Goal: Transaction & Acquisition: Purchase product/service

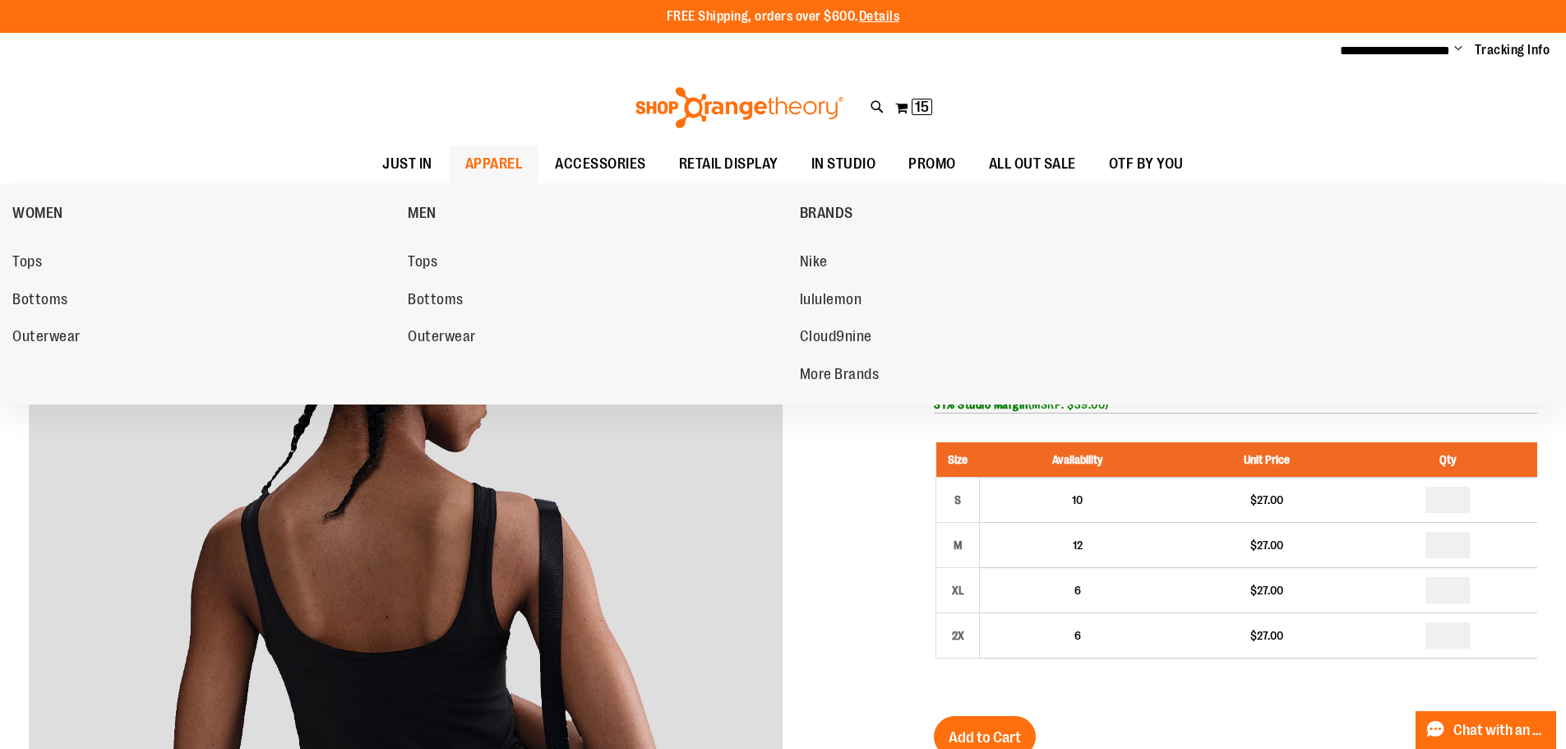
click at [490, 174] on span "APPAREL" at bounding box center [494, 164] width 58 height 37
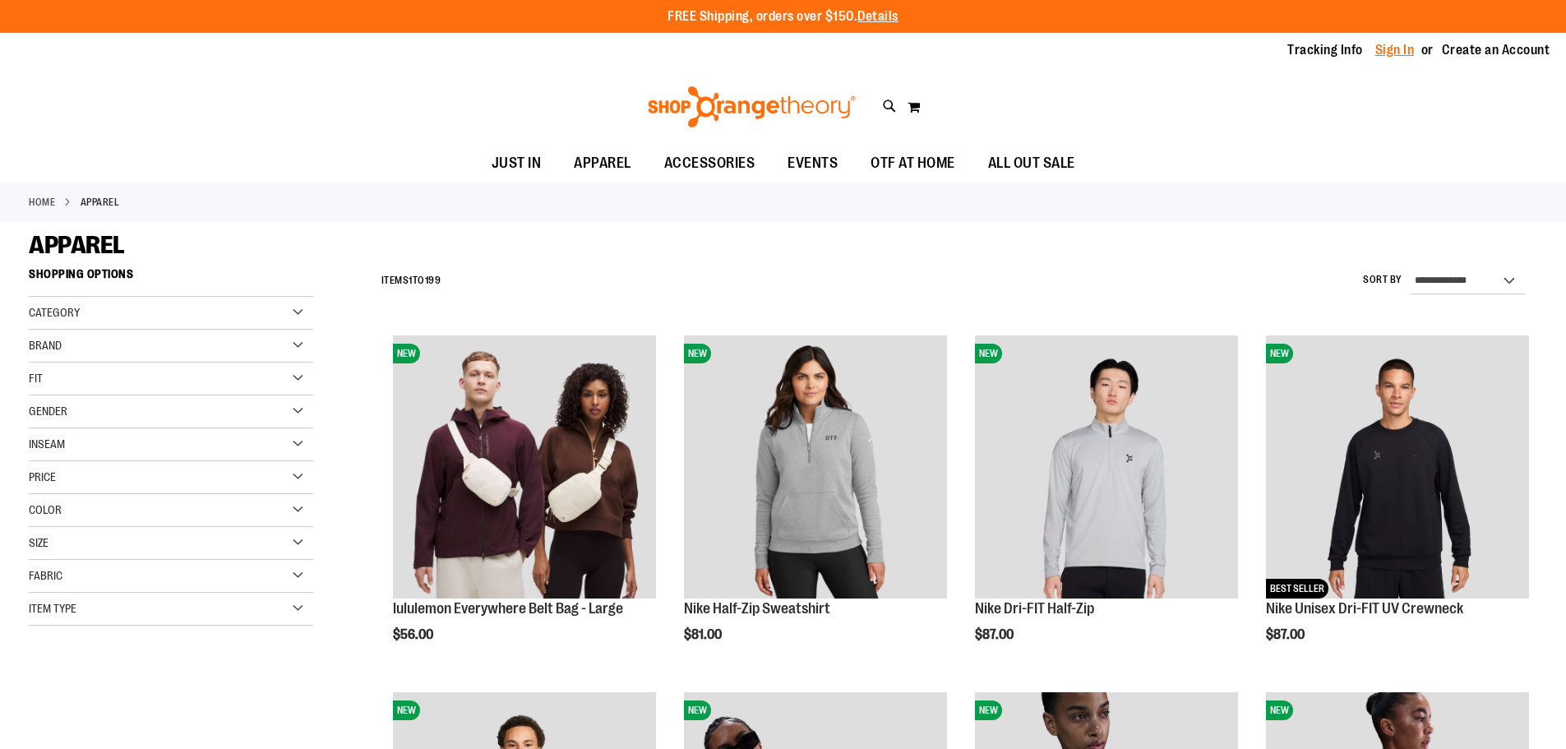
click at [1391, 41] on link "Sign In" at bounding box center [1394, 50] width 39 height 18
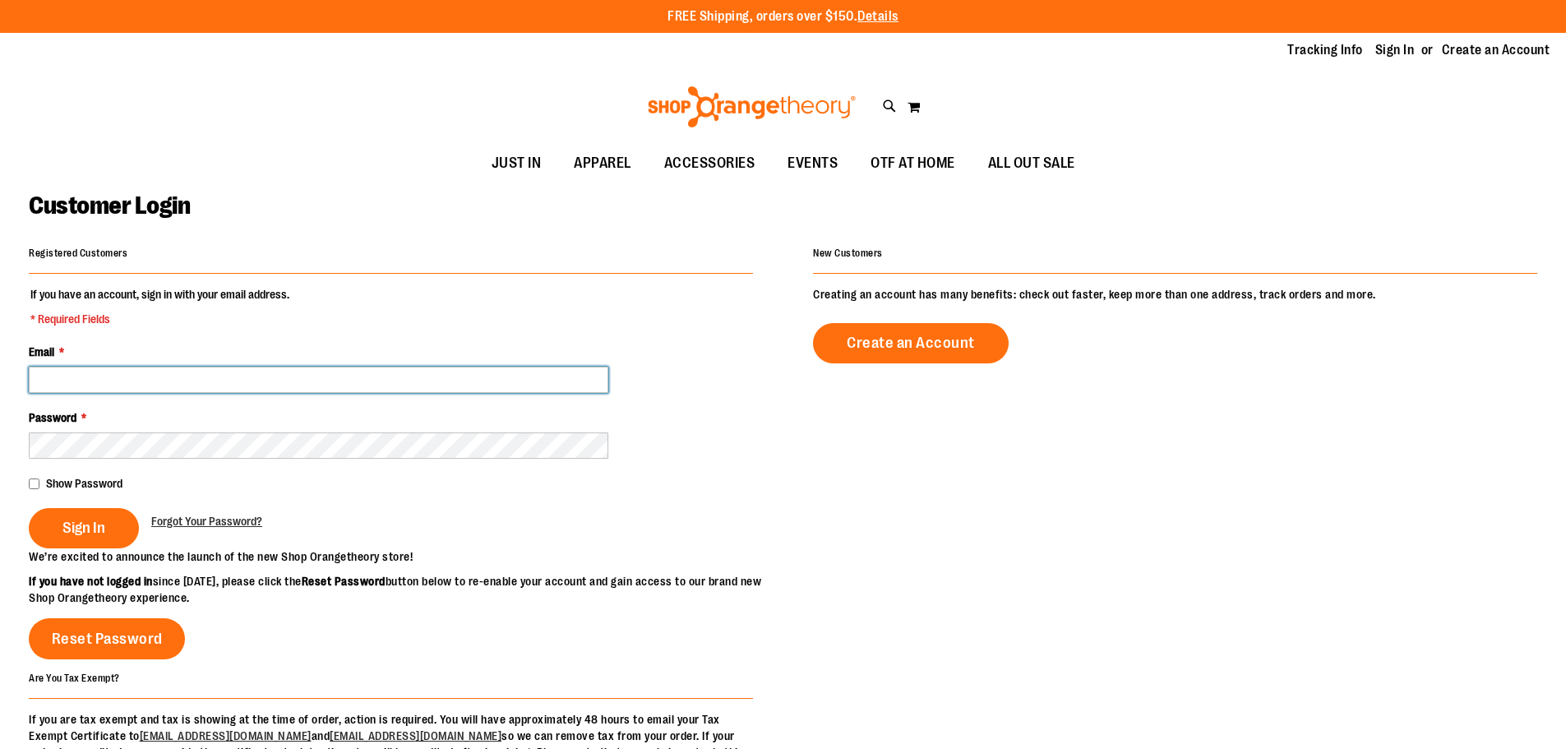
click at [219, 390] on input "Email *" at bounding box center [319, 380] width 580 height 26
type input "**********"
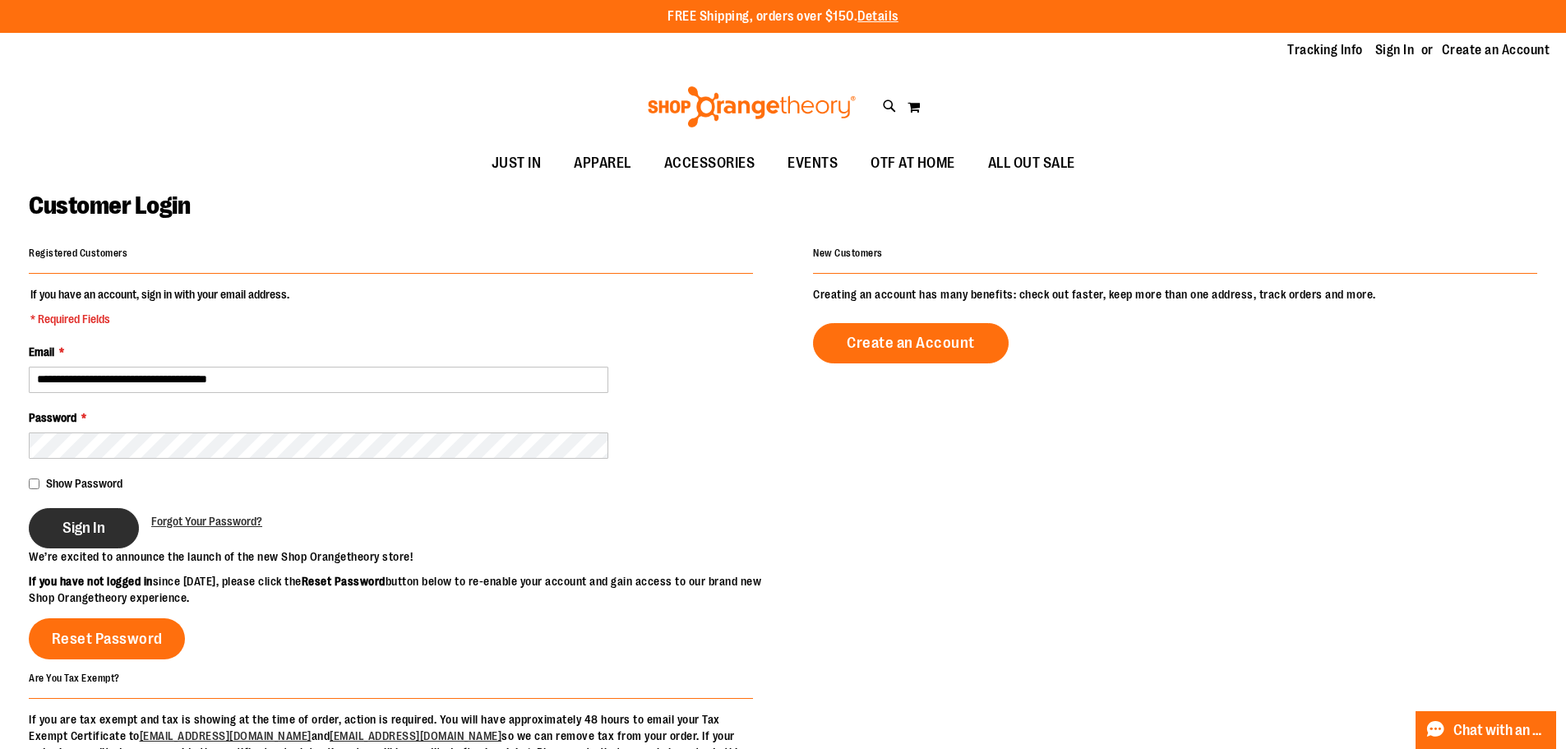
click at [45, 529] on button "Sign In" at bounding box center [84, 528] width 110 height 40
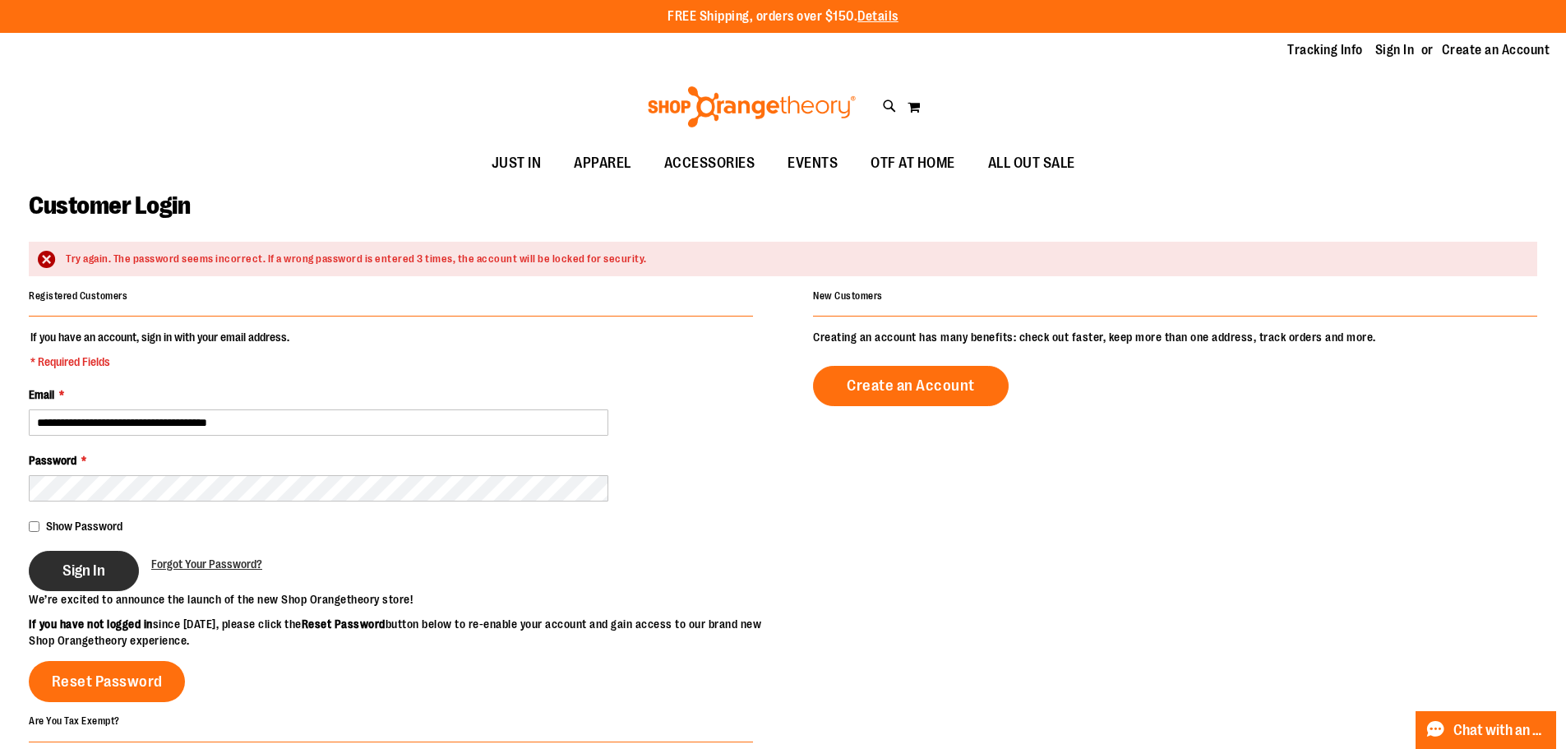
click at [75, 557] on button "Sign In" at bounding box center [84, 571] width 110 height 40
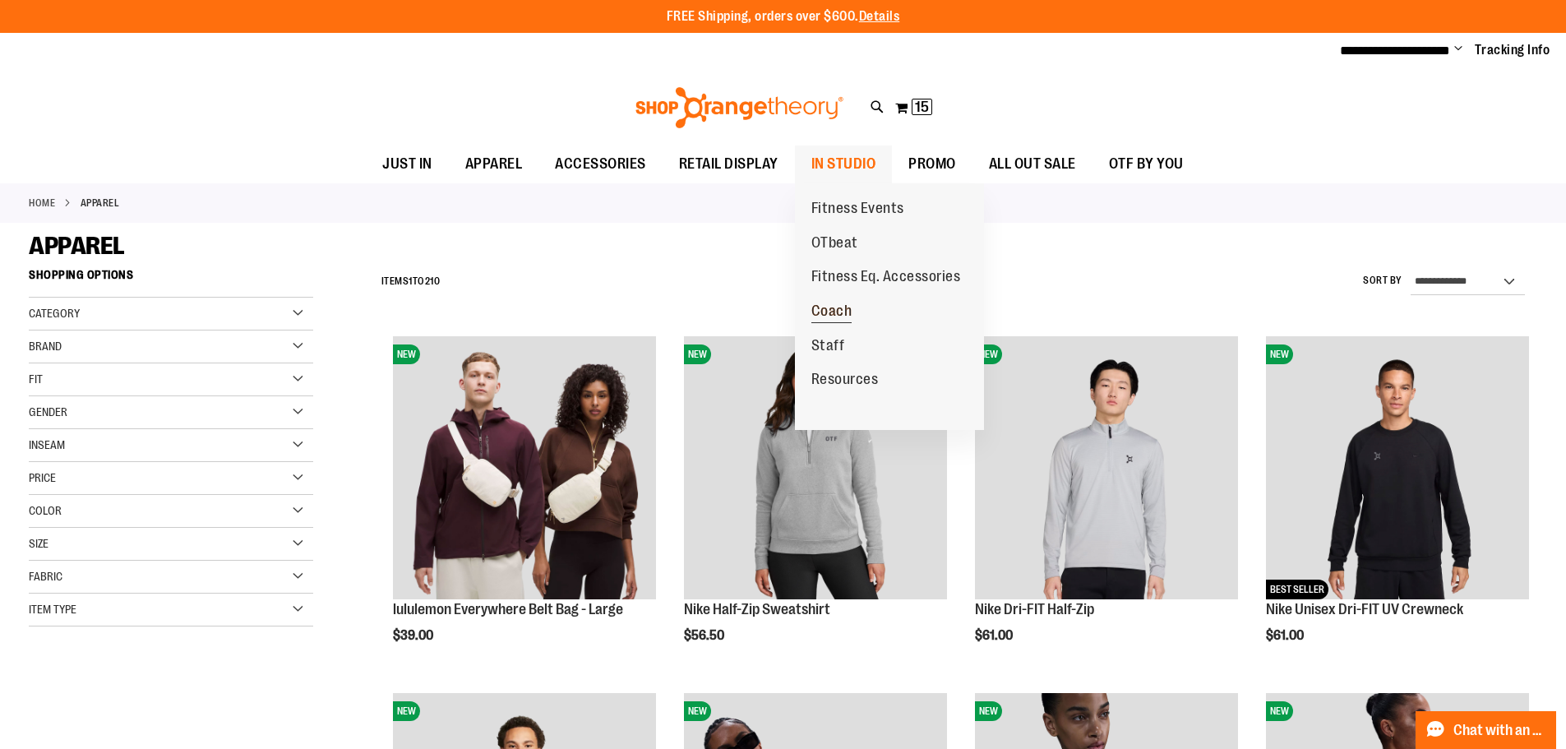
click at [825, 311] on span "Coach" at bounding box center [831, 313] width 41 height 21
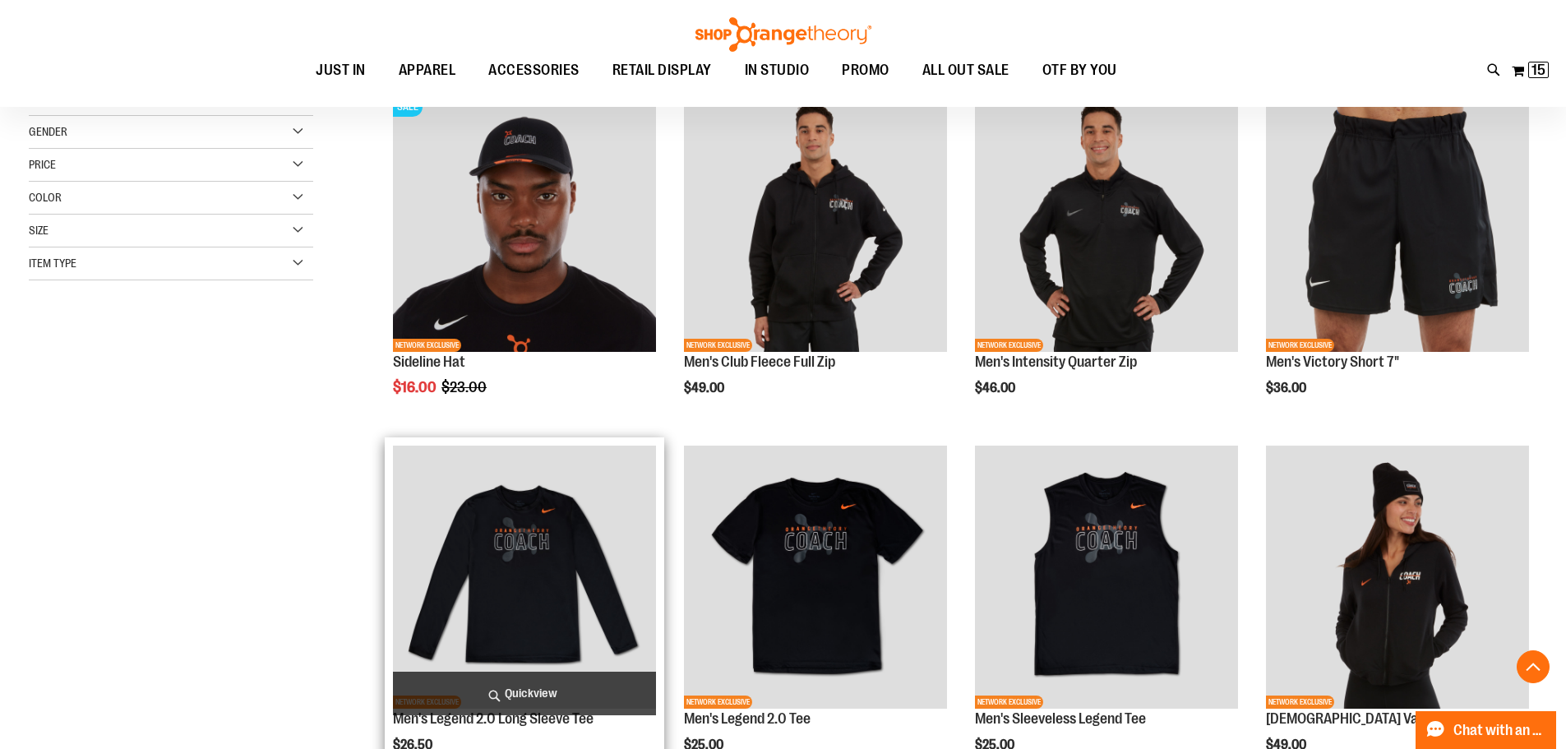
scroll to position [410, 0]
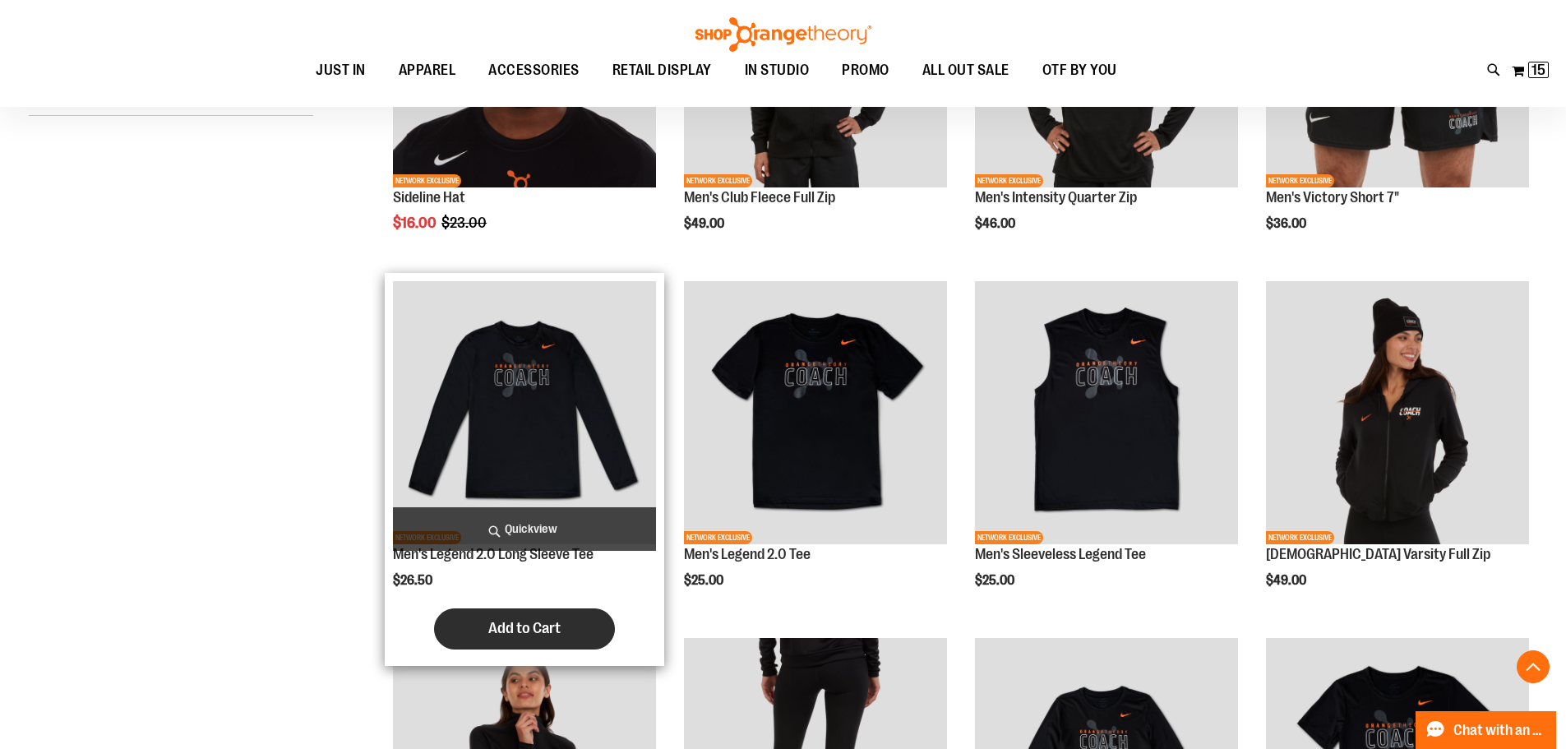
click at [472, 624] on button "Add to Cart" at bounding box center [524, 628] width 181 height 41
click at [497, 591] on div "Men's Legend 2.0 Long Sleeve Tee $26.50 Quickview Adding... In stock" at bounding box center [524, 469] width 263 height 377
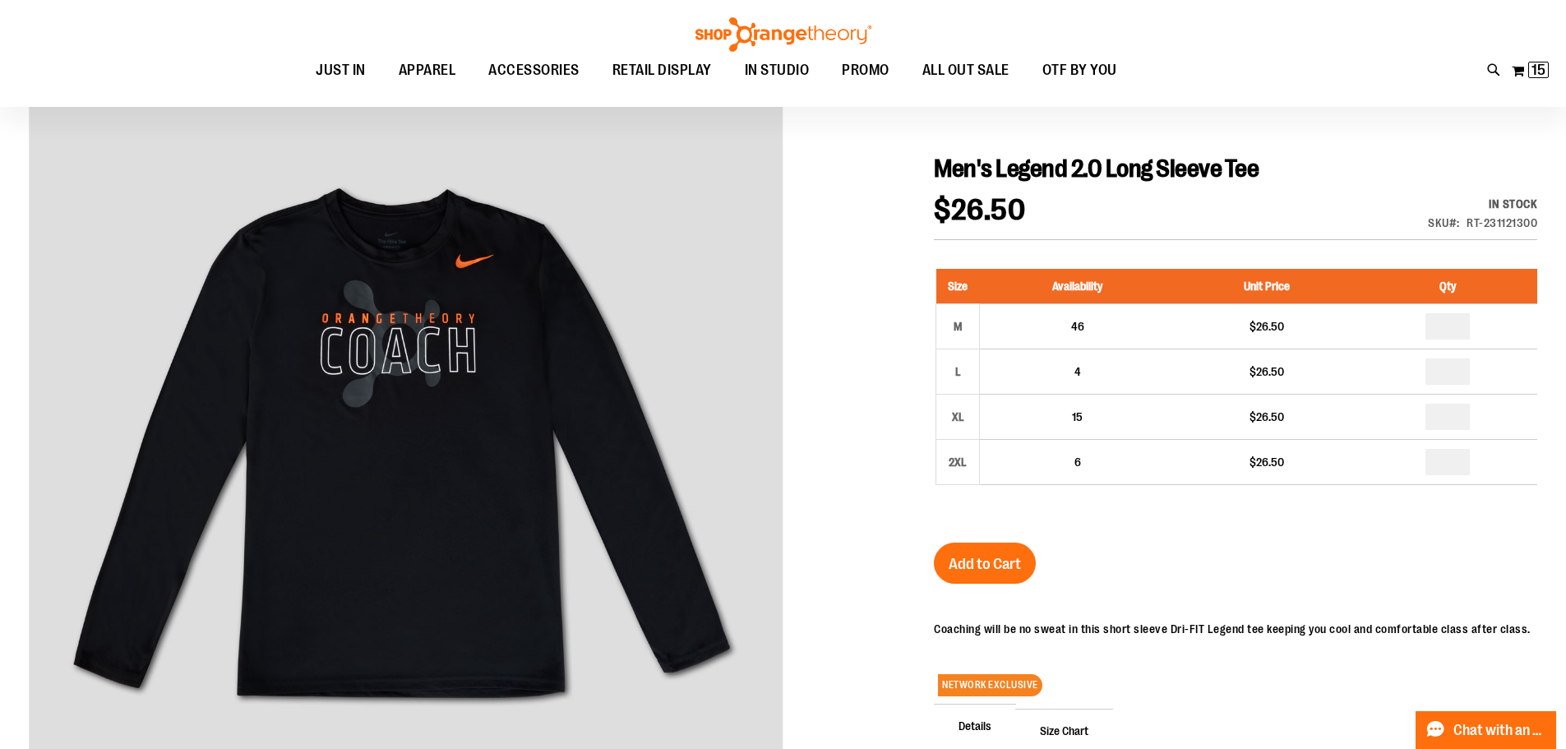
scroll to position [370, 0]
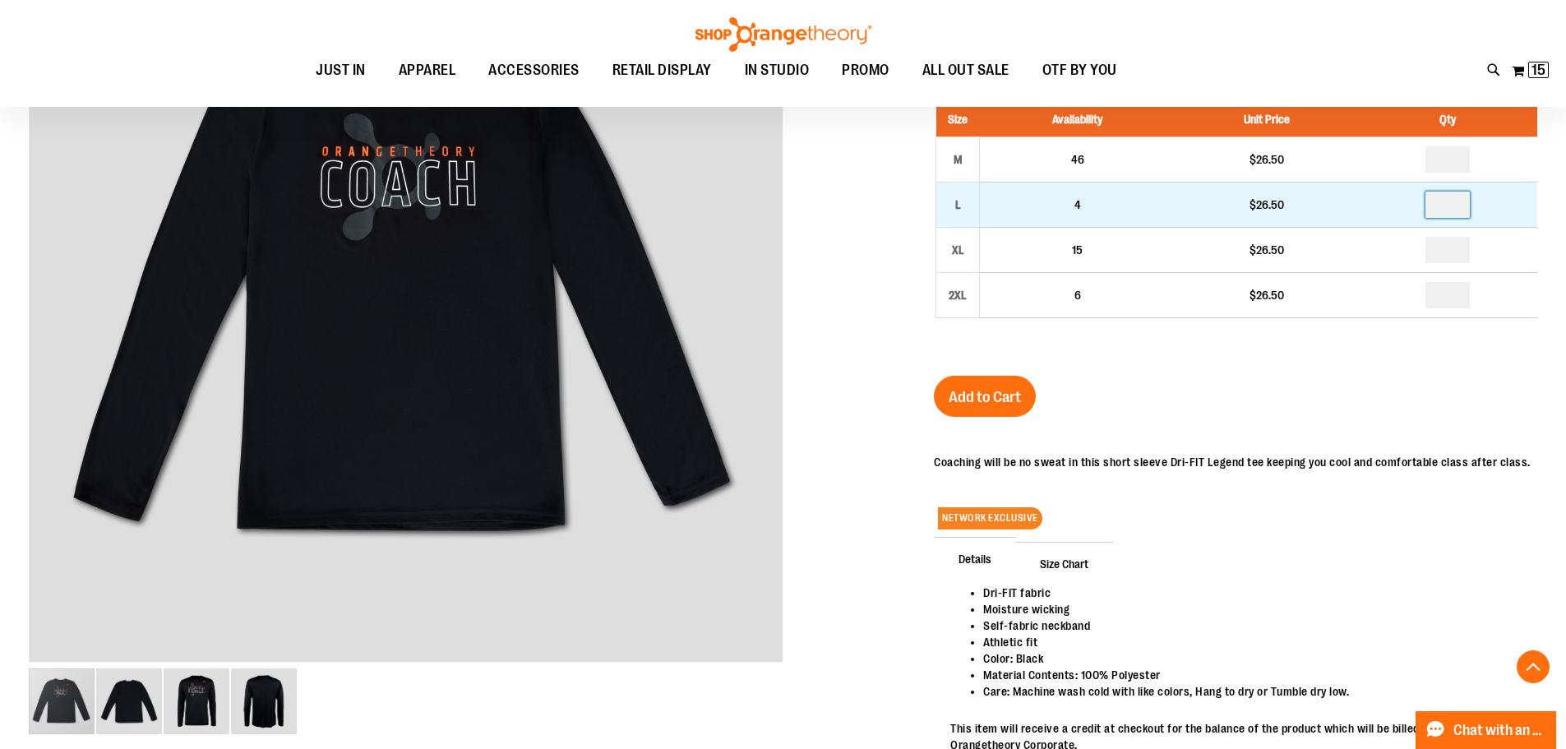
click at [1455, 201] on input "number" at bounding box center [1447, 205] width 44 height 26
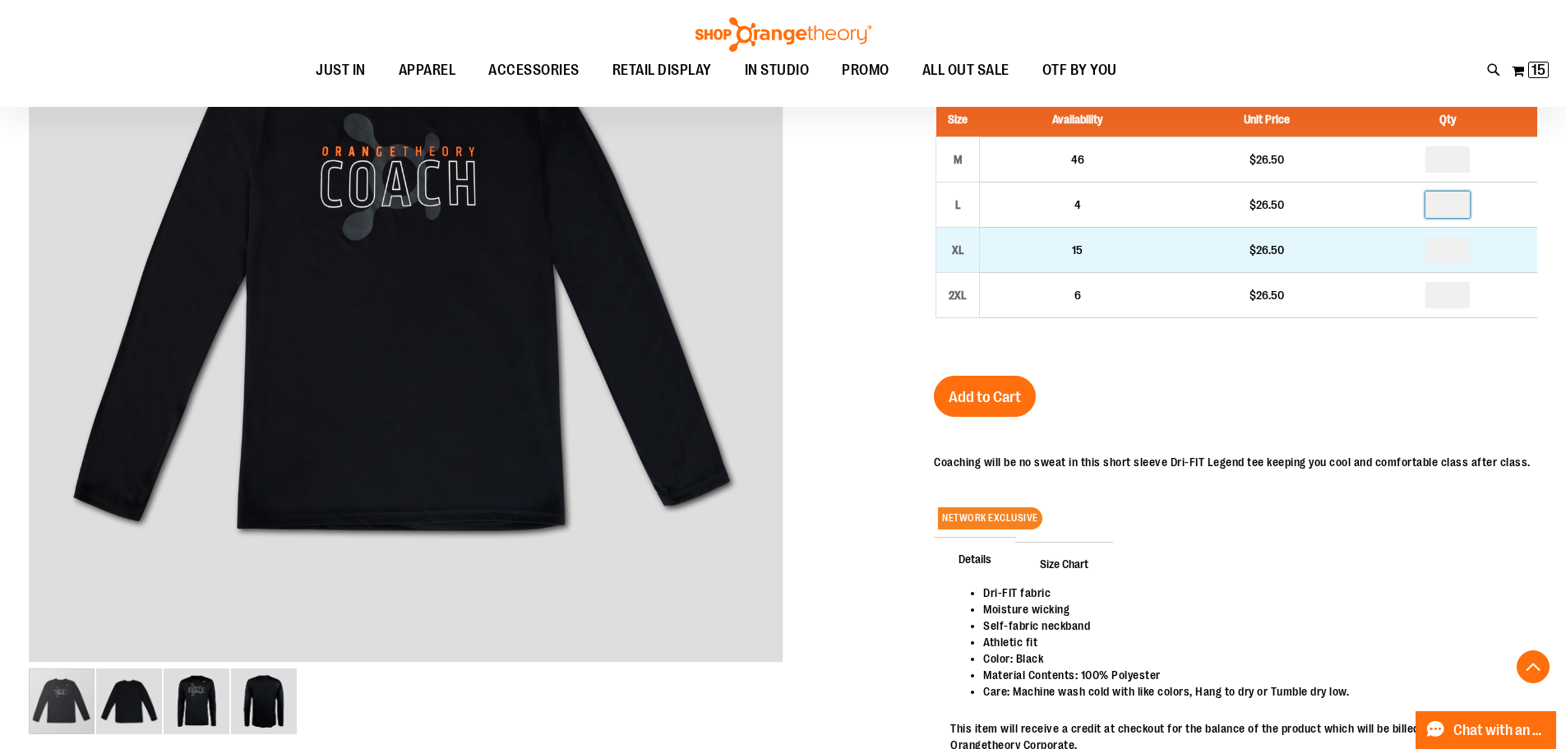
type input "*"
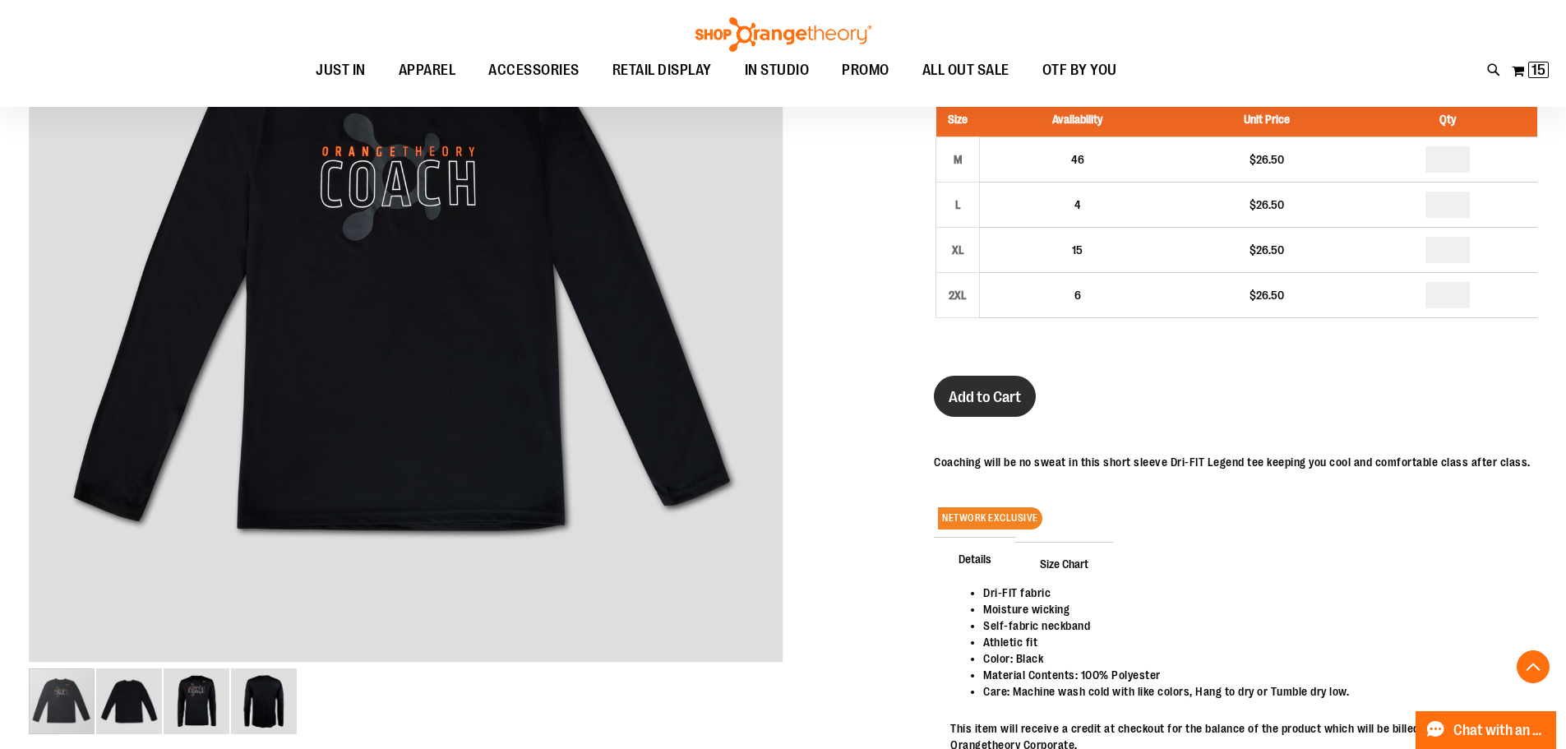
click at [976, 404] on span "Add to Cart" at bounding box center [985, 397] width 72 height 18
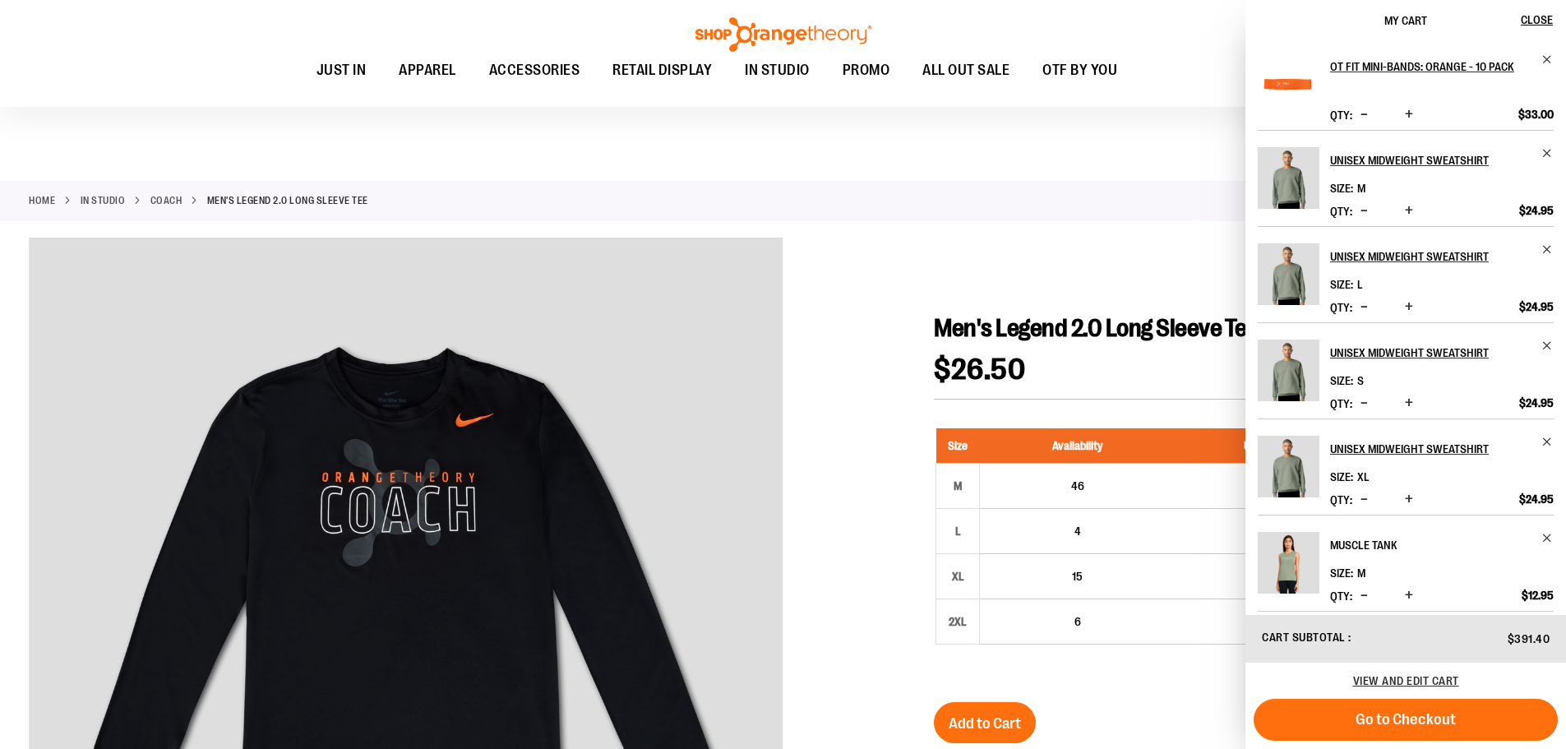
scroll to position [0, 0]
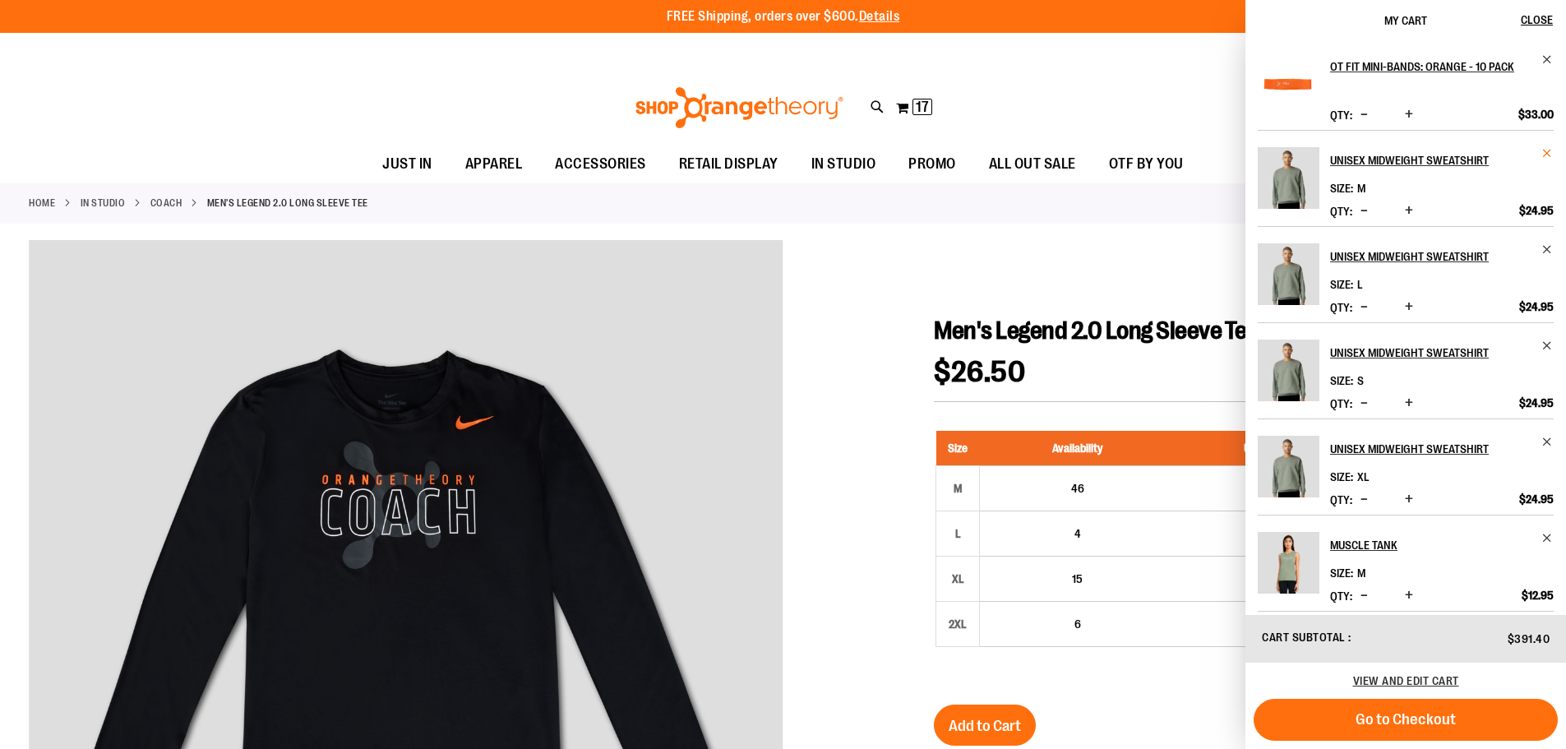
click at [1545, 153] on span "Remove item" at bounding box center [1547, 153] width 12 height 12
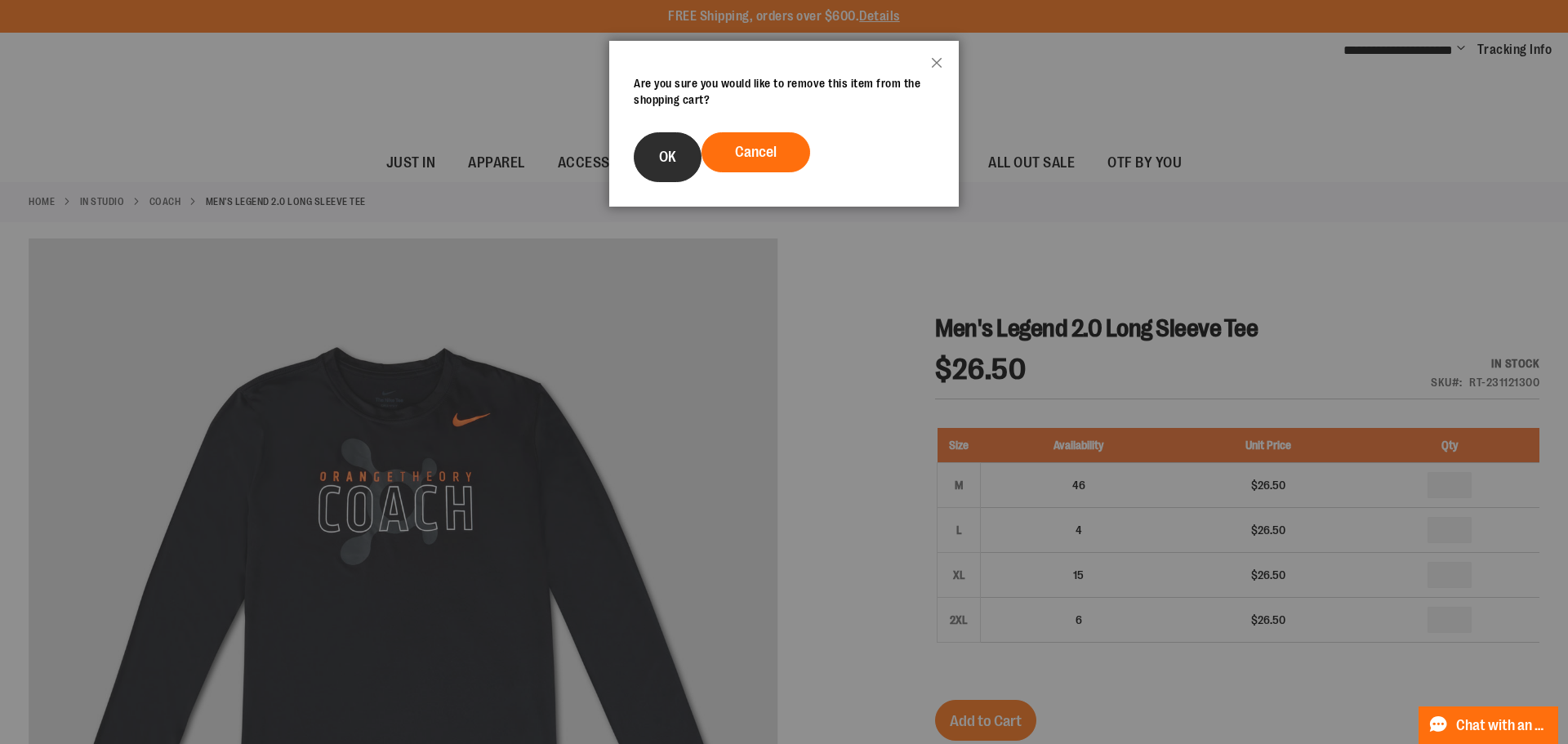
click at [668, 155] on span "OK" at bounding box center [667, 157] width 17 height 16
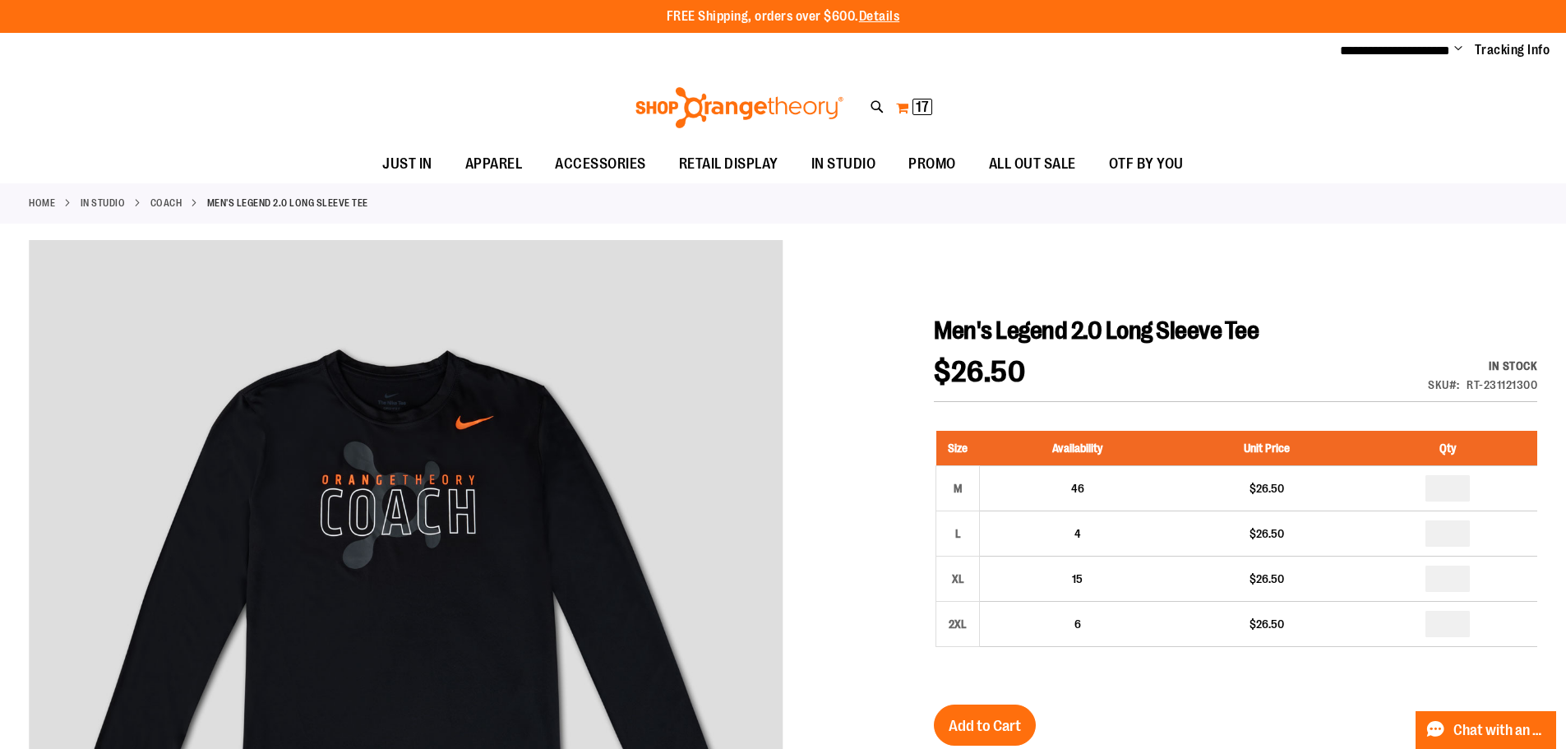
click at [919, 107] on span "17" at bounding box center [922, 107] width 13 height 16
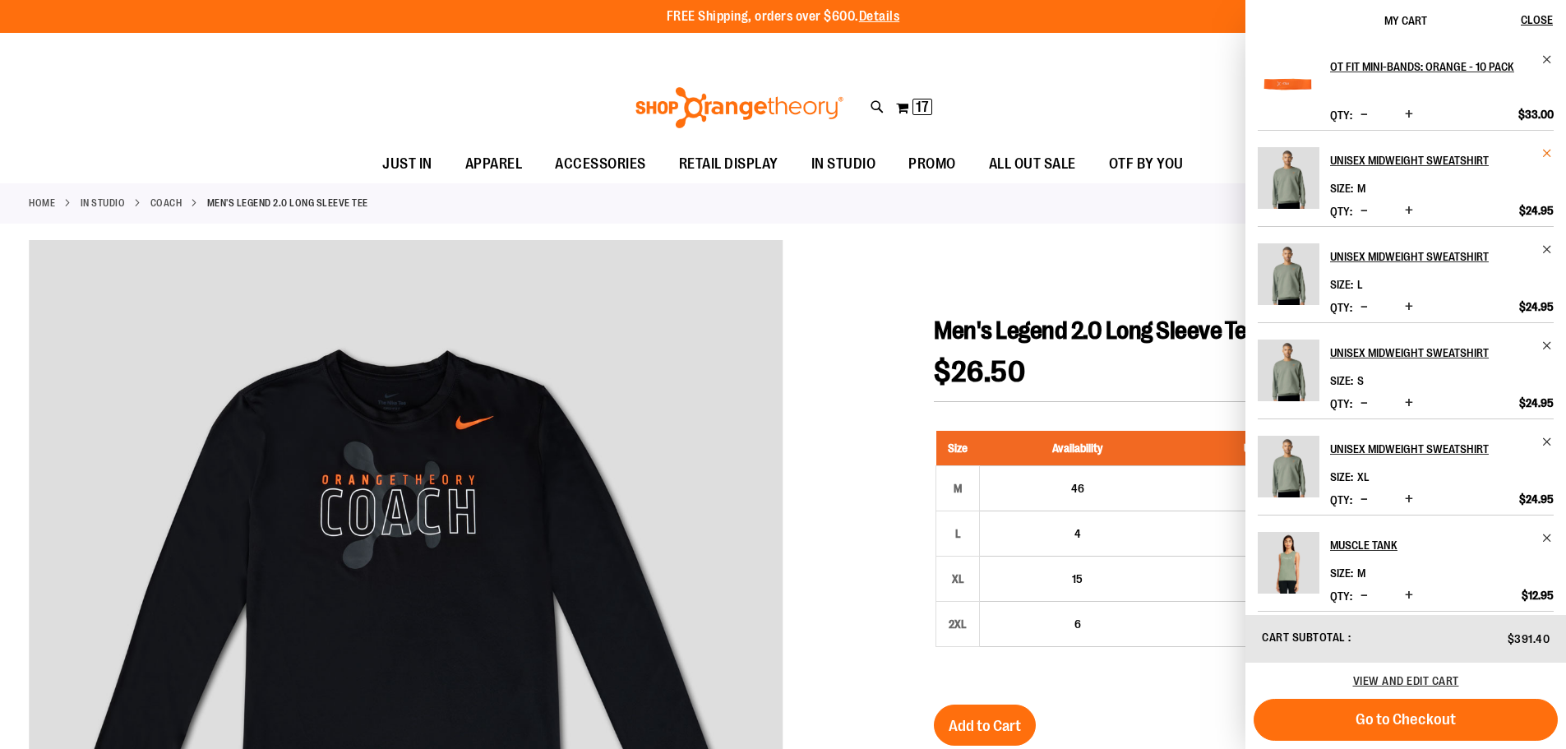
click at [1541, 153] on span "Remove item" at bounding box center [1547, 153] width 12 height 12
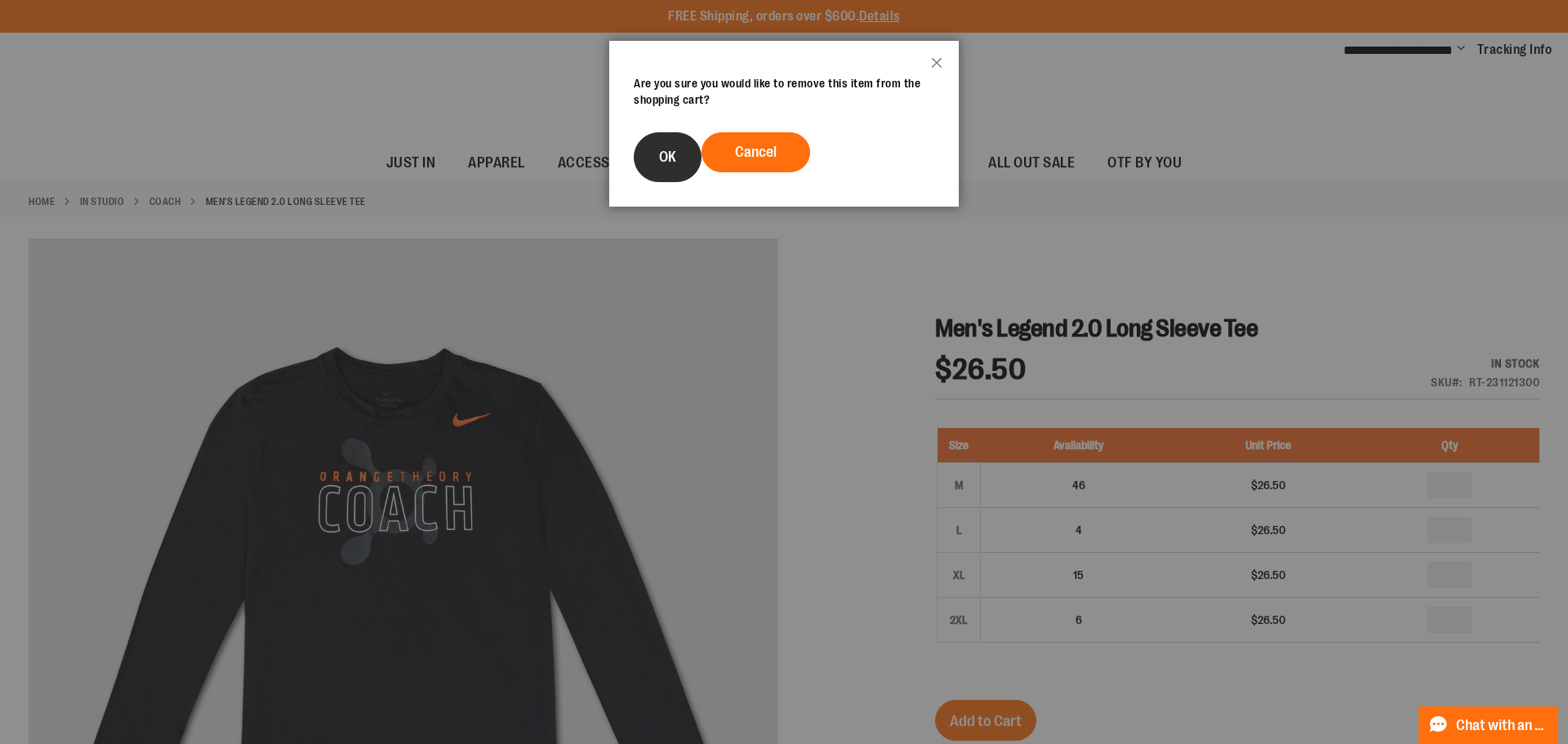
click at [672, 158] on span "OK" at bounding box center [667, 157] width 17 height 16
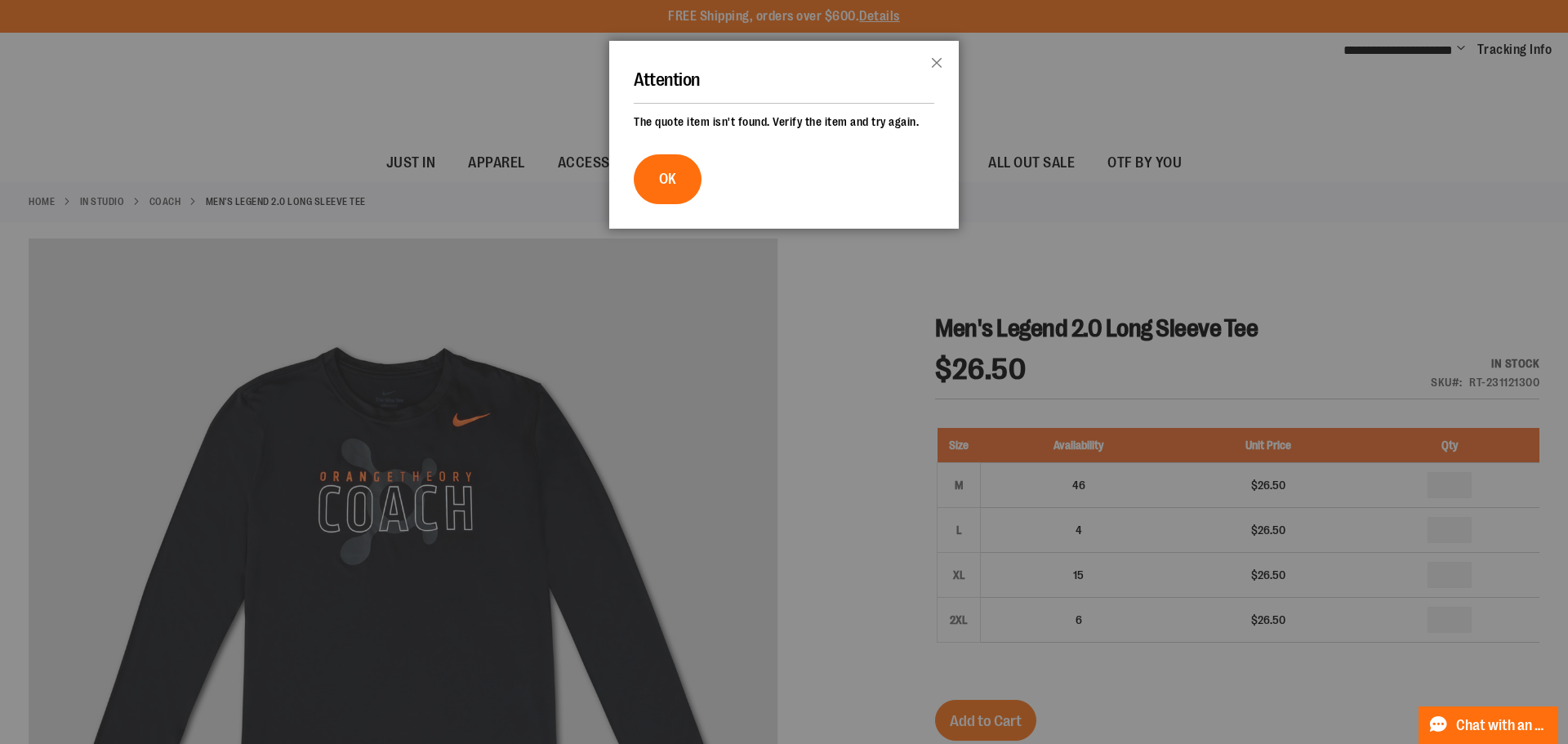
click at [920, 106] on header "Attention Close" at bounding box center [784, 76] width 350 height 73
click at [661, 186] on span "OK" at bounding box center [667, 179] width 17 height 16
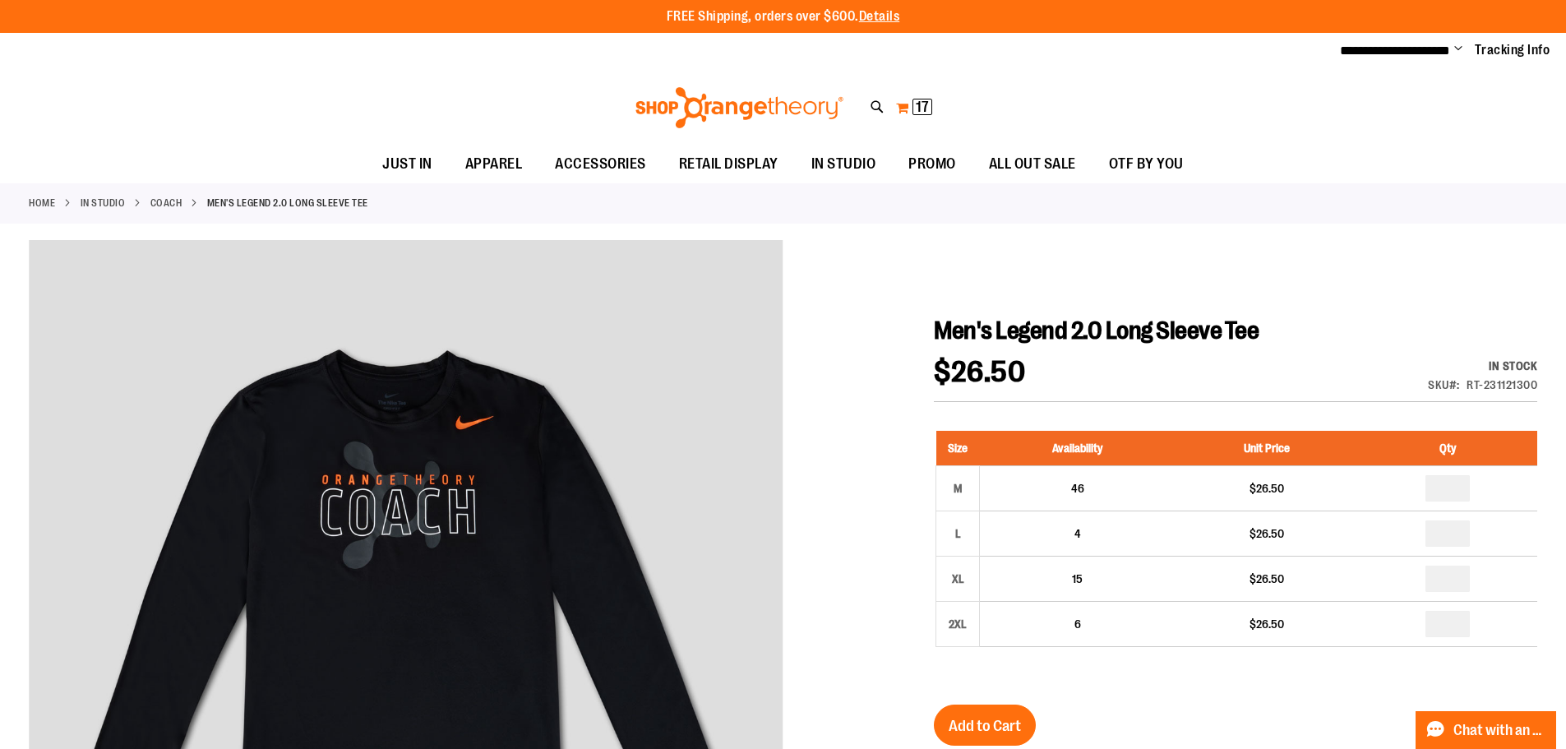
click at [926, 104] on span "17" at bounding box center [922, 107] width 13 height 16
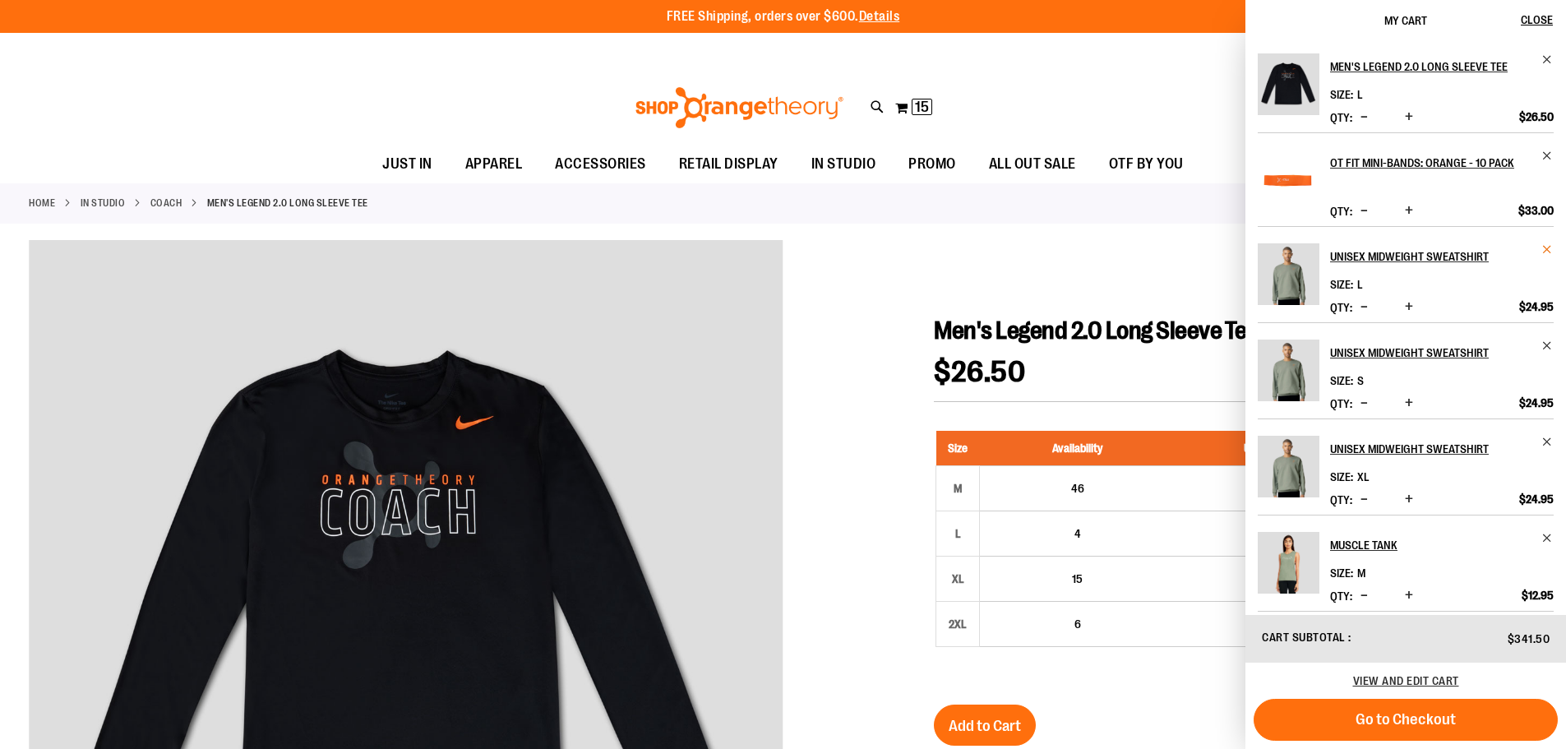
click at [1541, 247] on span "Remove item" at bounding box center [1547, 249] width 12 height 12
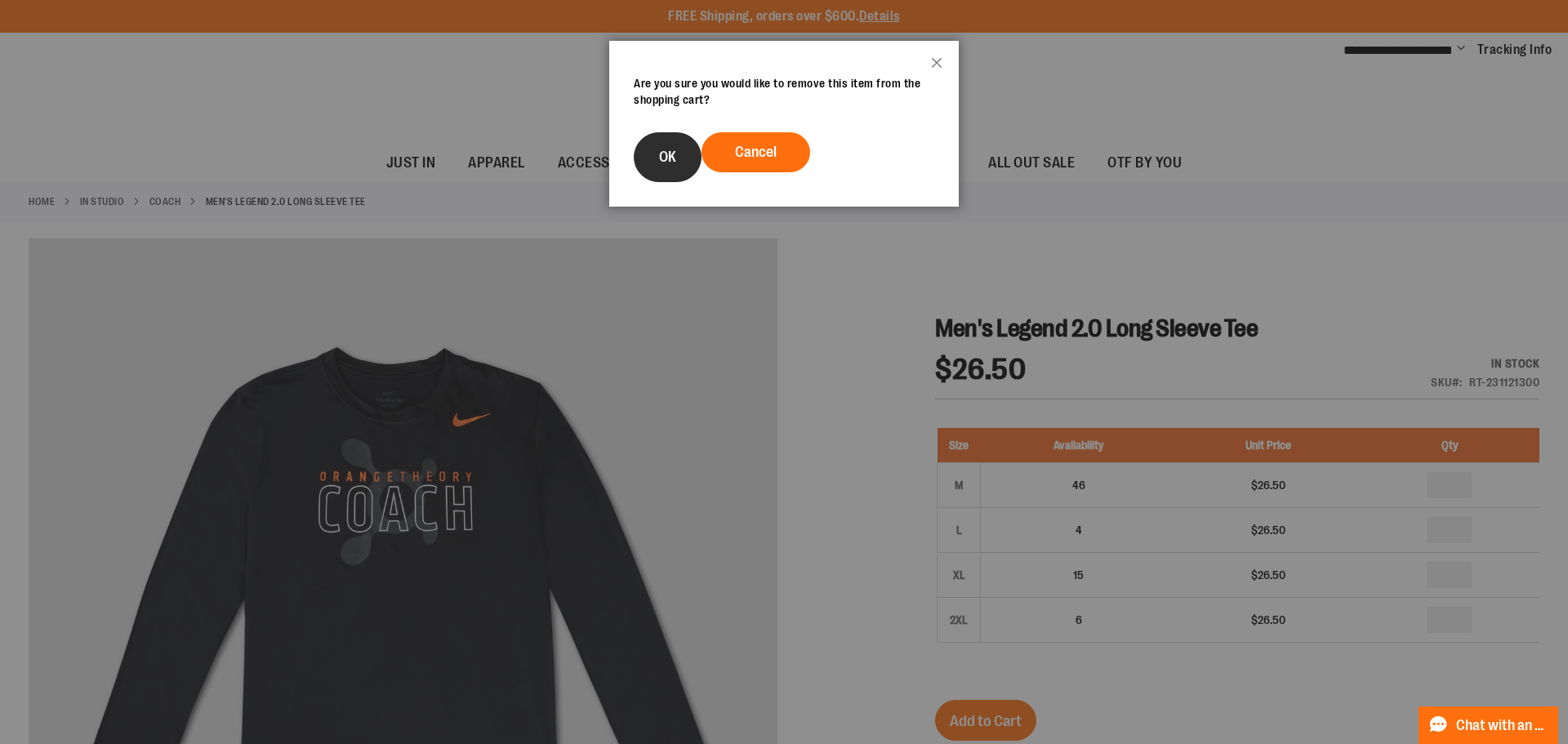
click at [680, 153] on button "OK" at bounding box center [668, 157] width 68 height 50
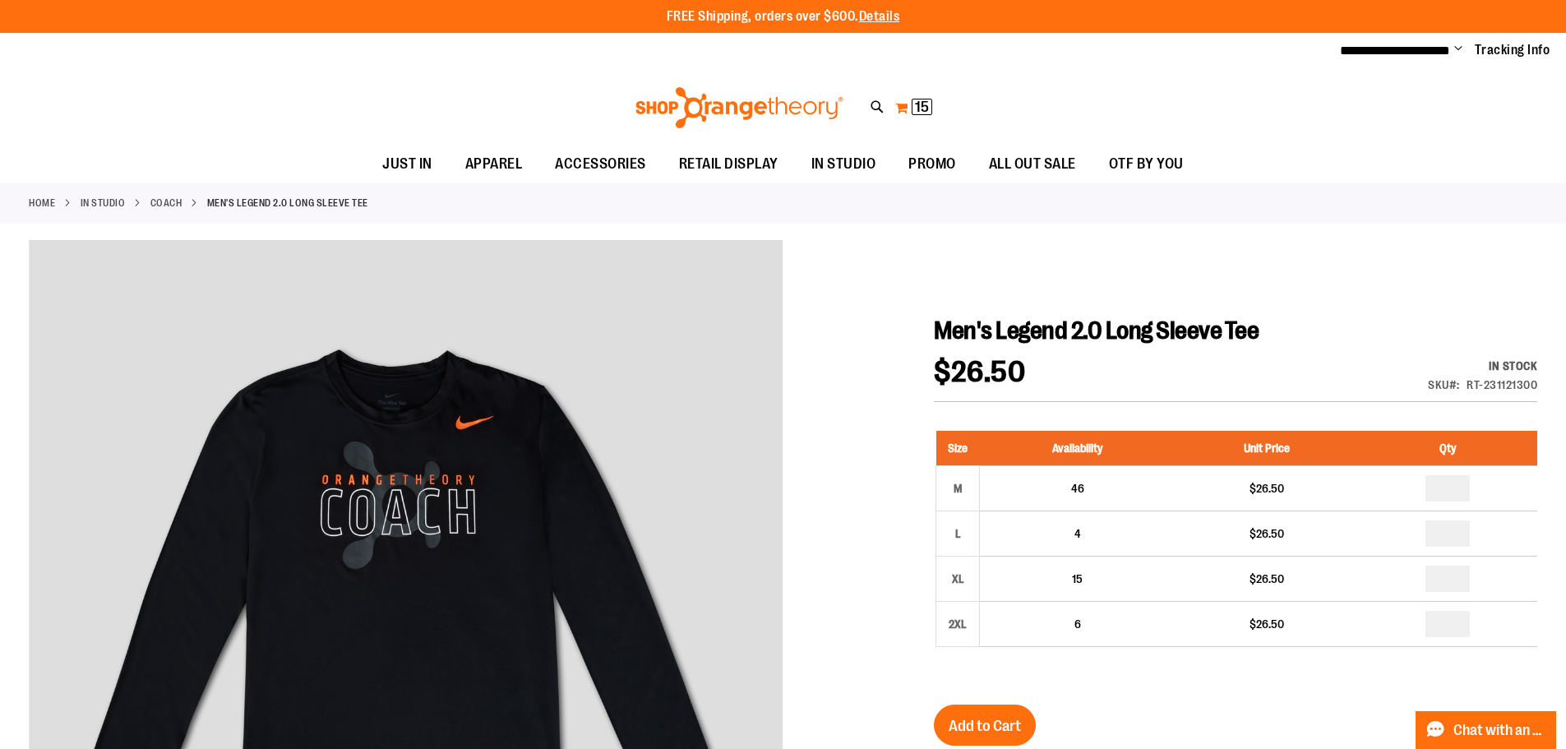
click at [912, 108] on span "15 15 items" at bounding box center [922, 107] width 21 height 16
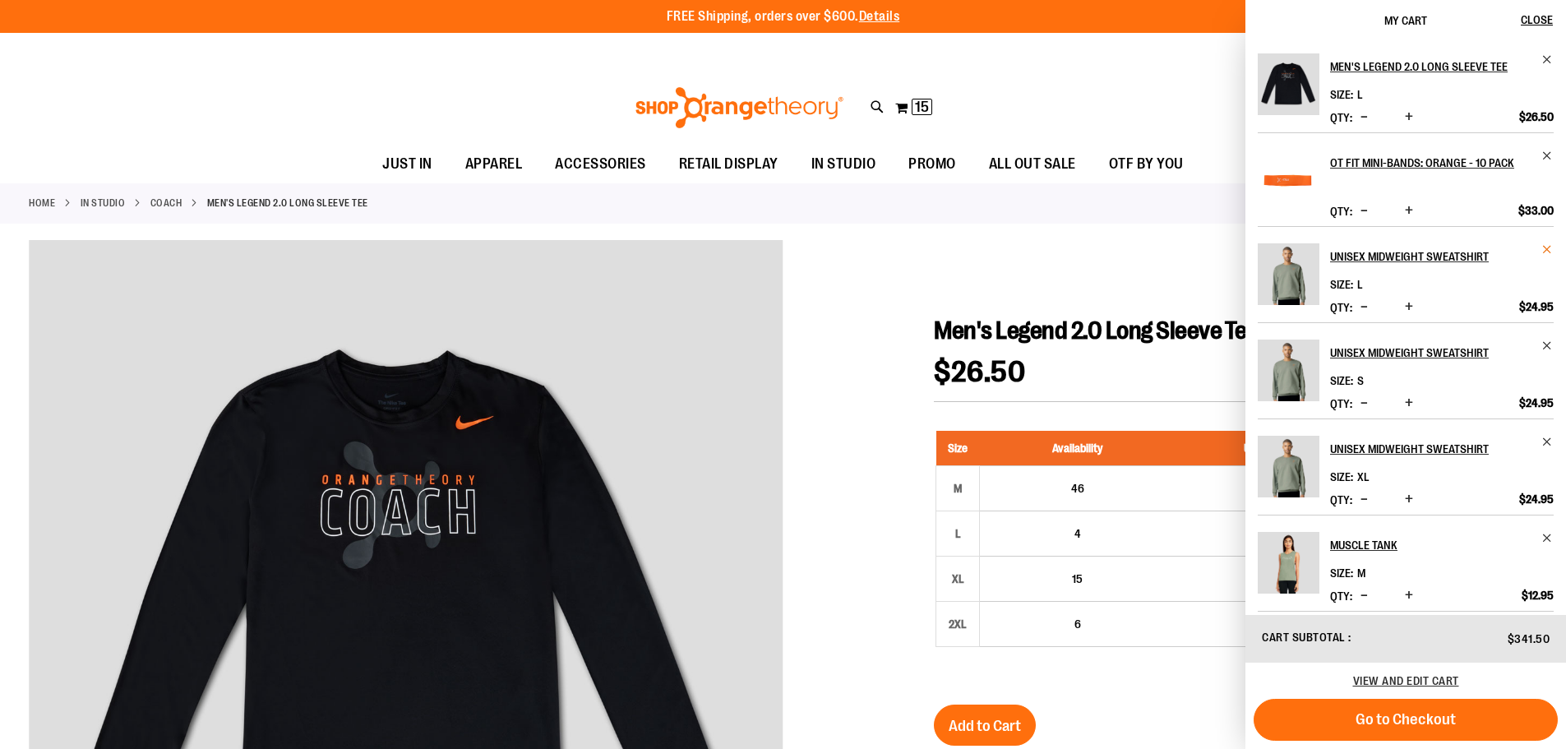
click at [1546, 243] on span "Remove item" at bounding box center [1547, 249] width 12 height 12
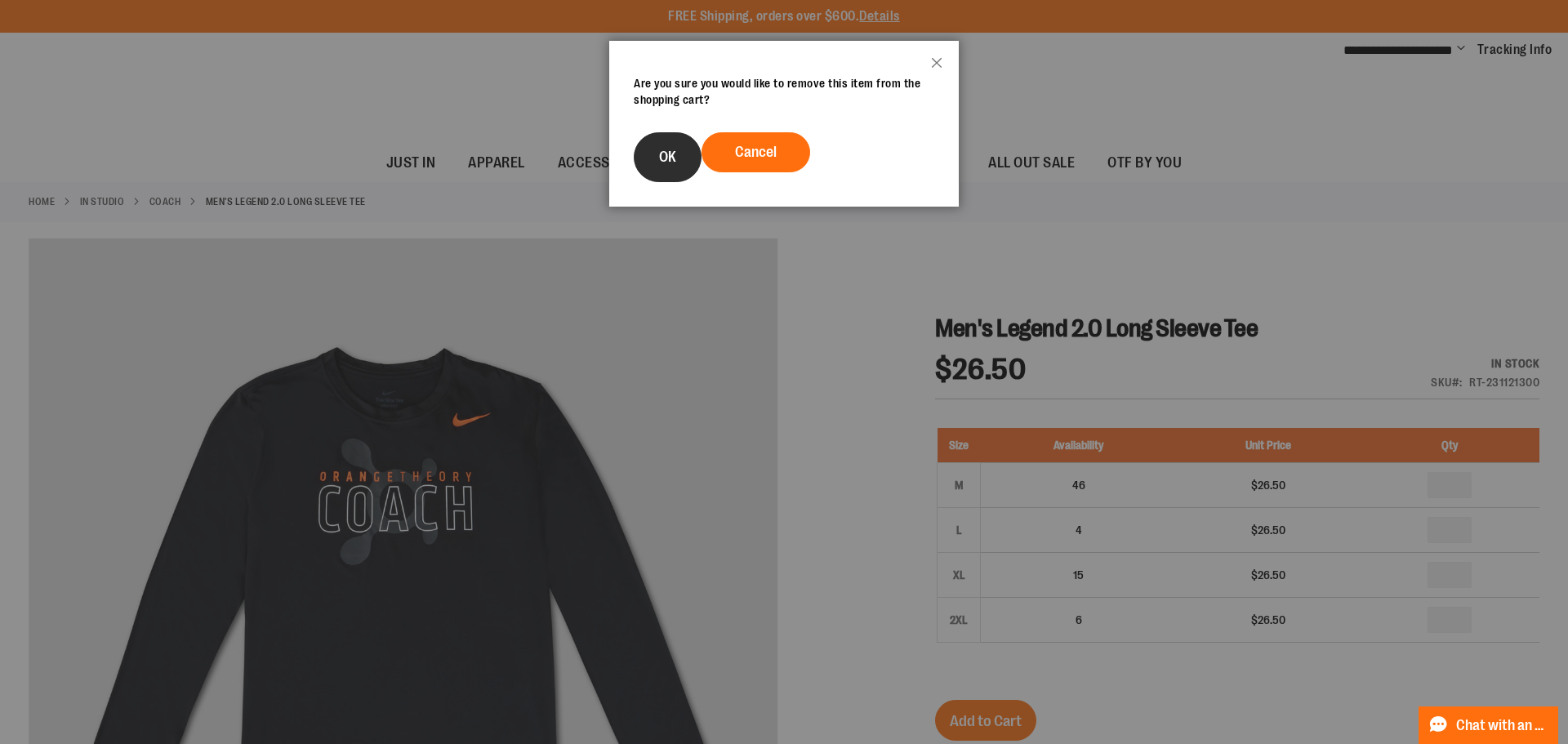
click at [667, 145] on button "OK" at bounding box center [668, 157] width 68 height 50
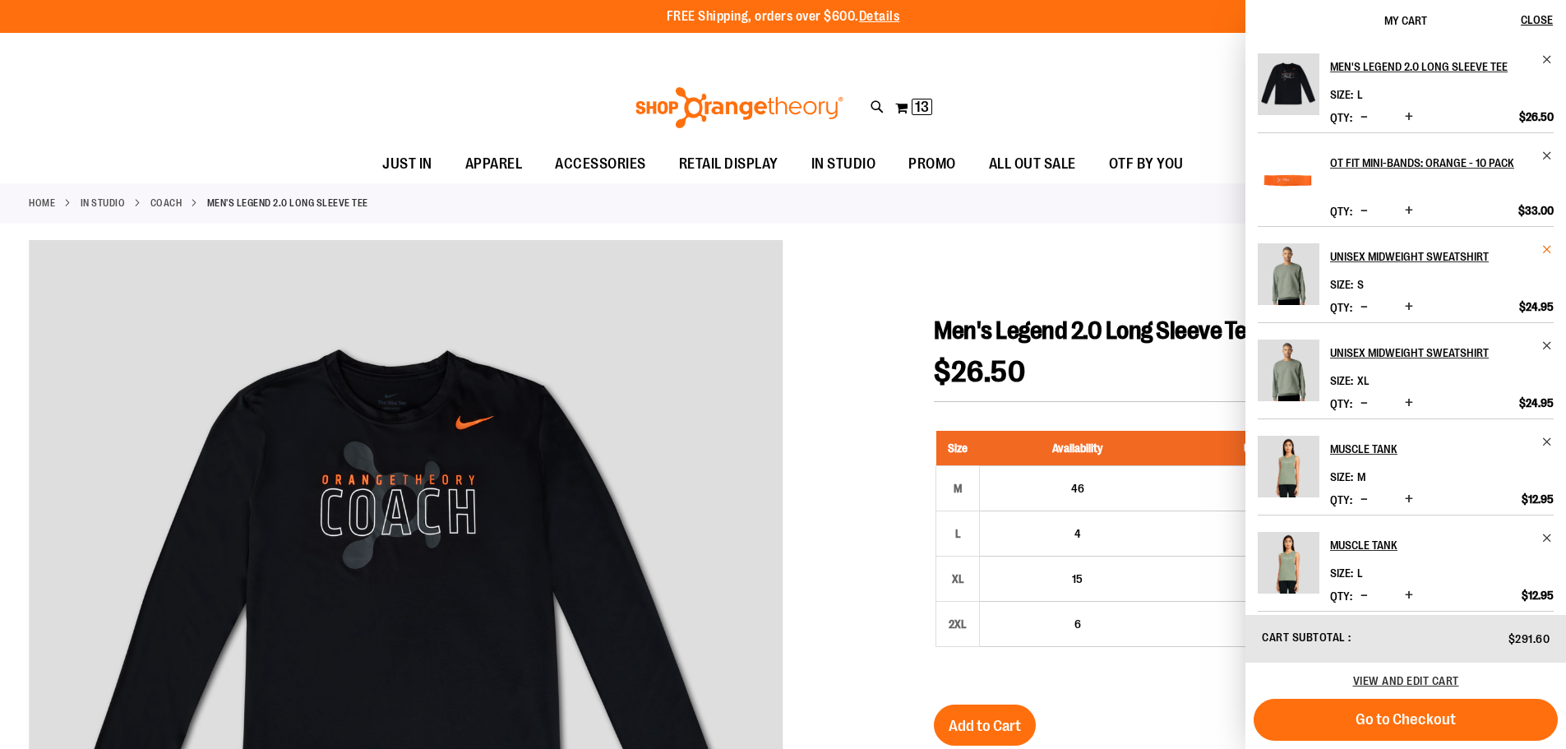
click at [1541, 247] on span "Remove item" at bounding box center [1547, 249] width 12 height 12
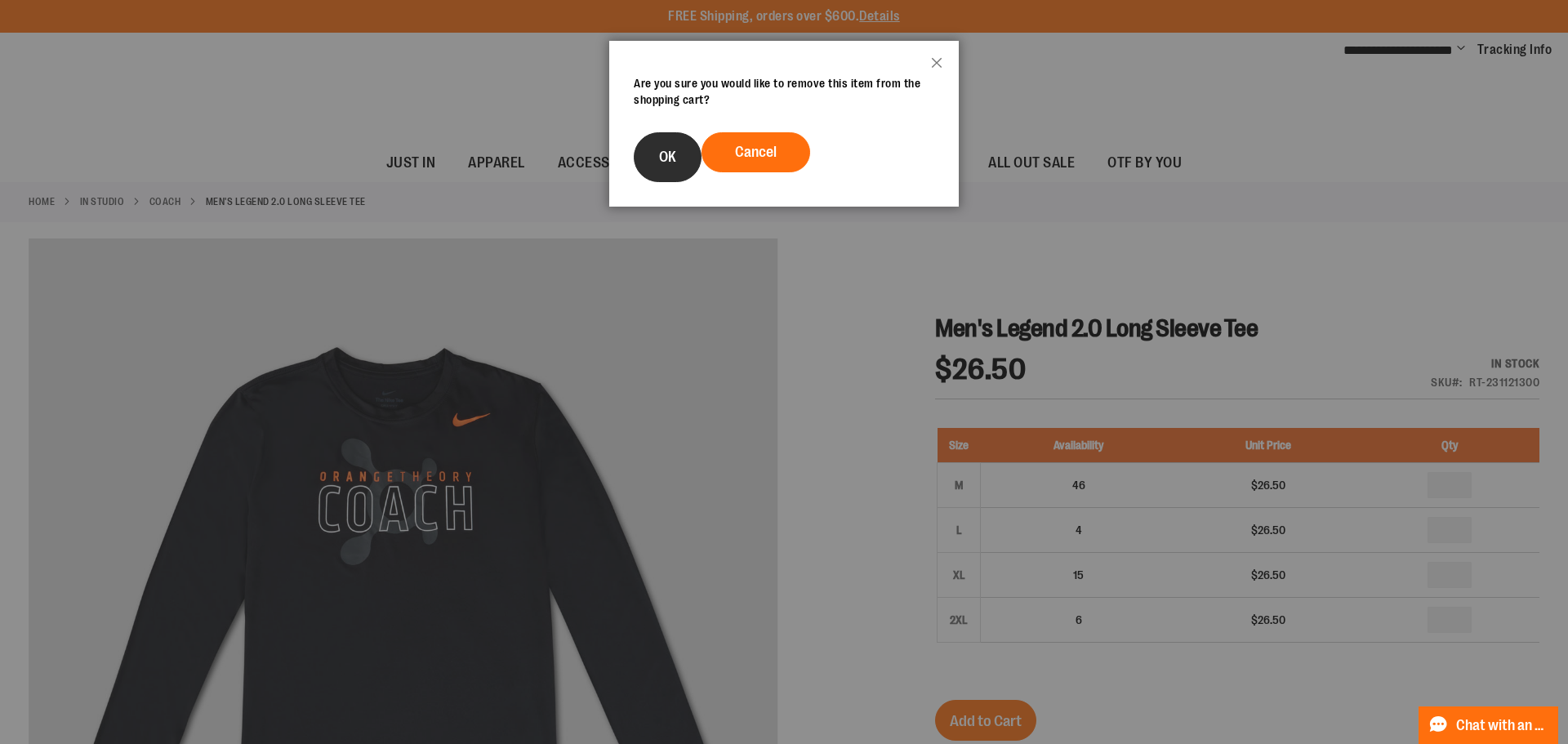
click at [640, 145] on button "OK" at bounding box center [668, 157] width 68 height 50
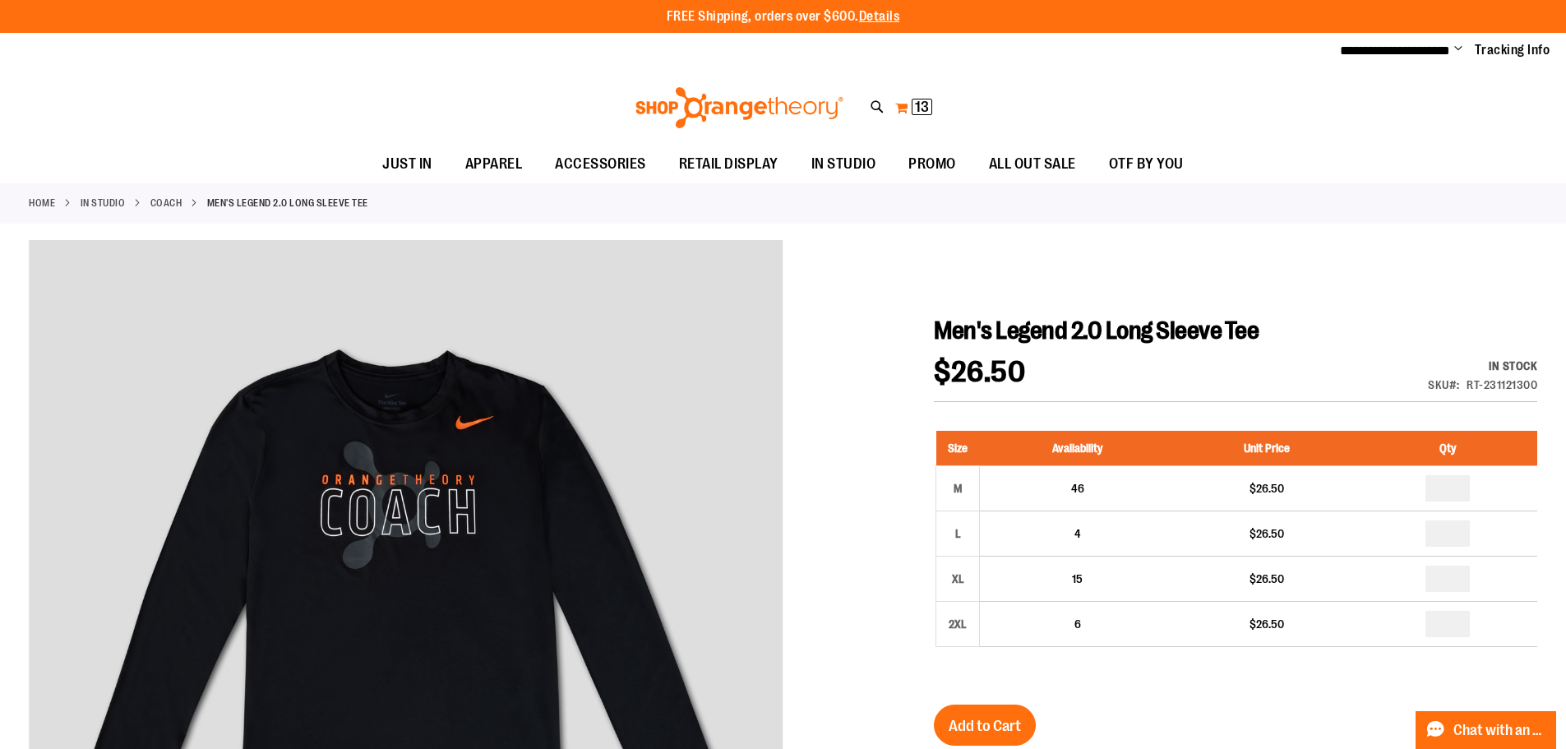
click at [915, 108] on span "13" at bounding box center [922, 107] width 14 height 16
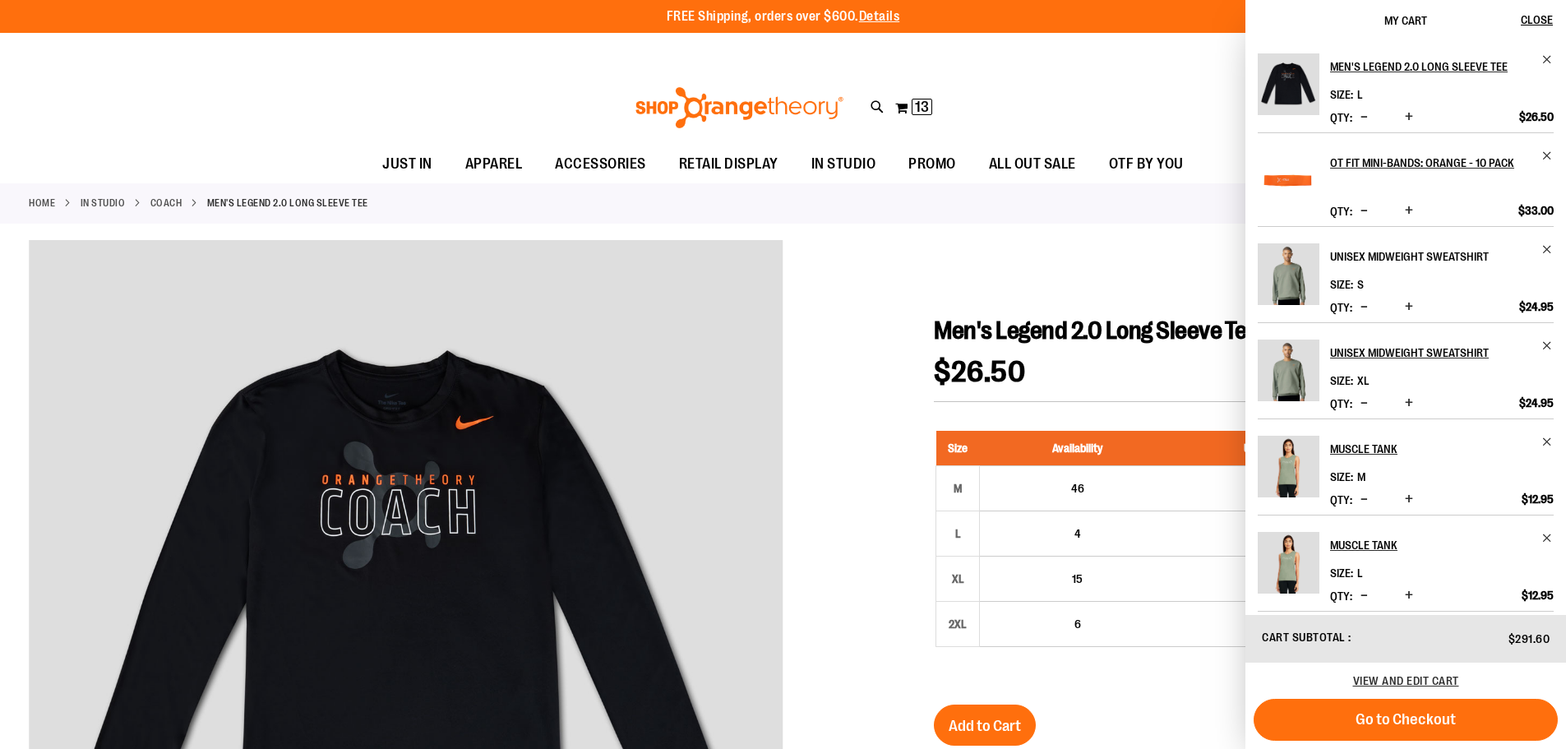
click at [1536, 248] on link "Unisex Midweight Sweatshirt" at bounding box center [1442, 256] width 224 height 26
click at [1545, 248] on span "Remove item" at bounding box center [1547, 249] width 12 height 12
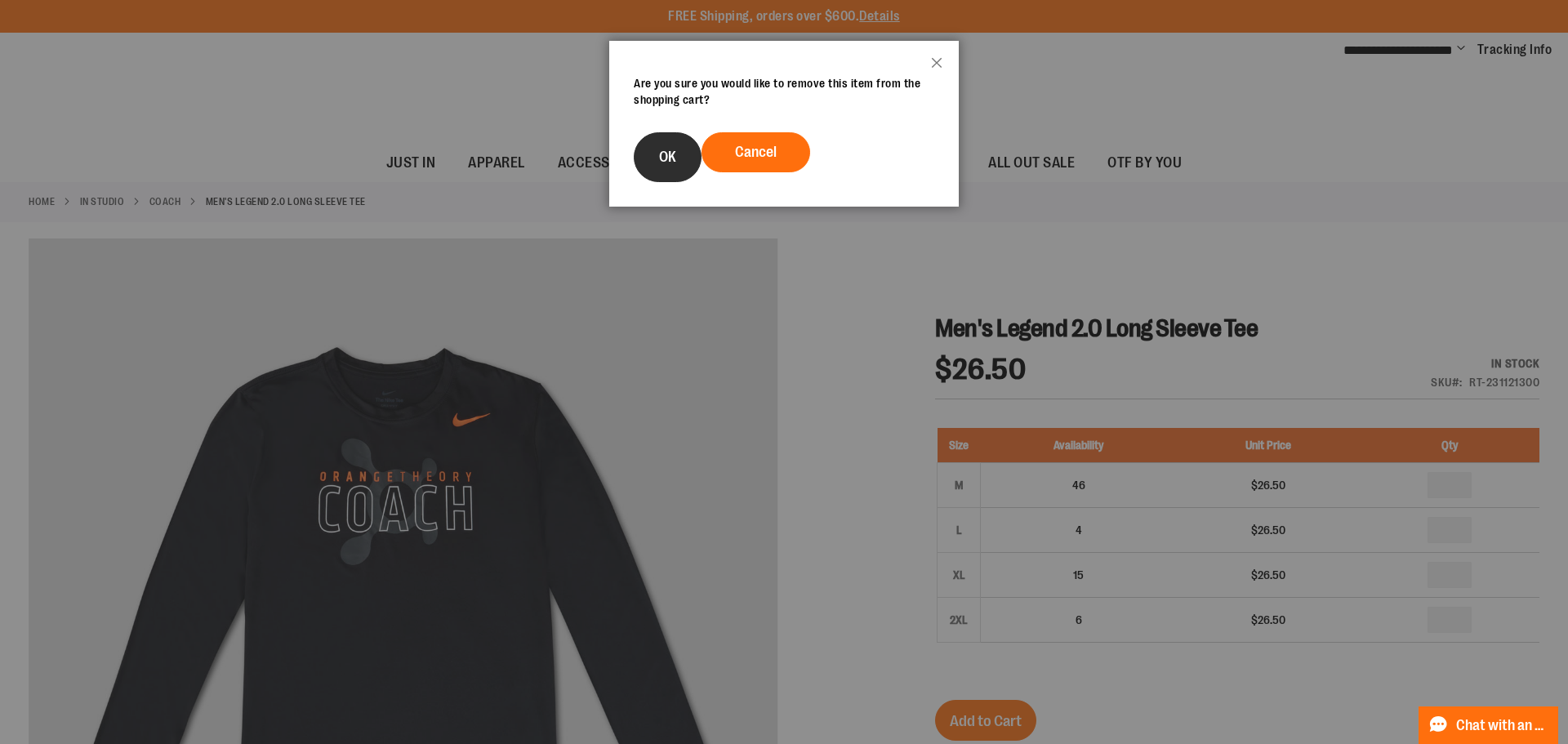
click at [650, 149] on button "OK" at bounding box center [668, 157] width 68 height 50
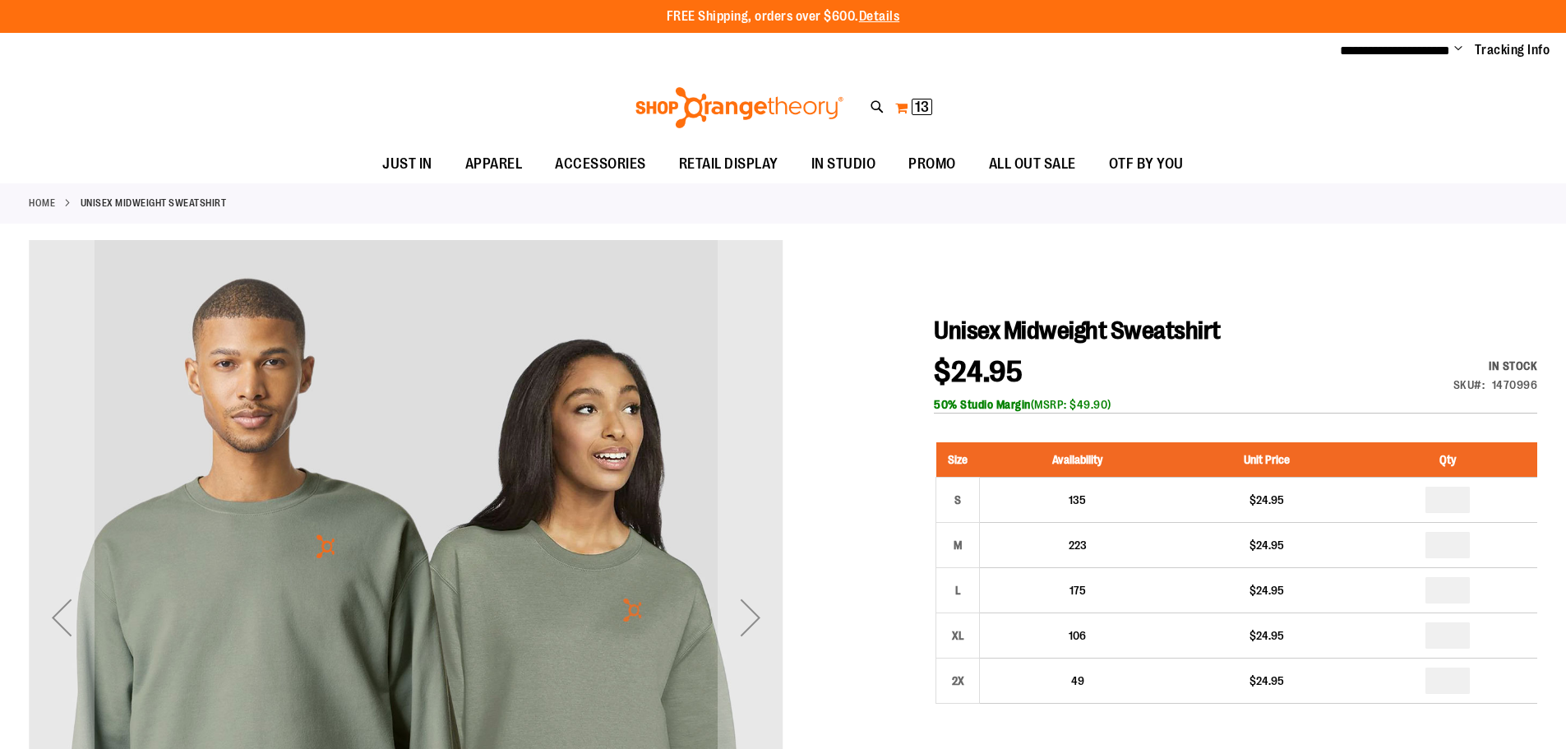
click at [910, 104] on button "My Cart 13 13 items" at bounding box center [913, 108] width 39 height 26
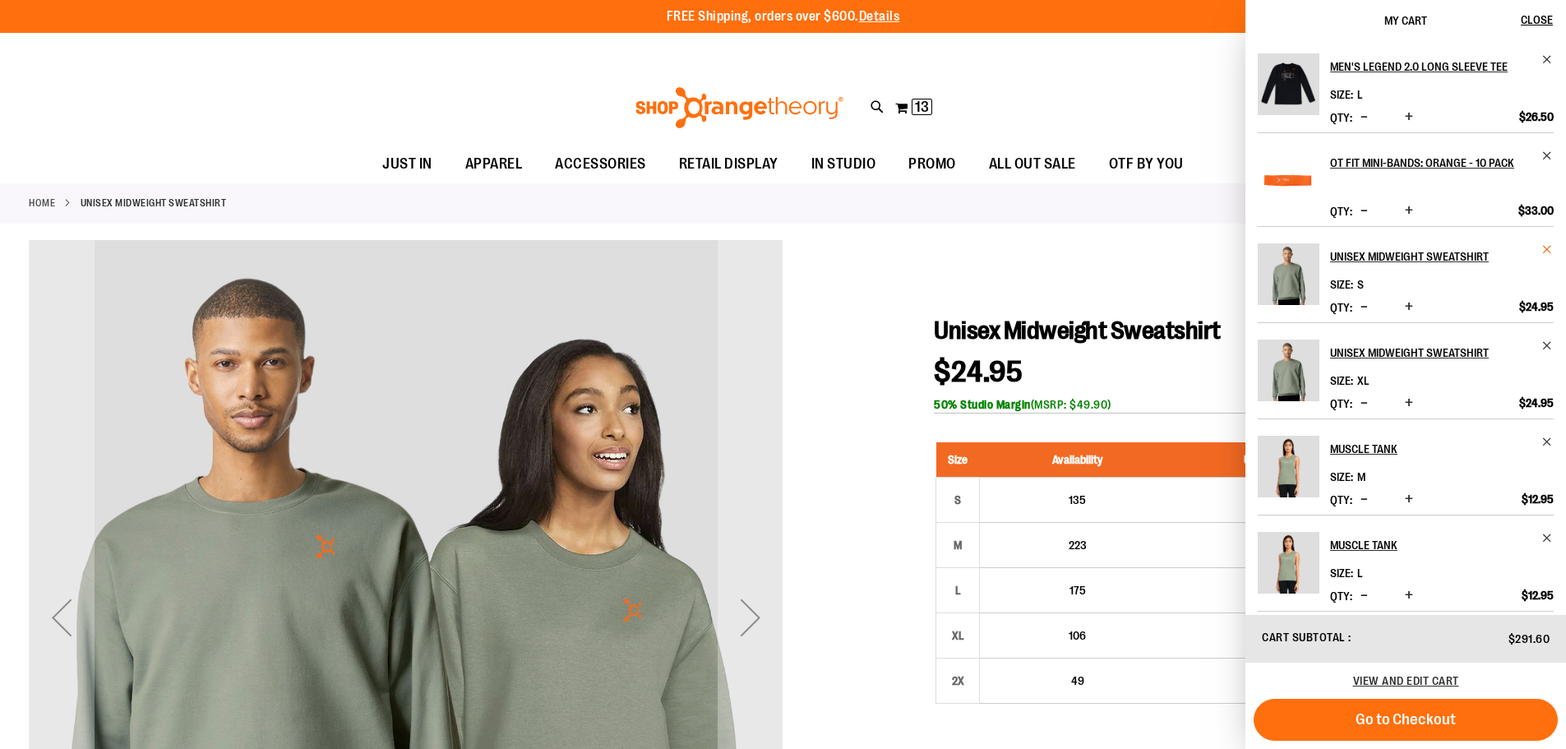
click at [1541, 252] on span "Remove item" at bounding box center [1547, 249] width 12 height 12
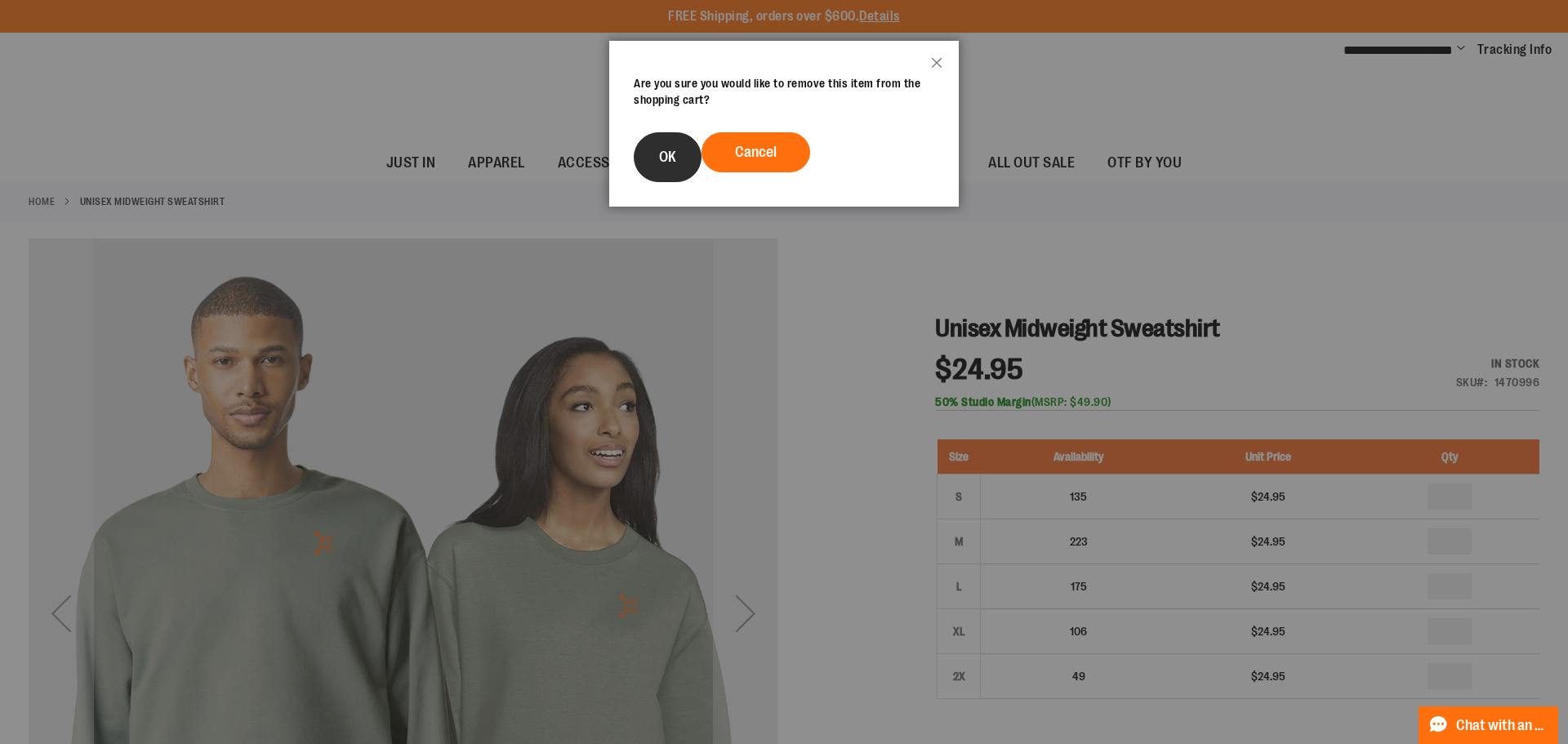
click at [642, 151] on button "OK" at bounding box center [668, 157] width 68 height 50
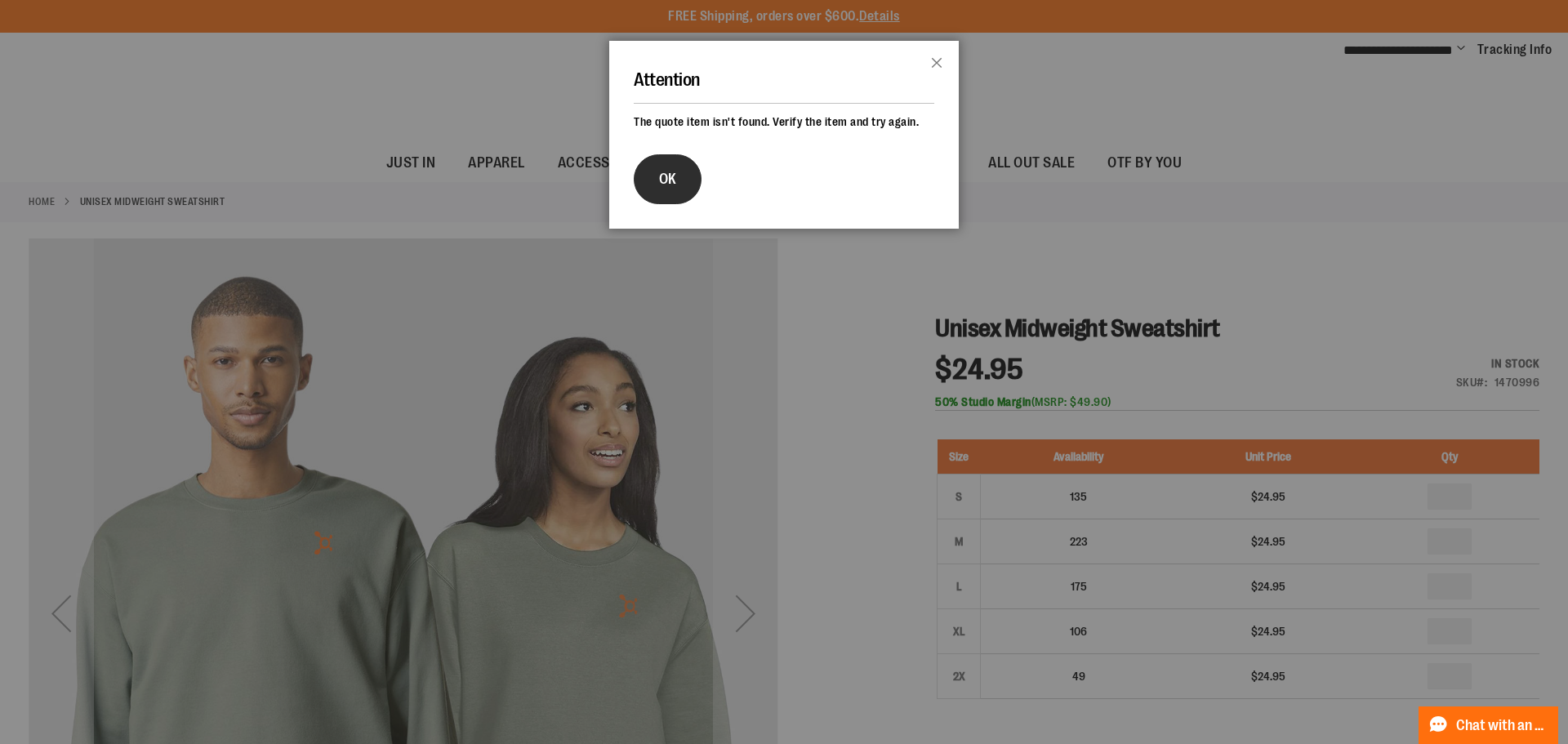
click at [689, 168] on button "OK" at bounding box center [668, 179] width 68 height 50
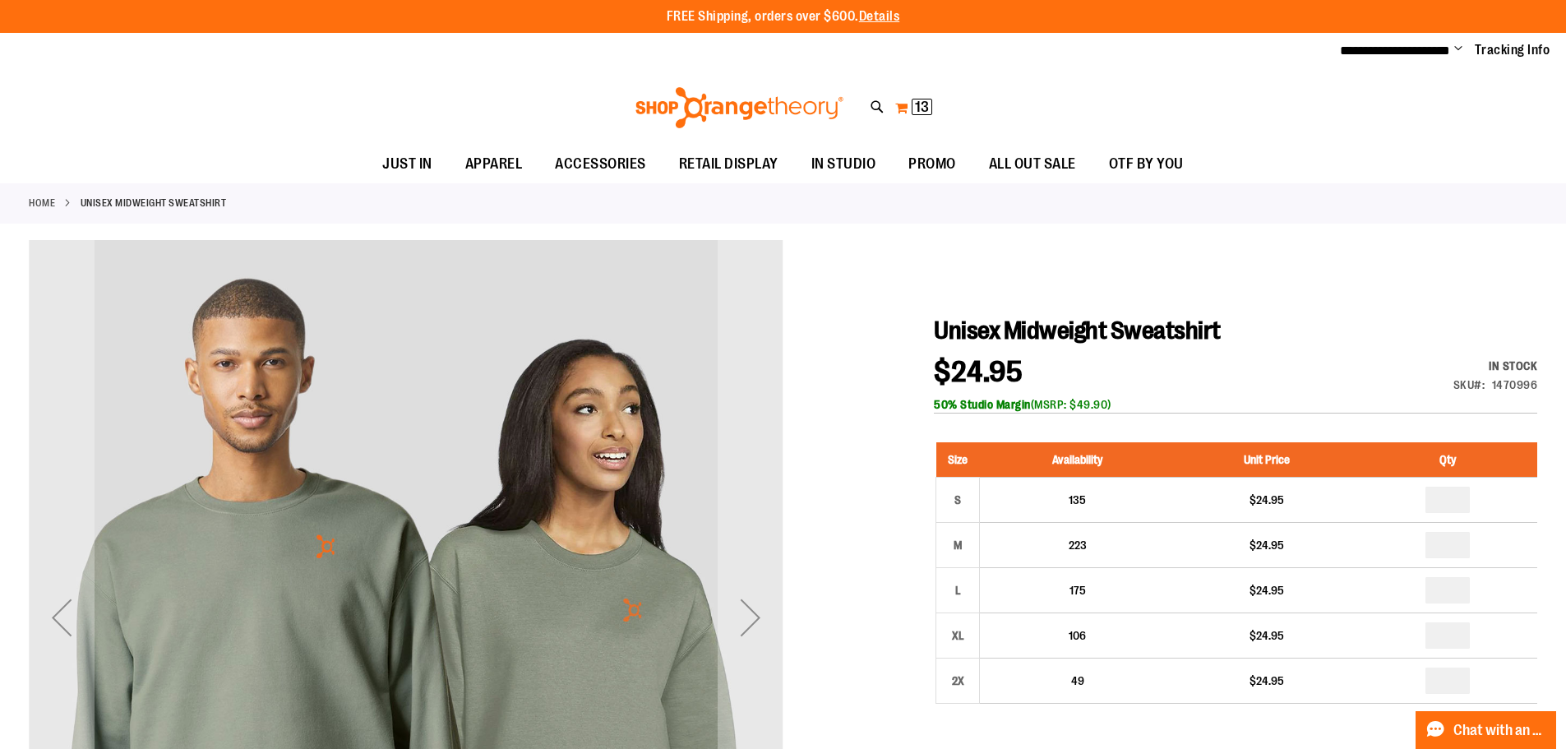
click at [919, 107] on span "13" at bounding box center [922, 107] width 14 height 16
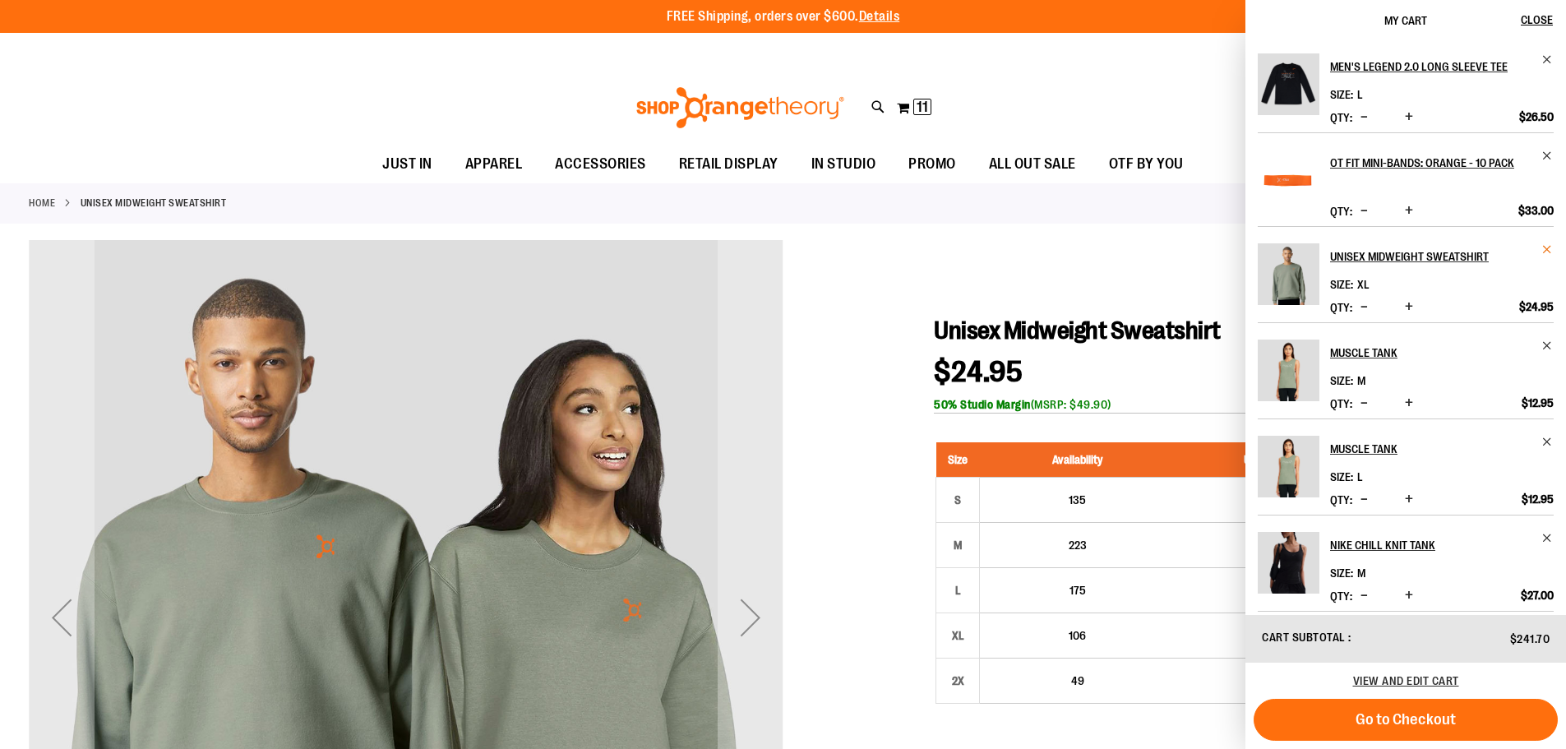
click at [1545, 247] on span "Remove item" at bounding box center [1547, 249] width 12 height 12
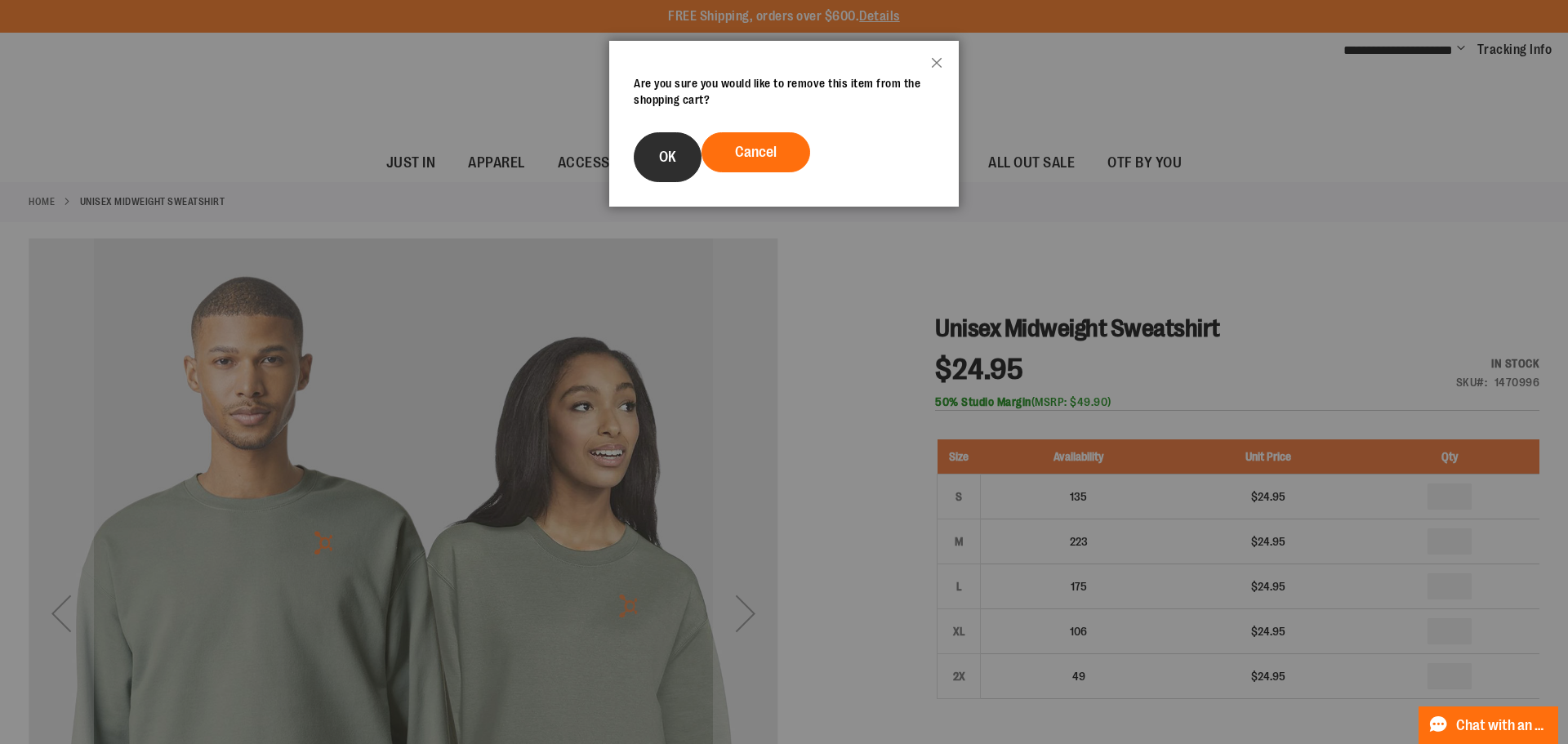
click at [676, 161] on span "OK" at bounding box center [667, 157] width 17 height 16
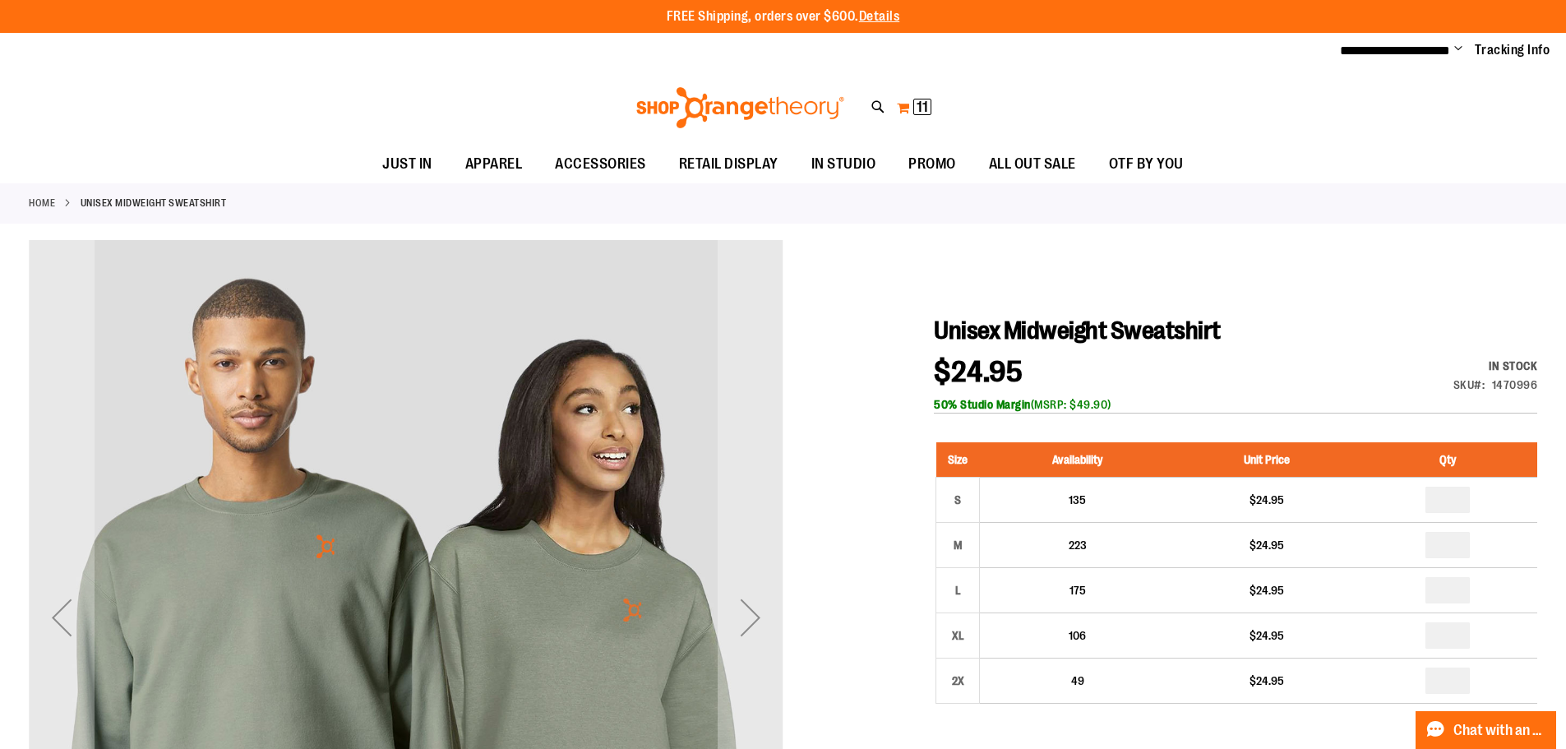
click at [914, 107] on span "11 11 items" at bounding box center [922, 107] width 18 height 16
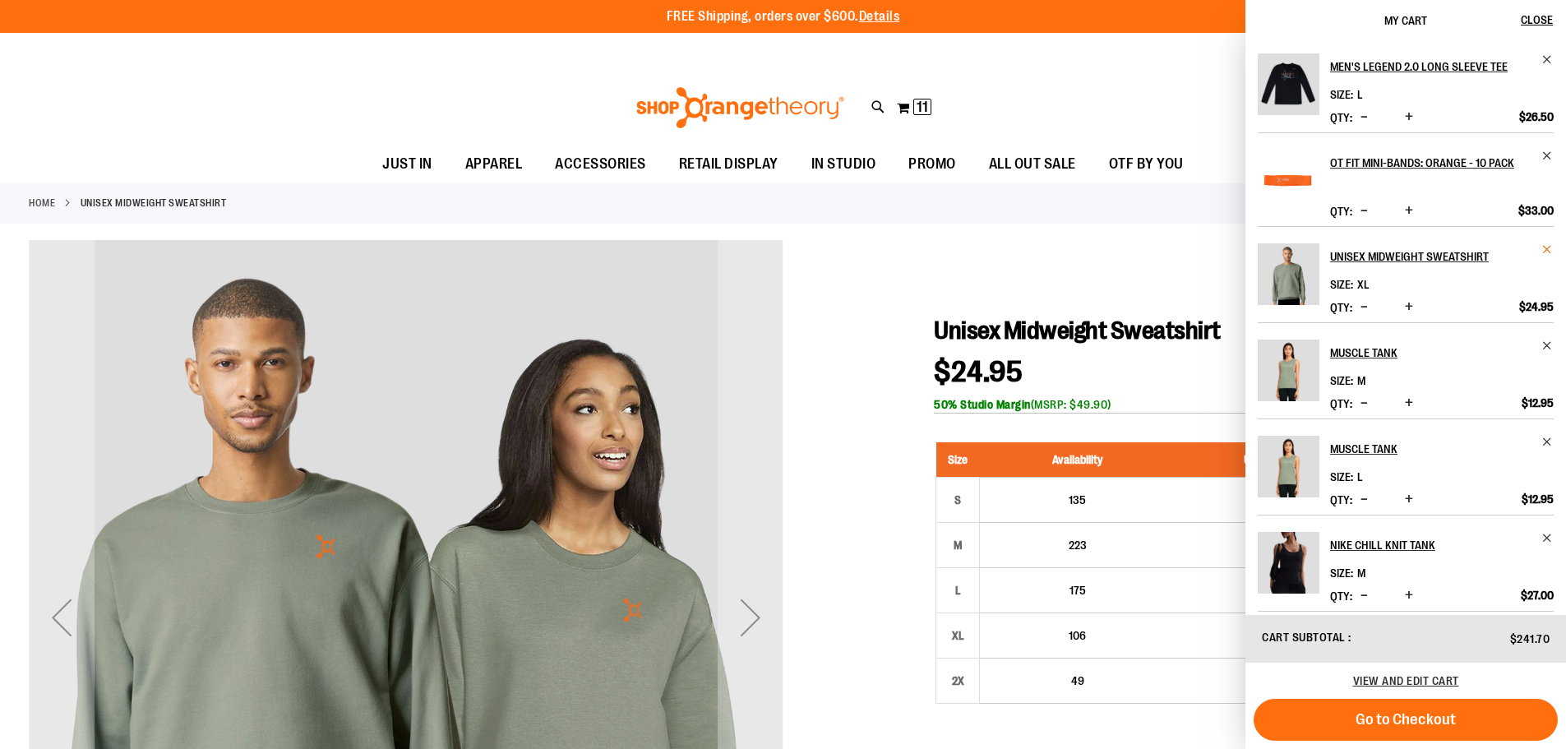
click at [1544, 250] on span "Remove item" at bounding box center [1547, 249] width 12 height 12
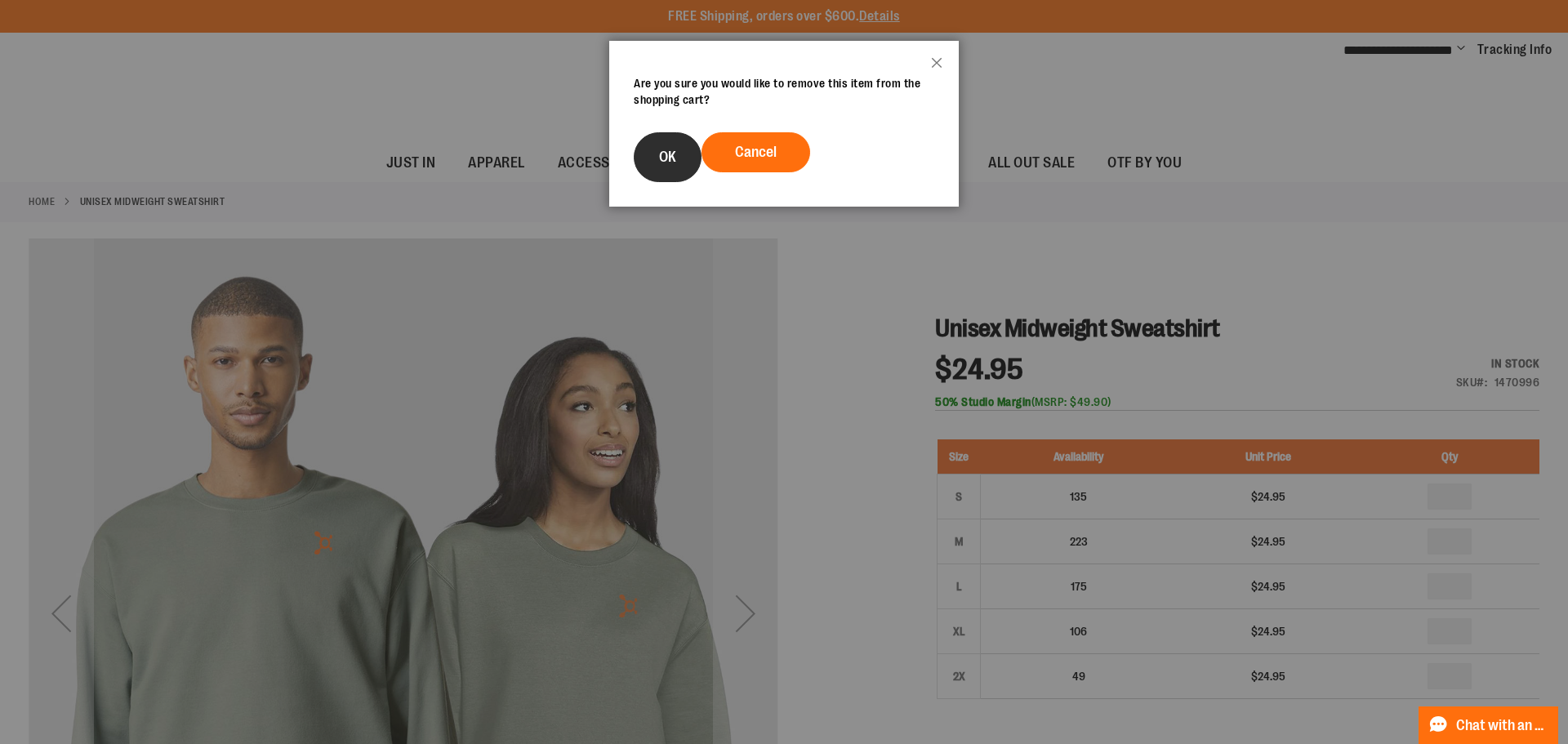
click at [668, 166] on button "OK" at bounding box center [668, 157] width 68 height 50
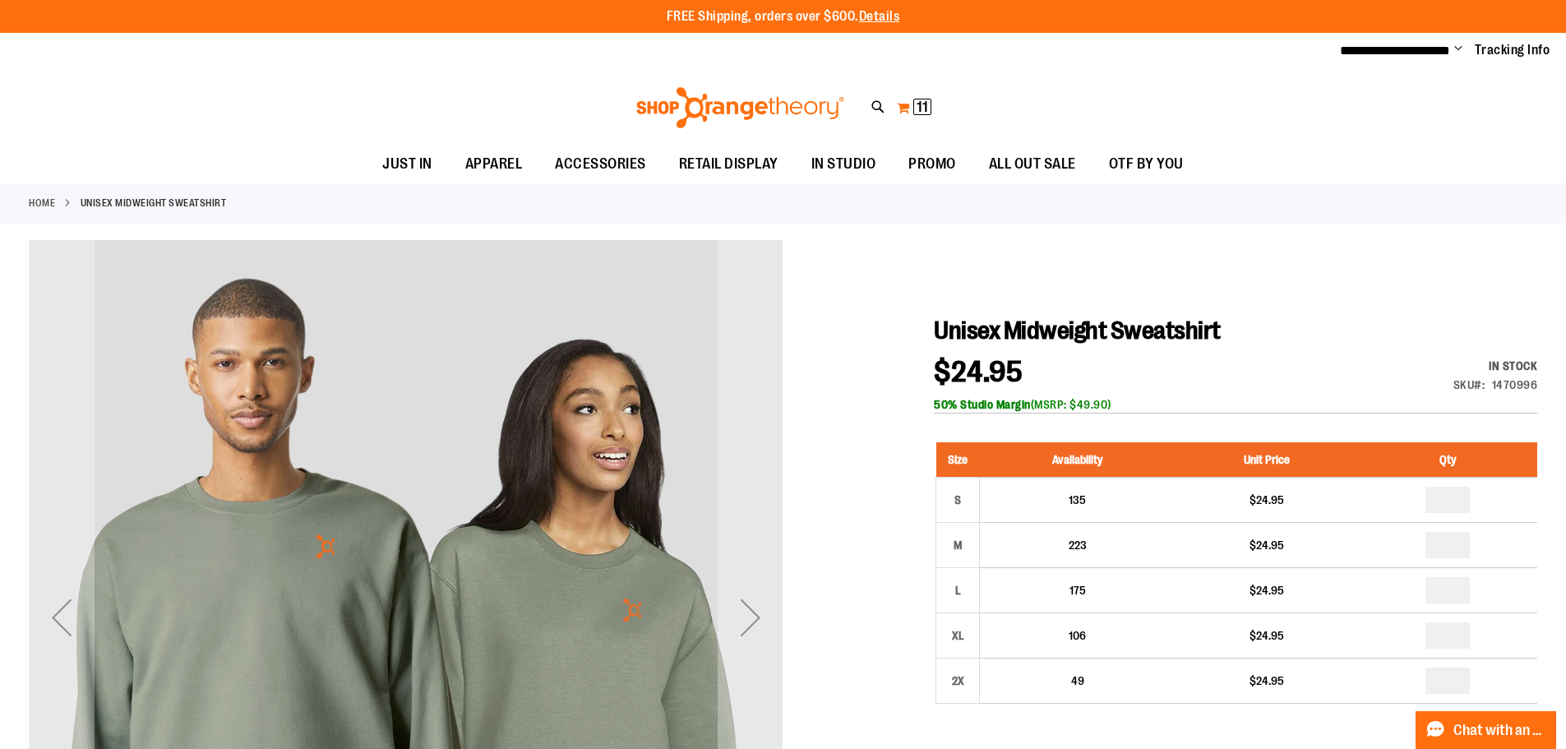
click at [909, 103] on button "My Cart 11 11 items" at bounding box center [914, 108] width 36 height 26
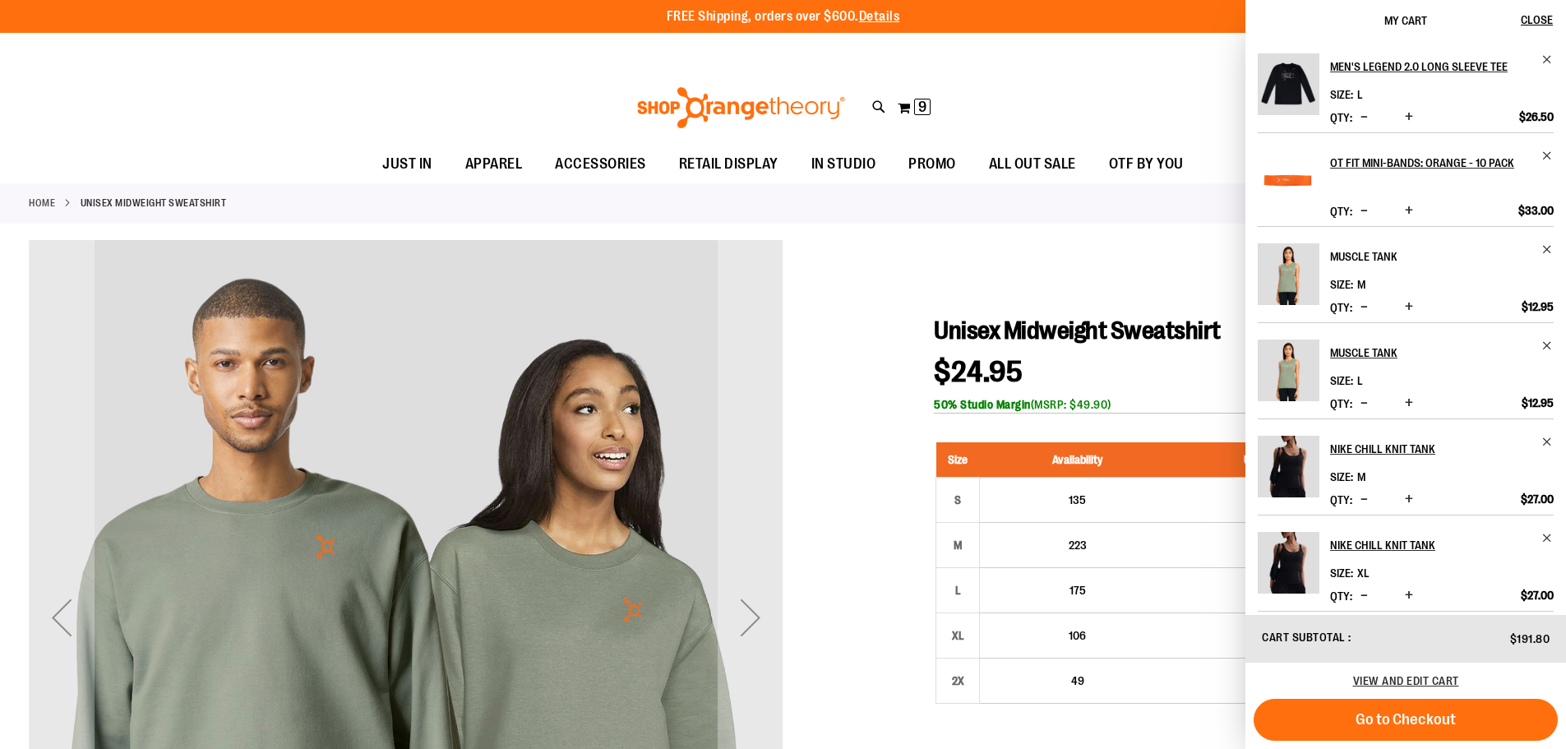
click at [1543, 256] on link "Muscle Tank" at bounding box center [1442, 256] width 224 height 26
click at [1541, 247] on span "Remove item" at bounding box center [1547, 249] width 12 height 12
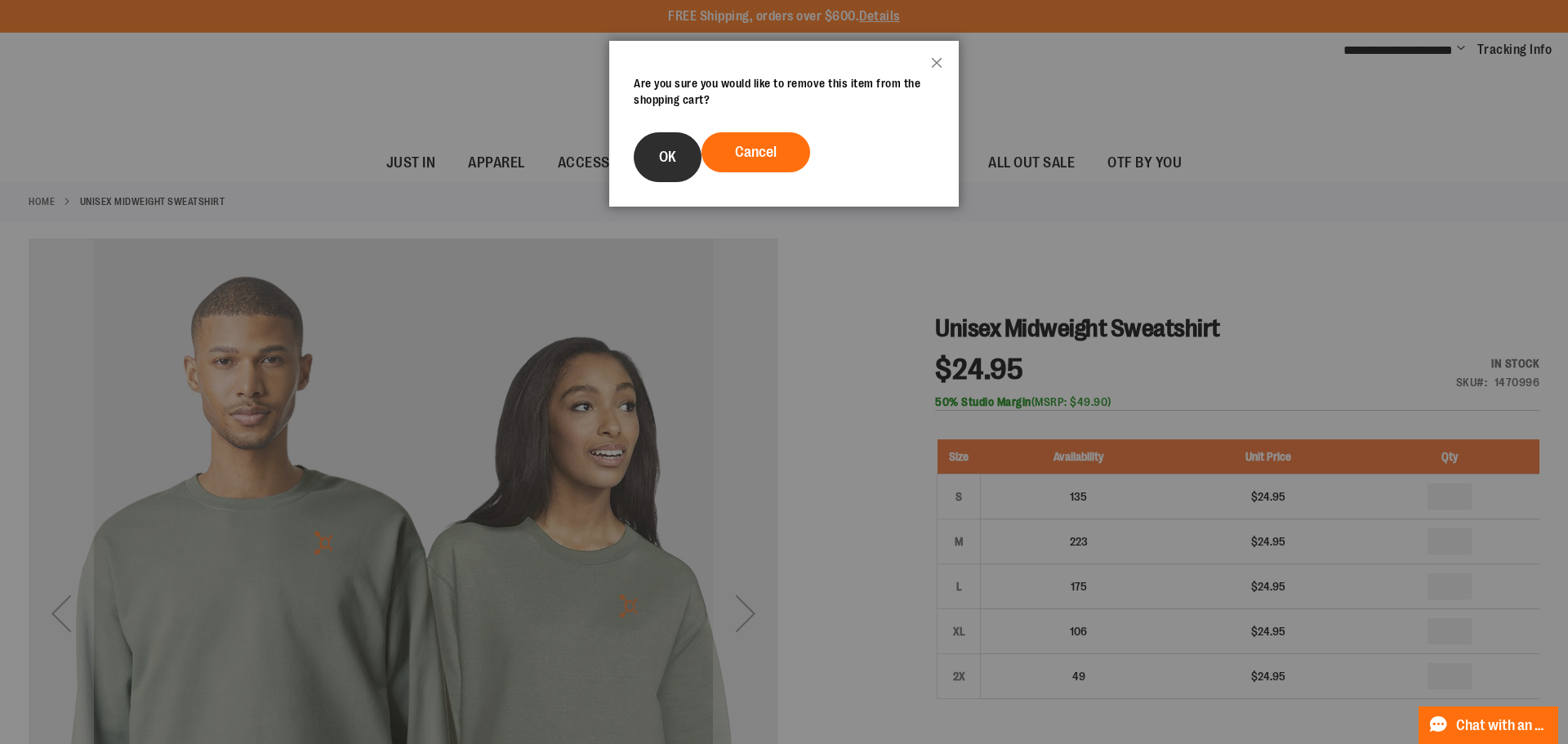
click at [677, 181] on button "OK" at bounding box center [668, 157] width 68 height 50
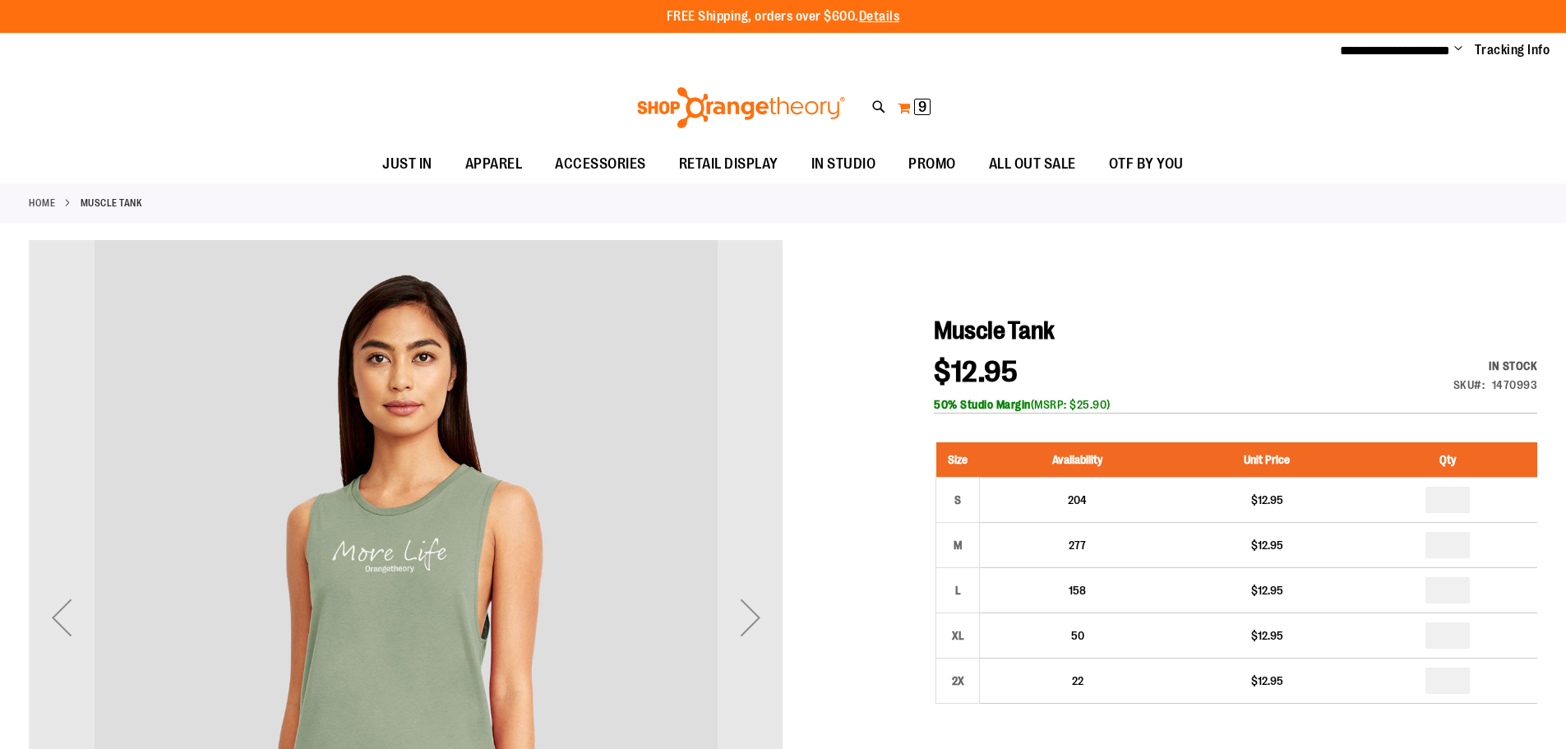
click at [922, 96] on button "My Cart 9 9 items" at bounding box center [914, 108] width 35 height 26
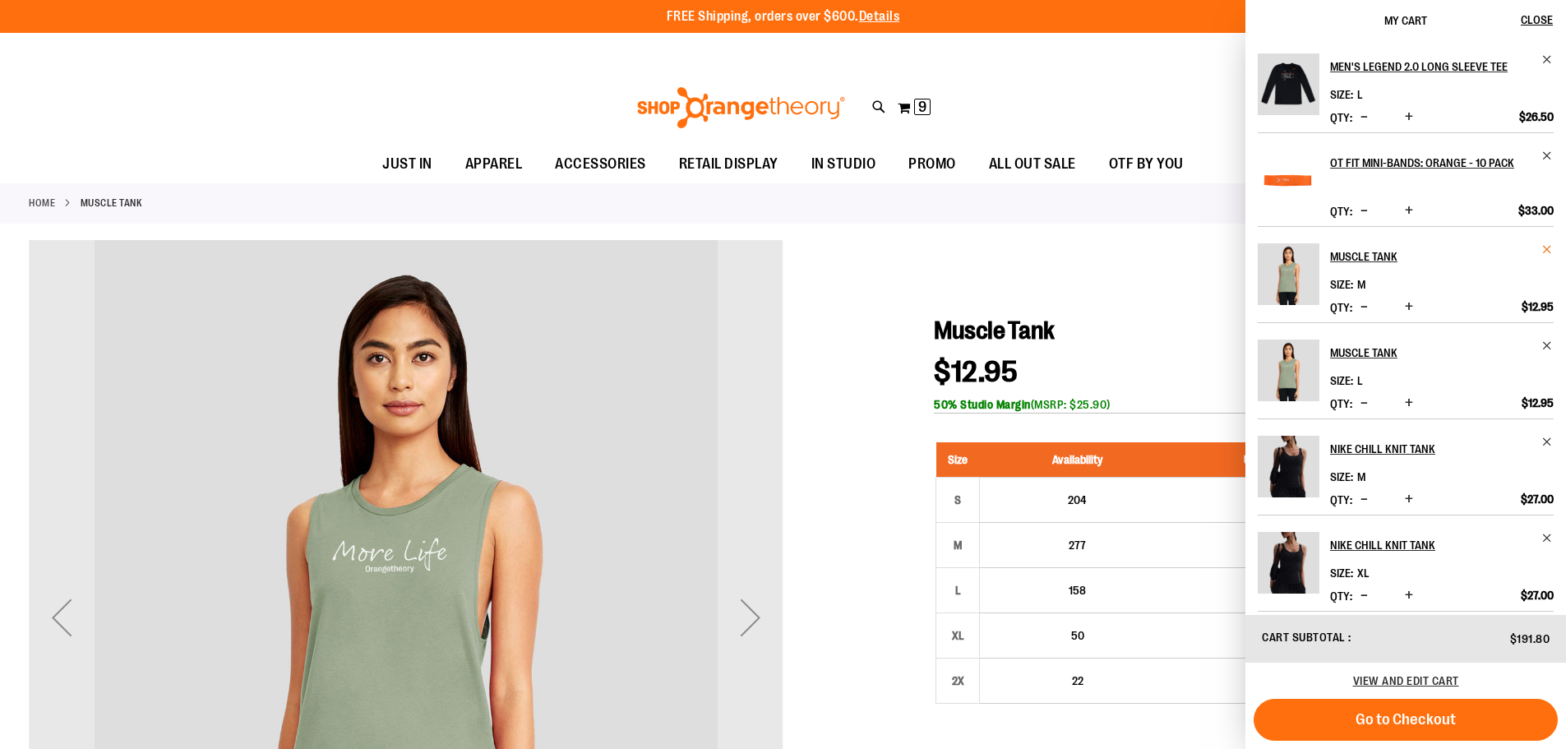
click at [1541, 246] on span "Remove item" at bounding box center [1547, 249] width 12 height 12
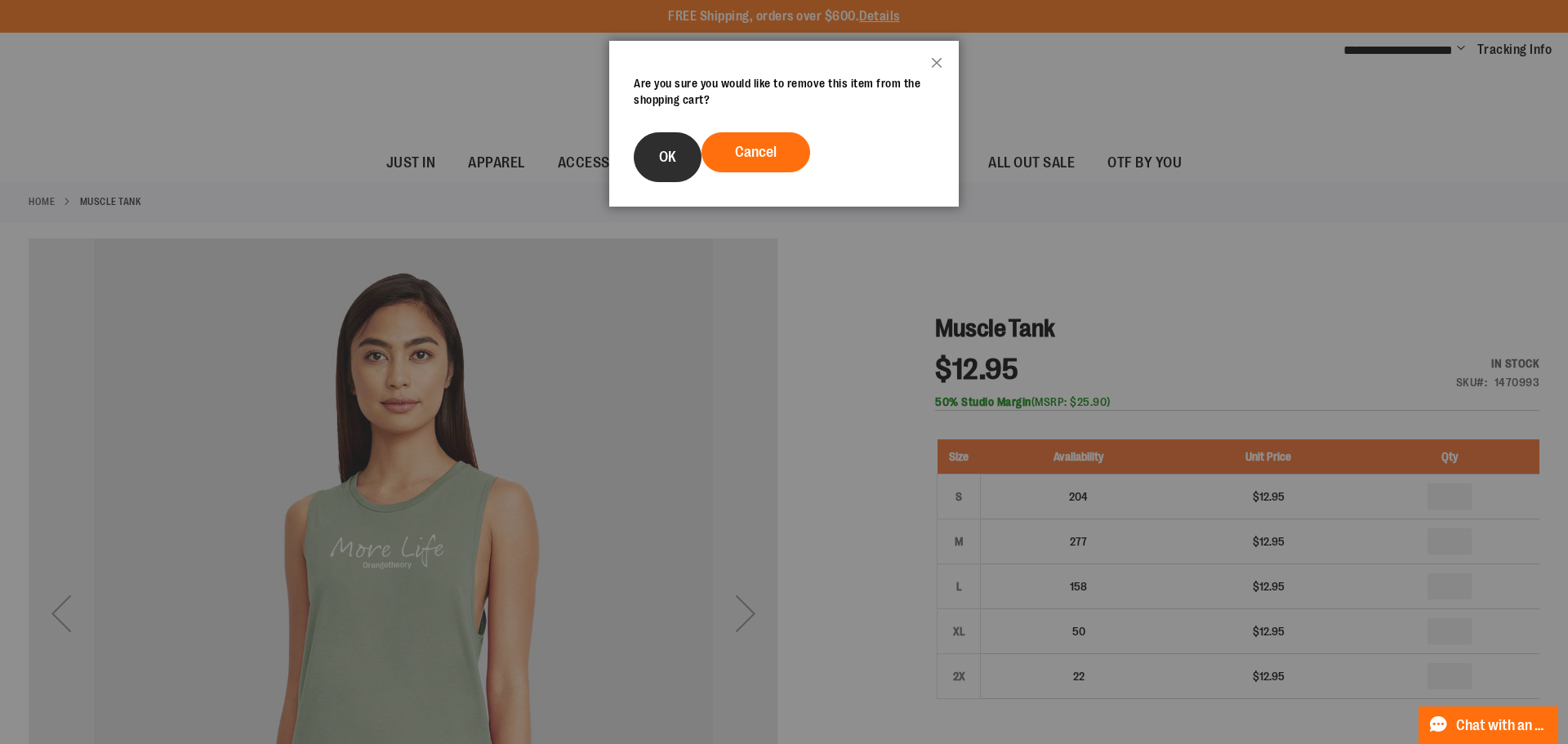
click at [645, 159] on button "OK" at bounding box center [668, 157] width 68 height 50
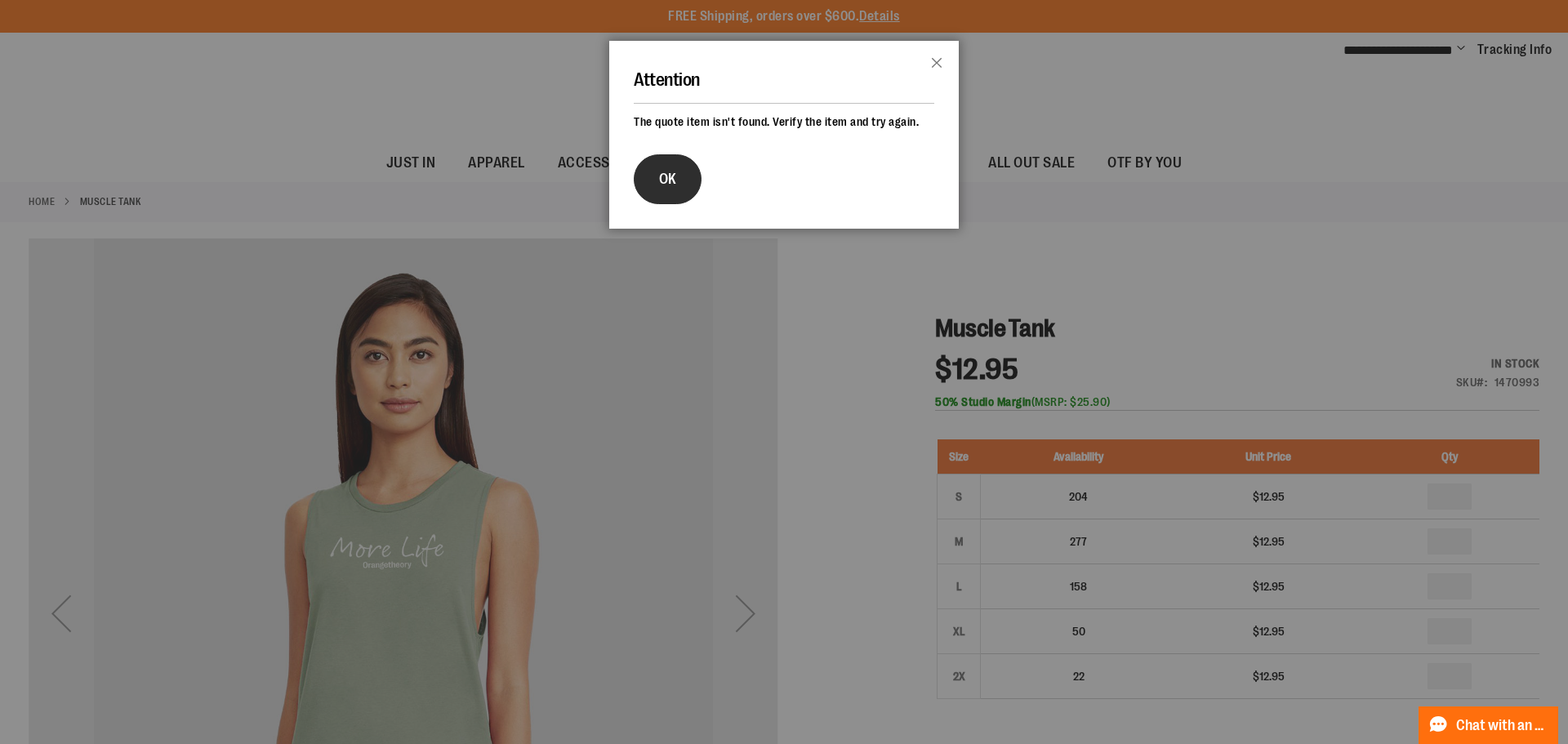
click at [694, 183] on button "OK" at bounding box center [668, 179] width 68 height 50
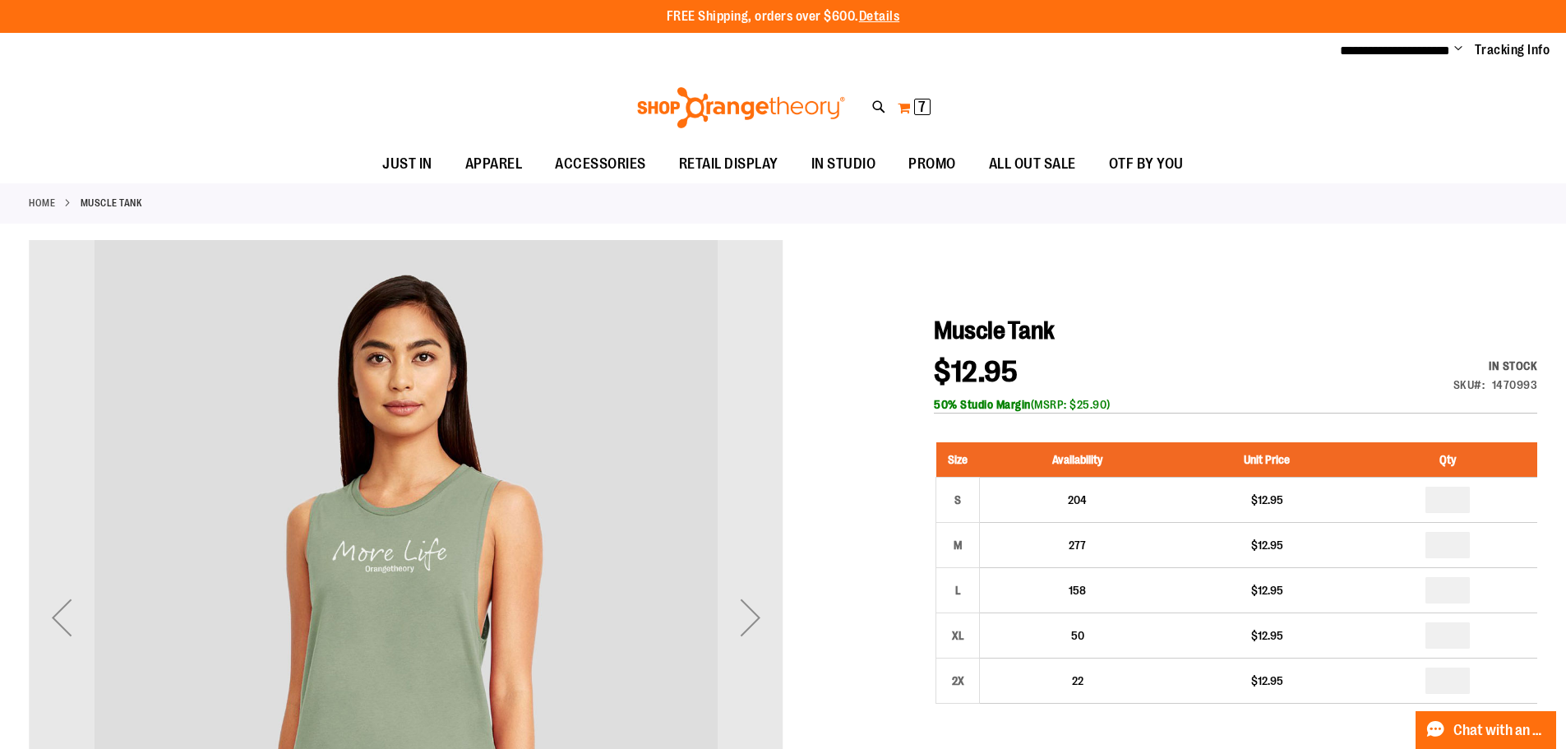
click at [911, 114] on button "My Cart 7 7 items" at bounding box center [914, 108] width 35 height 26
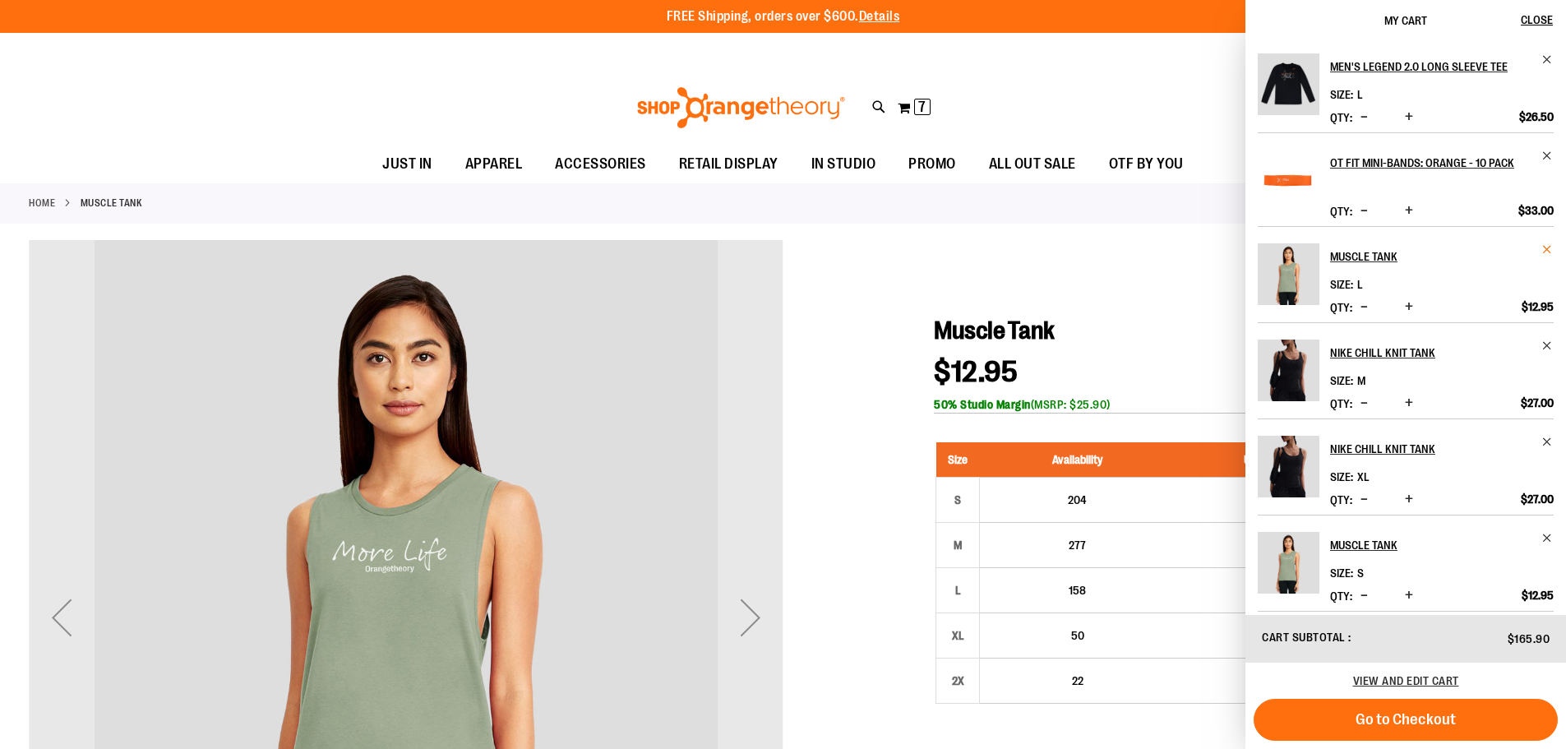
click at [1541, 244] on span "Remove item" at bounding box center [1547, 249] width 12 height 12
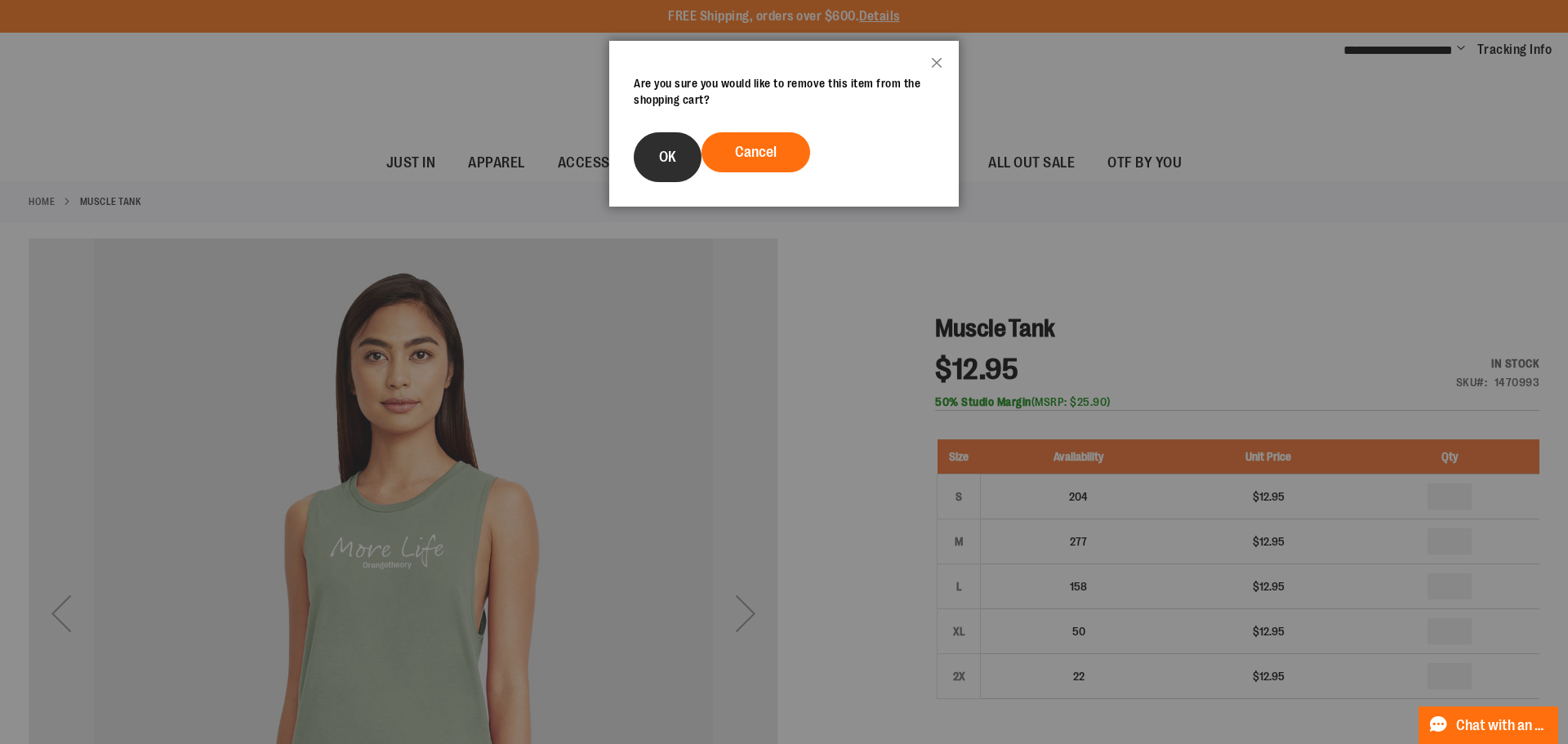
click at [667, 156] on span "OK" at bounding box center [667, 157] width 17 height 16
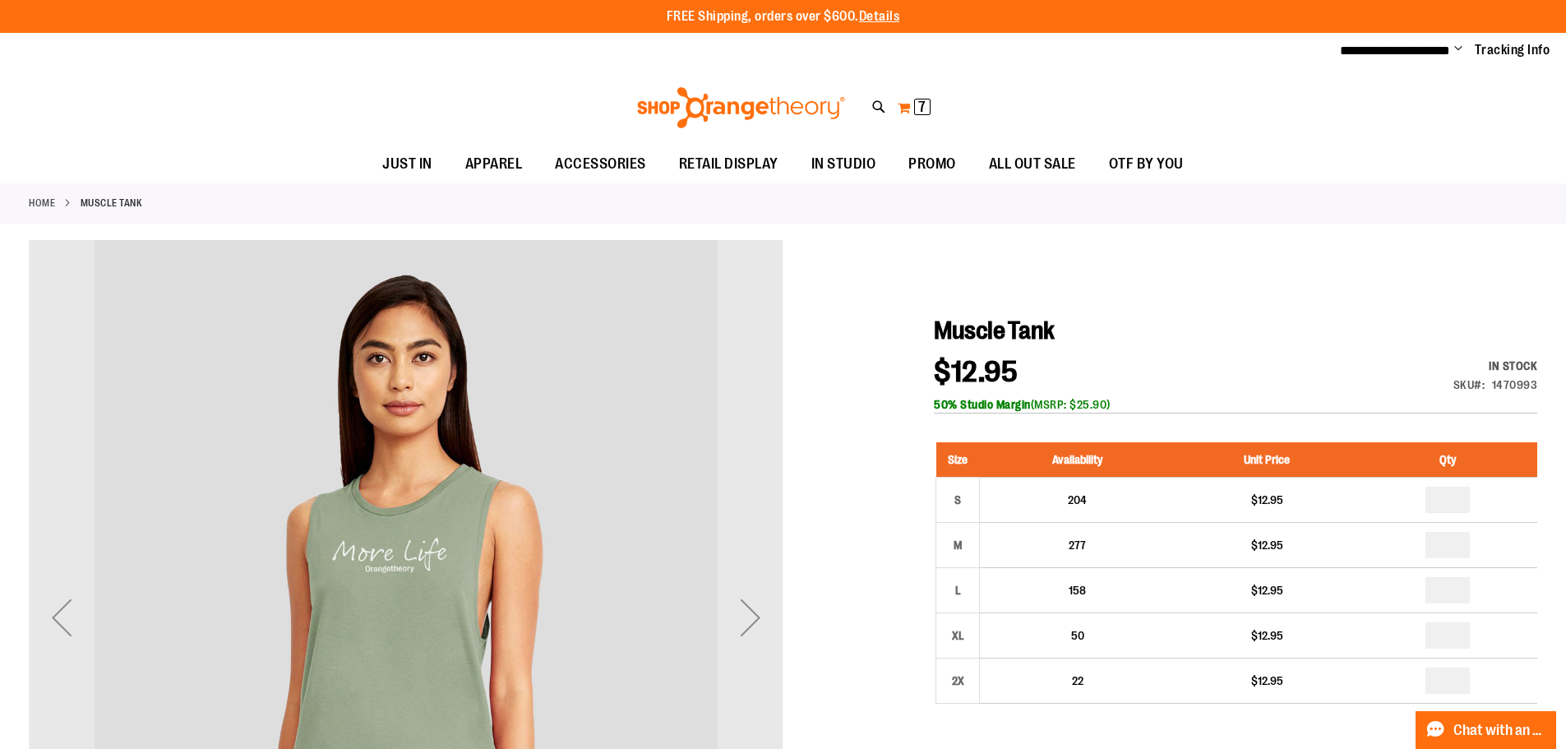
click at [925, 112] on span "7" at bounding box center [921, 107] width 7 height 16
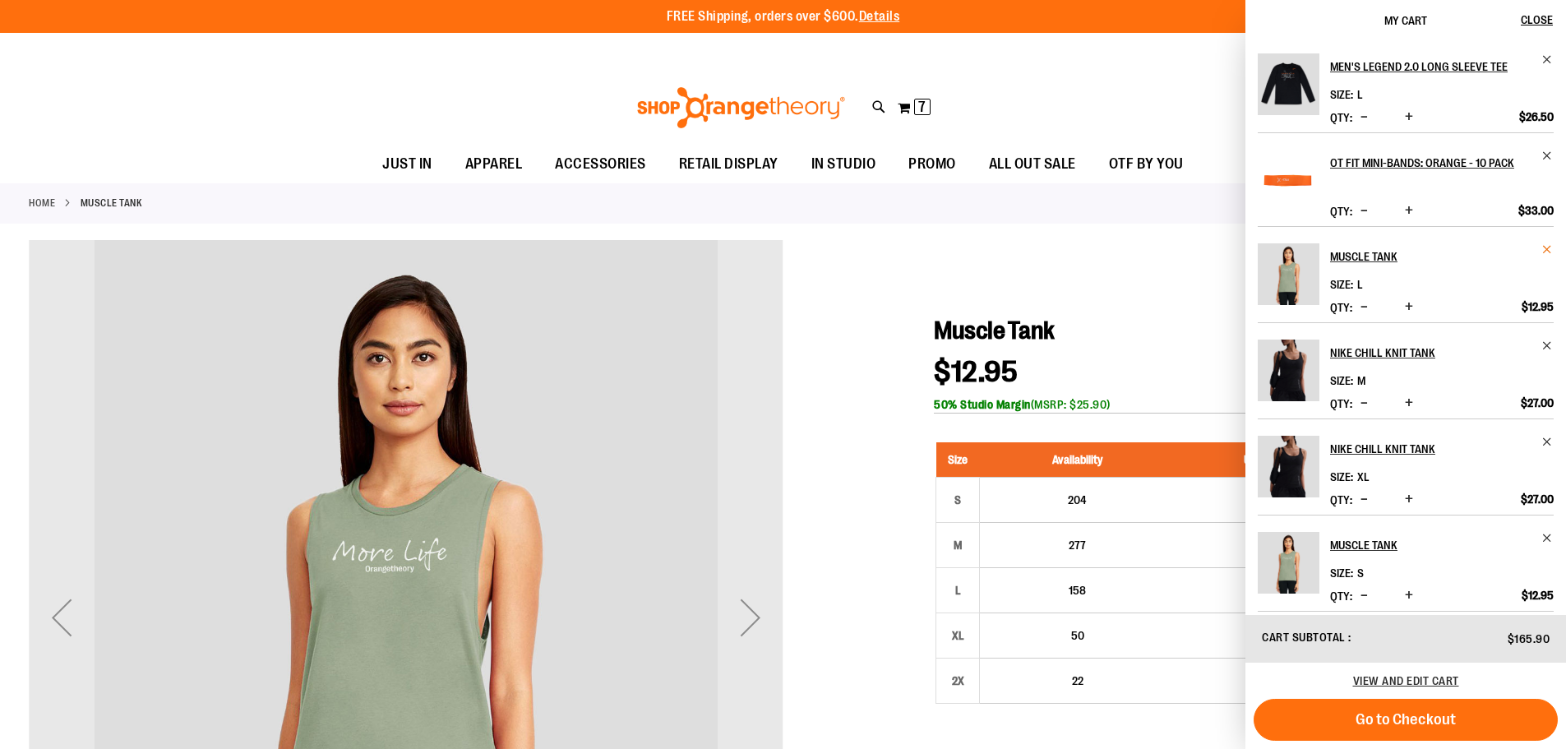
click at [1541, 253] on span "Remove item" at bounding box center [1547, 249] width 12 height 12
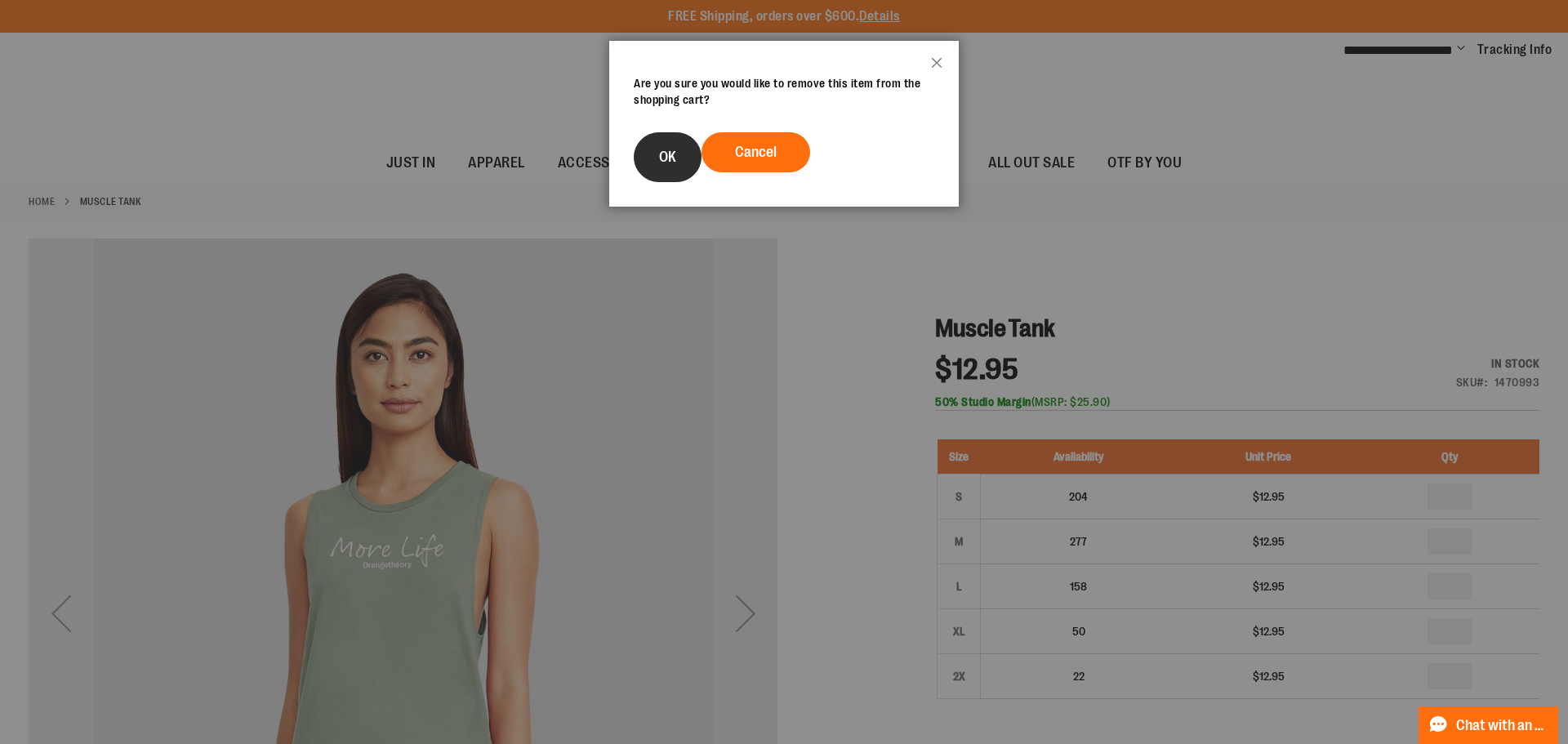
click at [664, 139] on button "OK" at bounding box center [668, 157] width 68 height 50
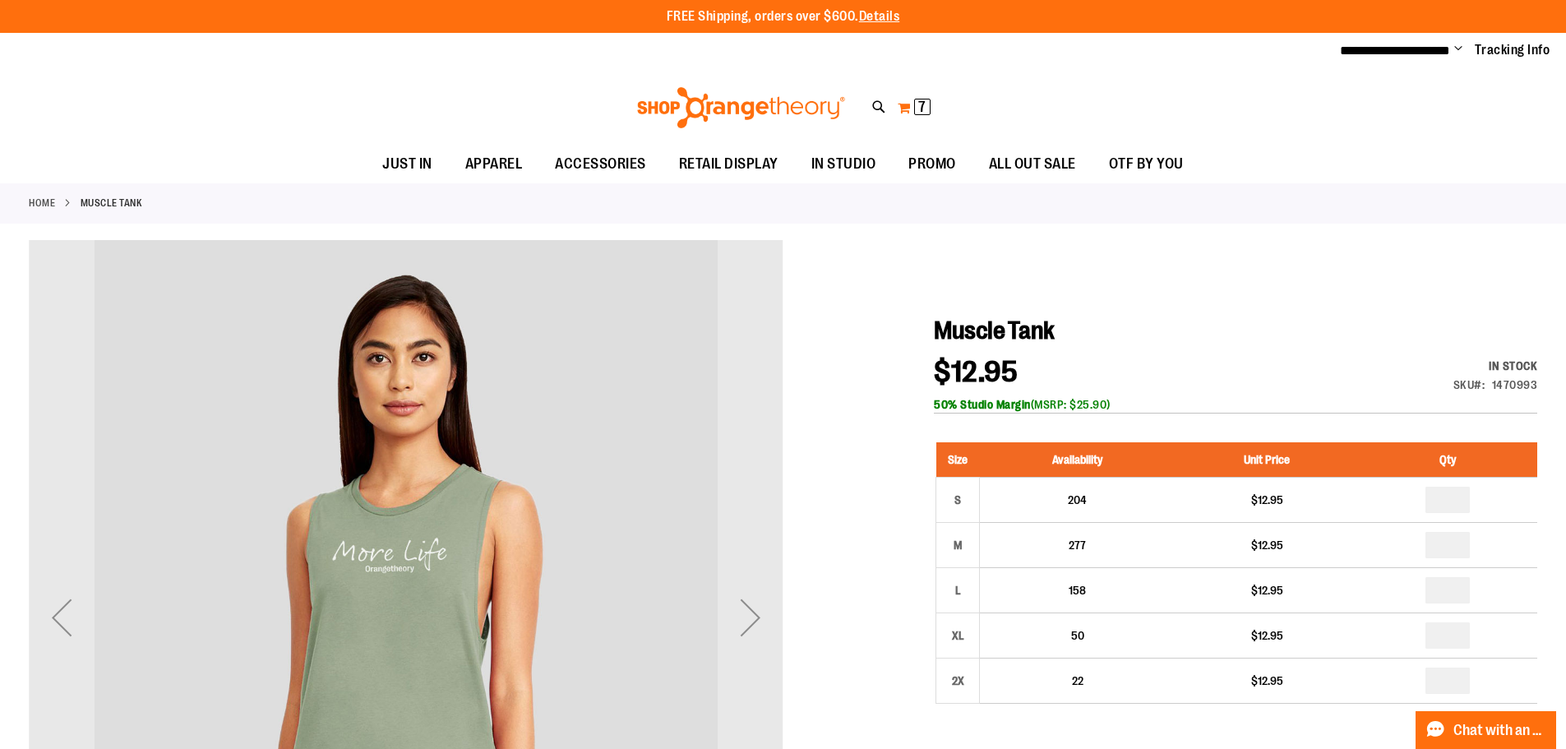
click at [912, 100] on button "My Cart 7 7 items" at bounding box center [914, 108] width 35 height 26
click at [908, 89] on div "Toggle Nav Search Popular Suggestions Advanced Search" at bounding box center [783, 108] width 1566 height 76
click at [909, 113] on button "My Cart 7 7 items" at bounding box center [914, 108] width 35 height 26
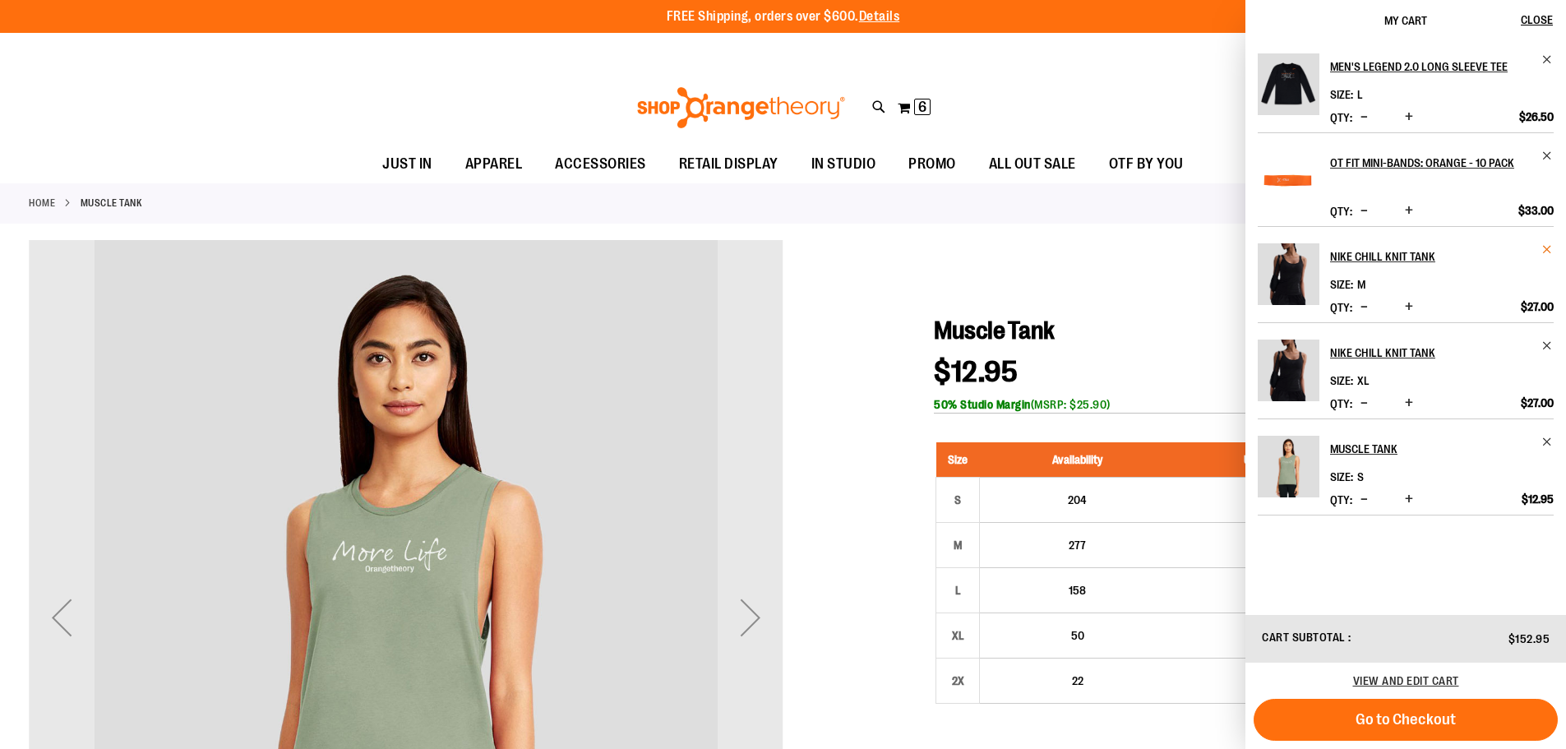
click at [1548, 247] on span "Remove item" at bounding box center [1547, 249] width 12 height 12
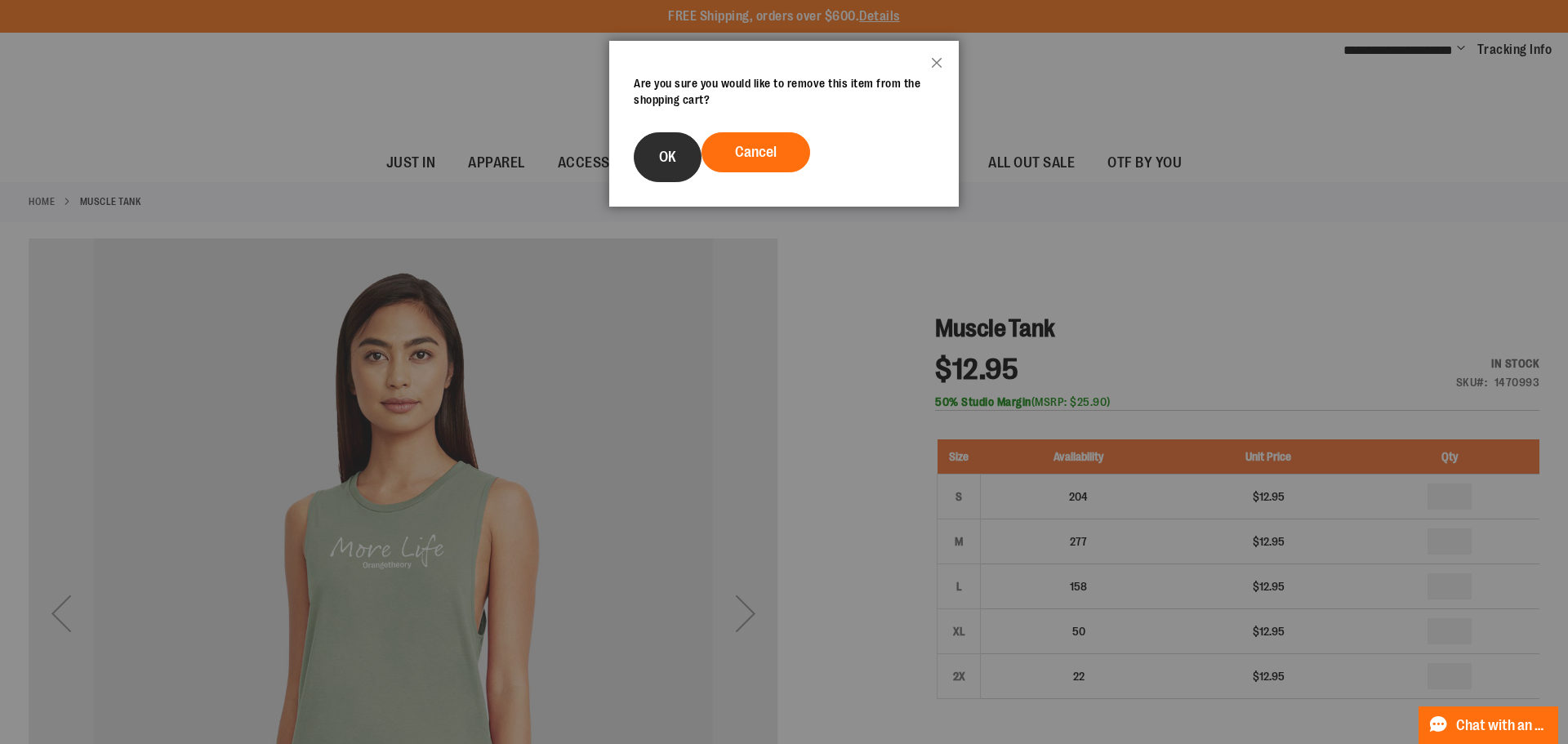
click at [692, 145] on button "OK" at bounding box center [668, 157] width 68 height 50
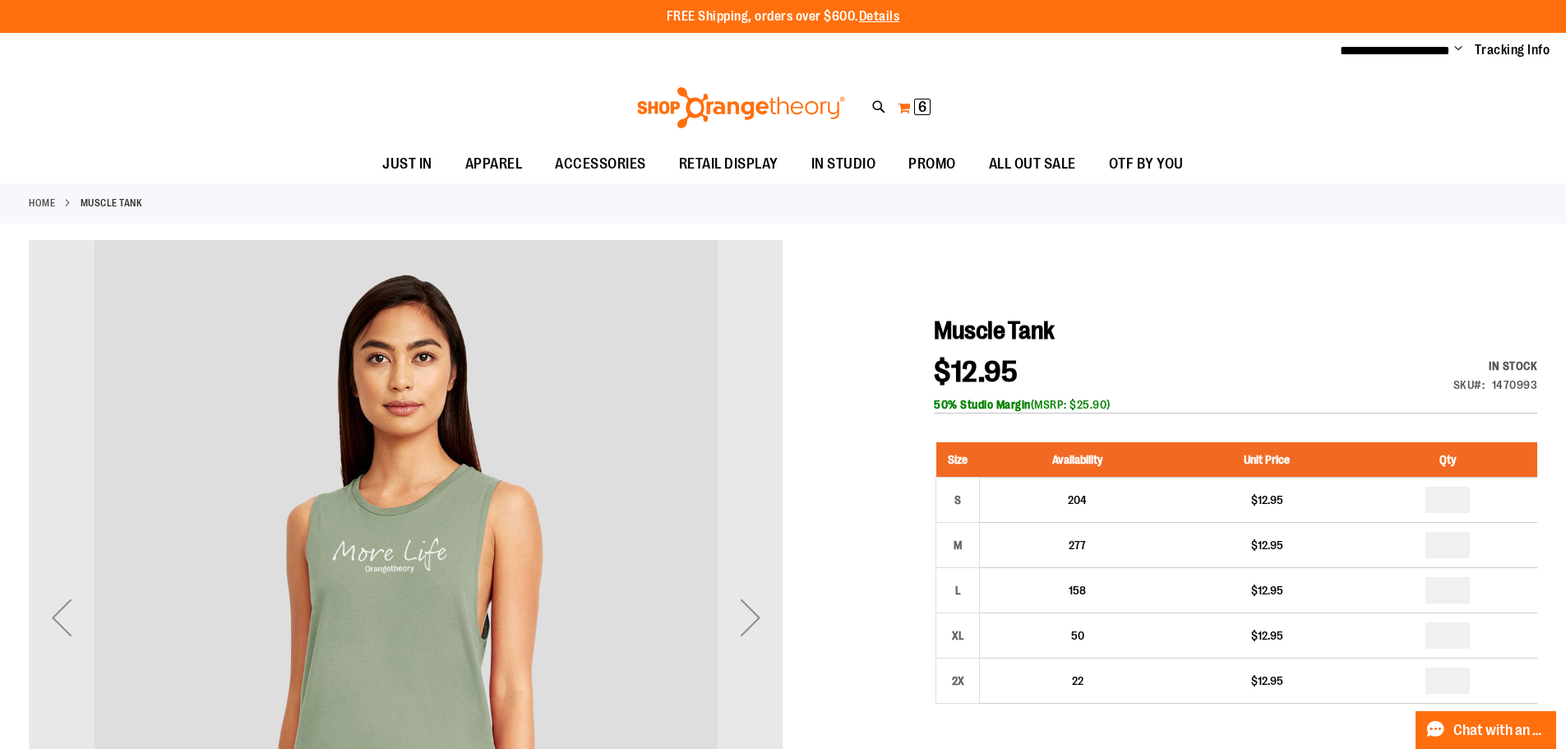
click at [917, 99] on span "6 6 items" at bounding box center [922, 107] width 16 height 16
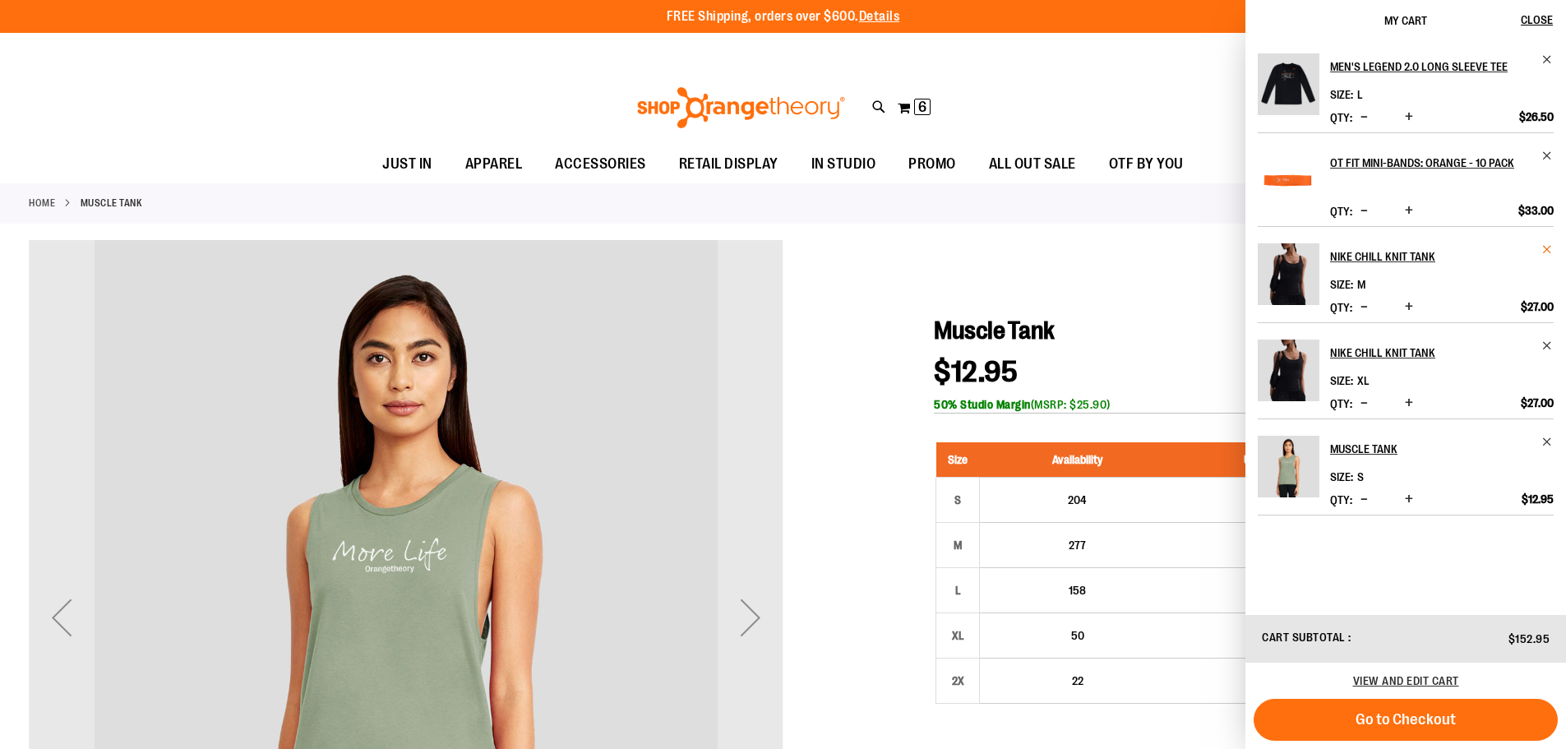
click at [1542, 247] on span "Remove item" at bounding box center [1547, 249] width 12 height 12
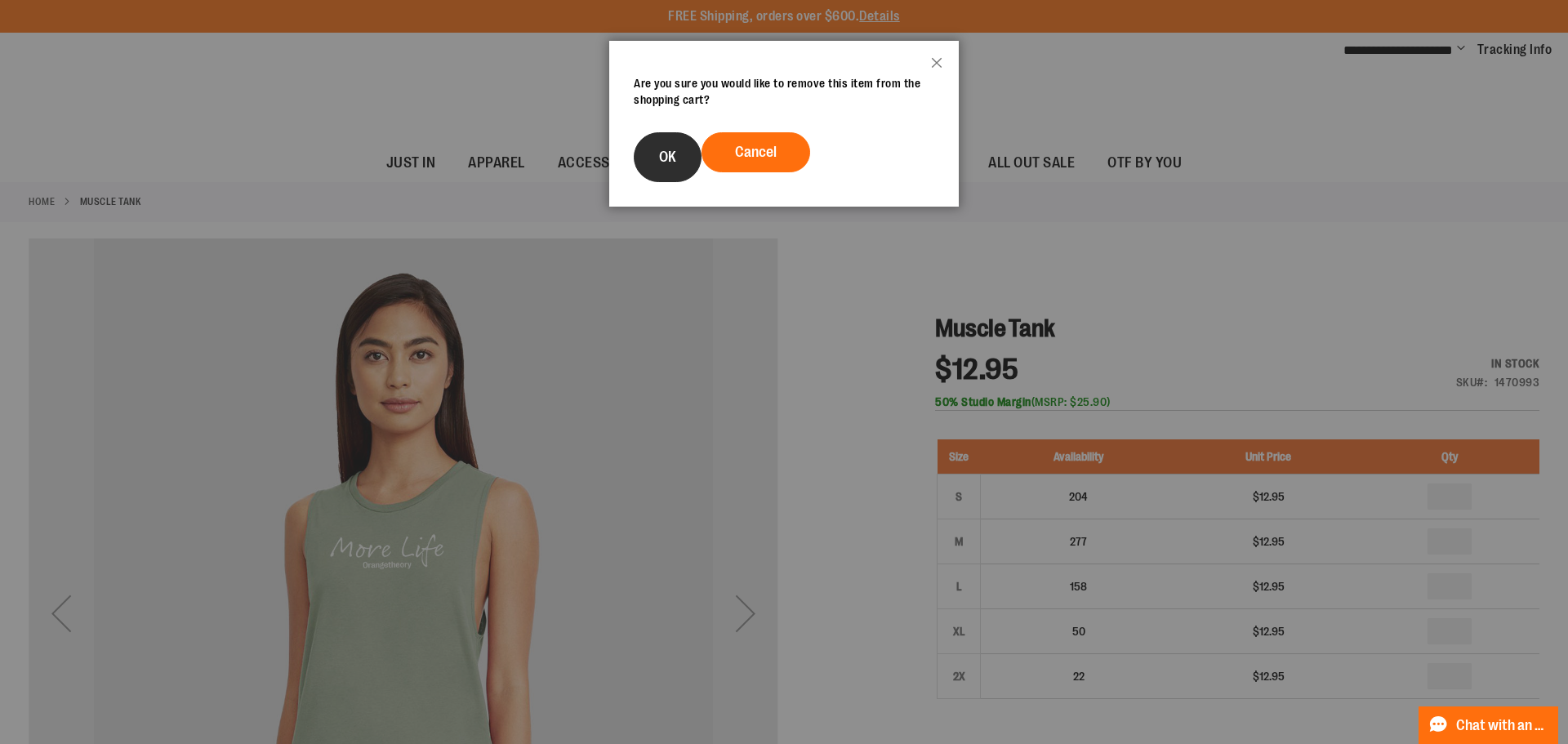
click at [660, 157] on span "OK" at bounding box center [667, 157] width 17 height 16
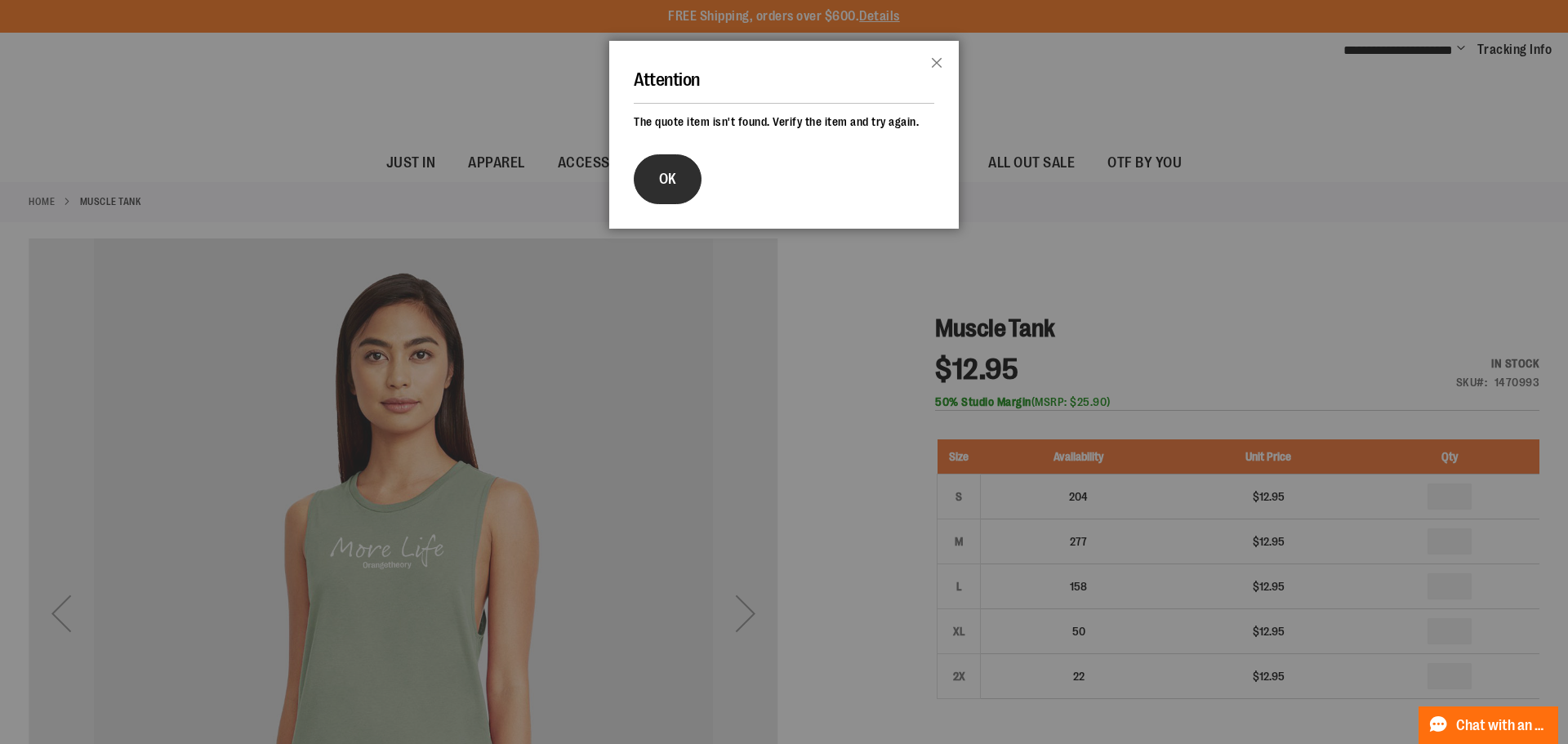
click at [673, 179] on span "OK" at bounding box center [667, 179] width 17 height 16
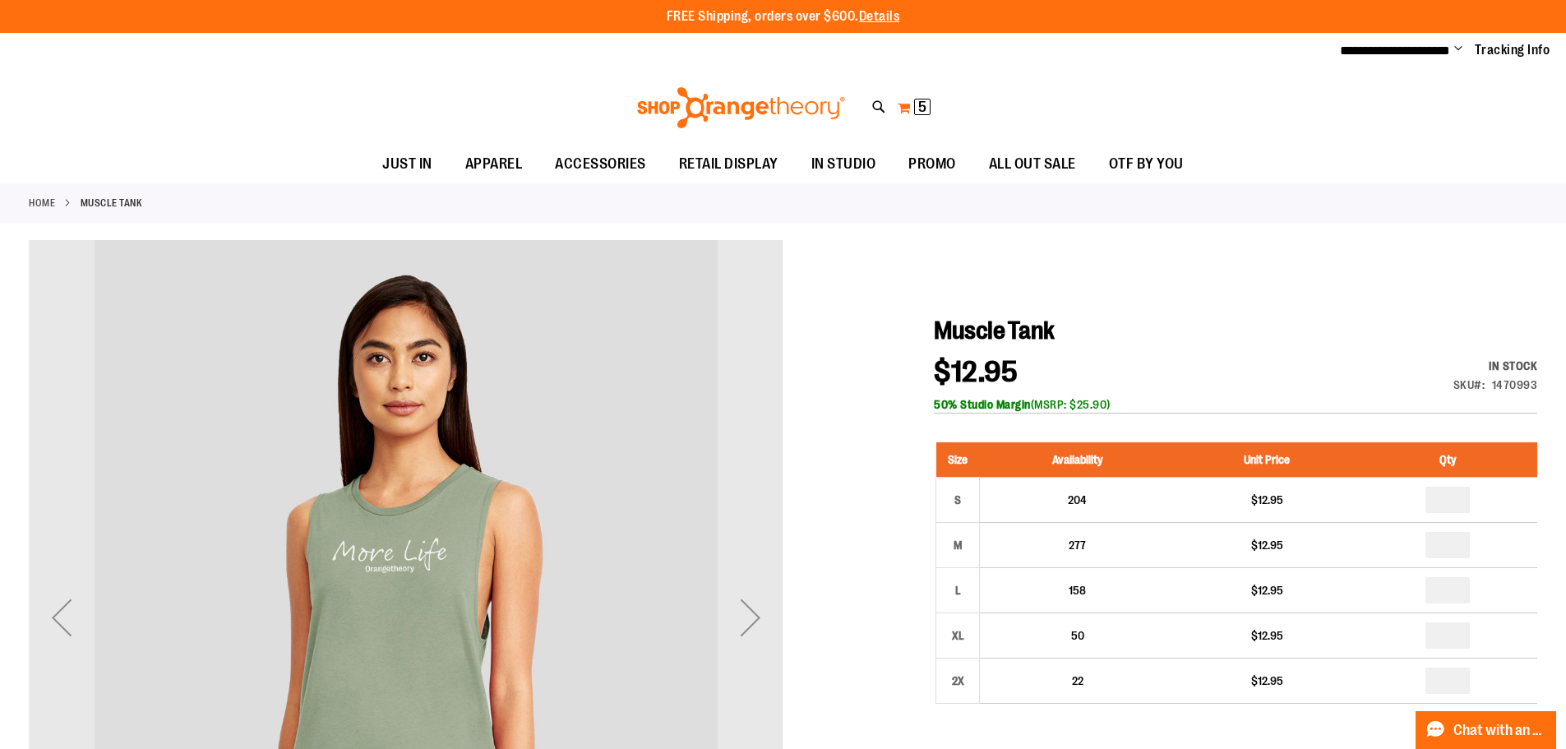
click at [898, 103] on button "My Cart 5 5 items" at bounding box center [914, 108] width 35 height 26
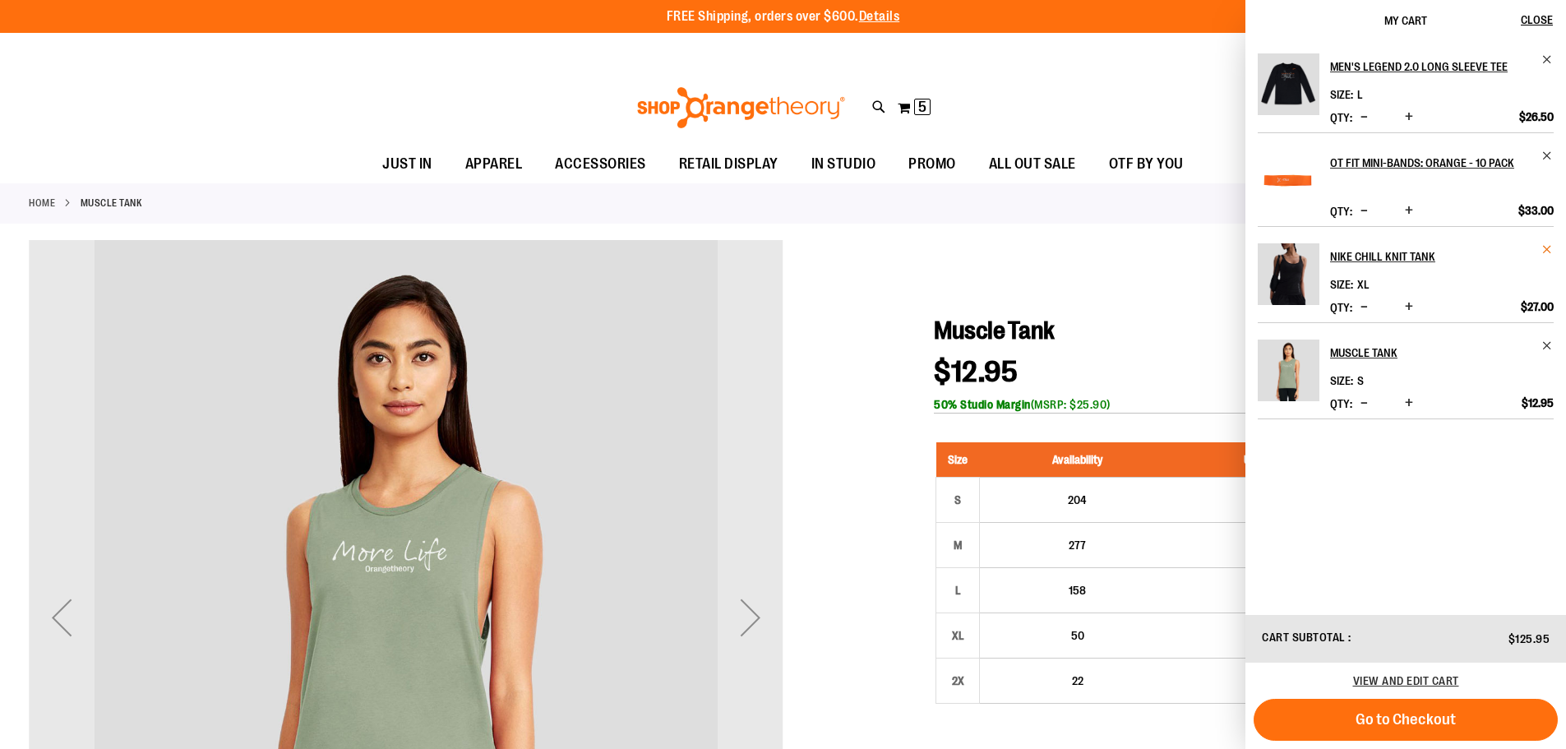
click at [1545, 249] on span "Remove item" at bounding box center [1547, 249] width 12 height 12
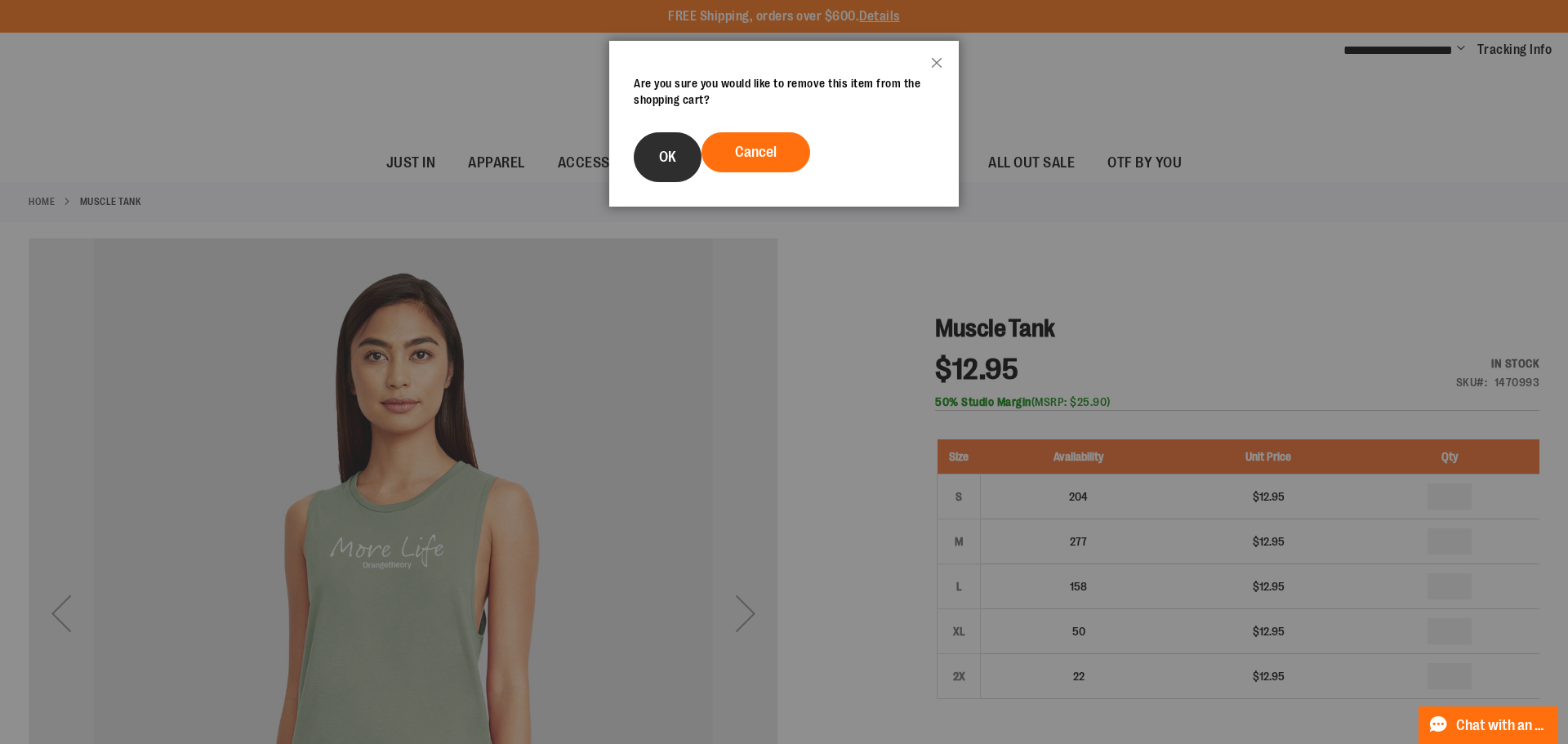
click at [661, 146] on button "OK" at bounding box center [668, 157] width 68 height 50
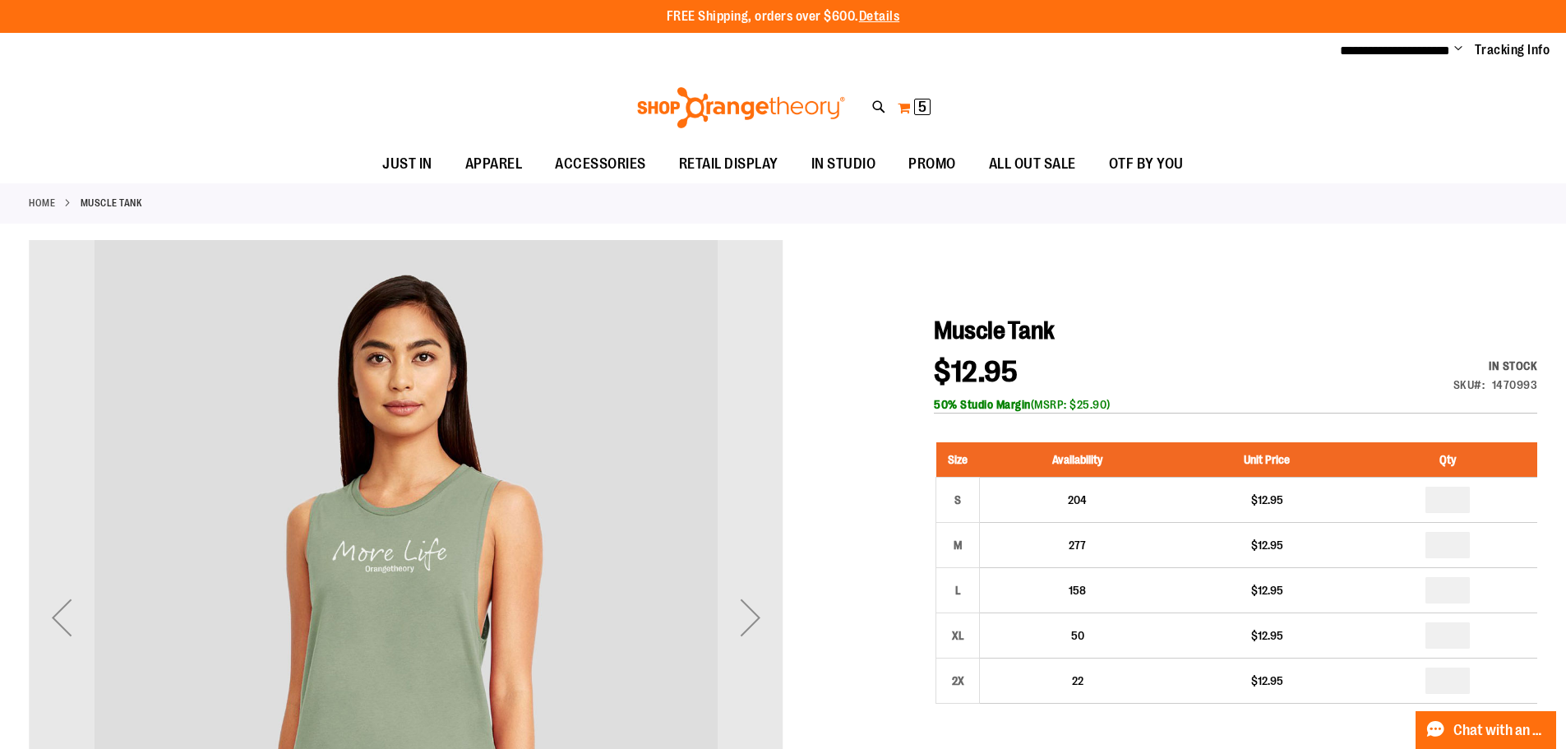
click at [915, 104] on span "5 5 items" at bounding box center [922, 107] width 16 height 16
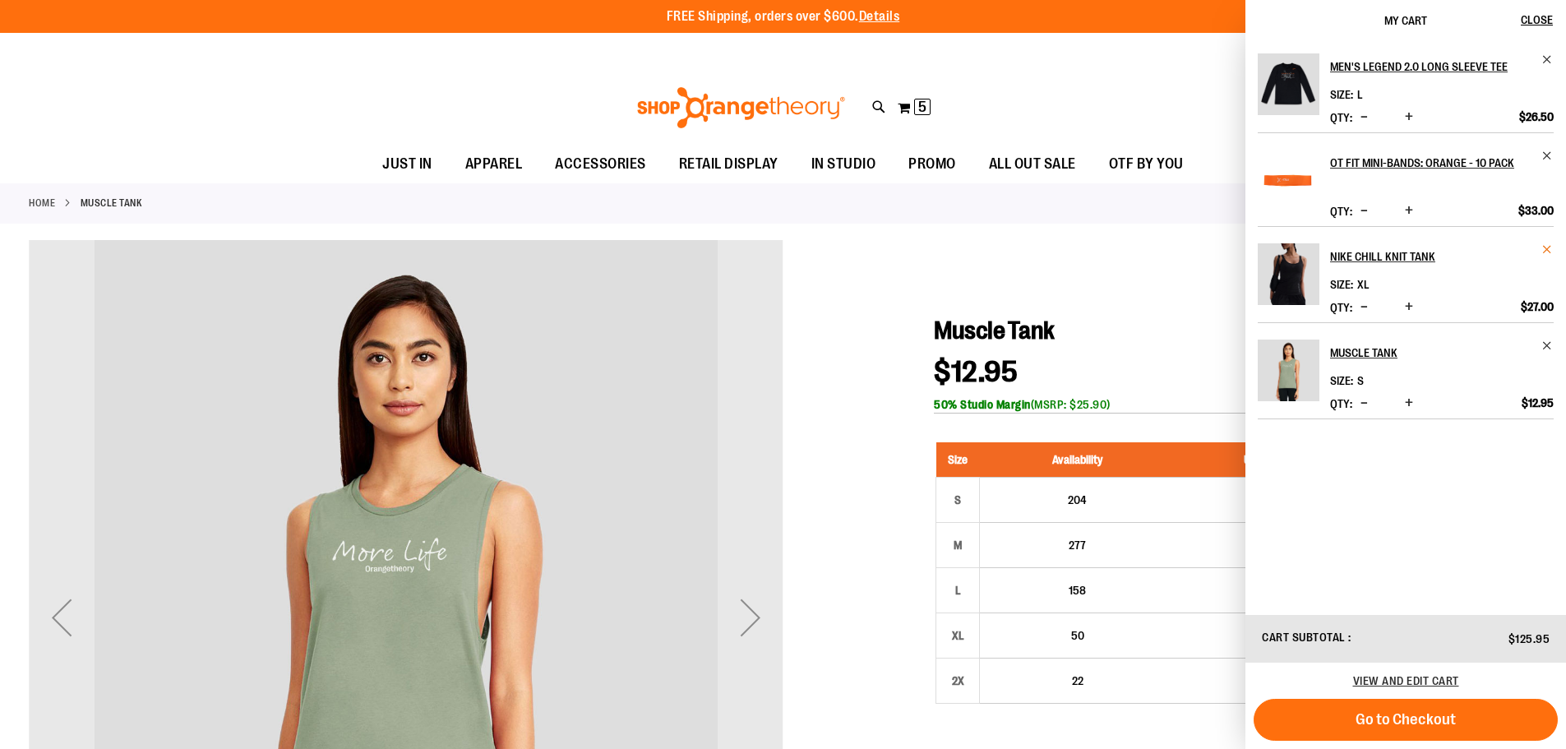
click at [1542, 250] on span "Remove item" at bounding box center [1547, 249] width 12 height 12
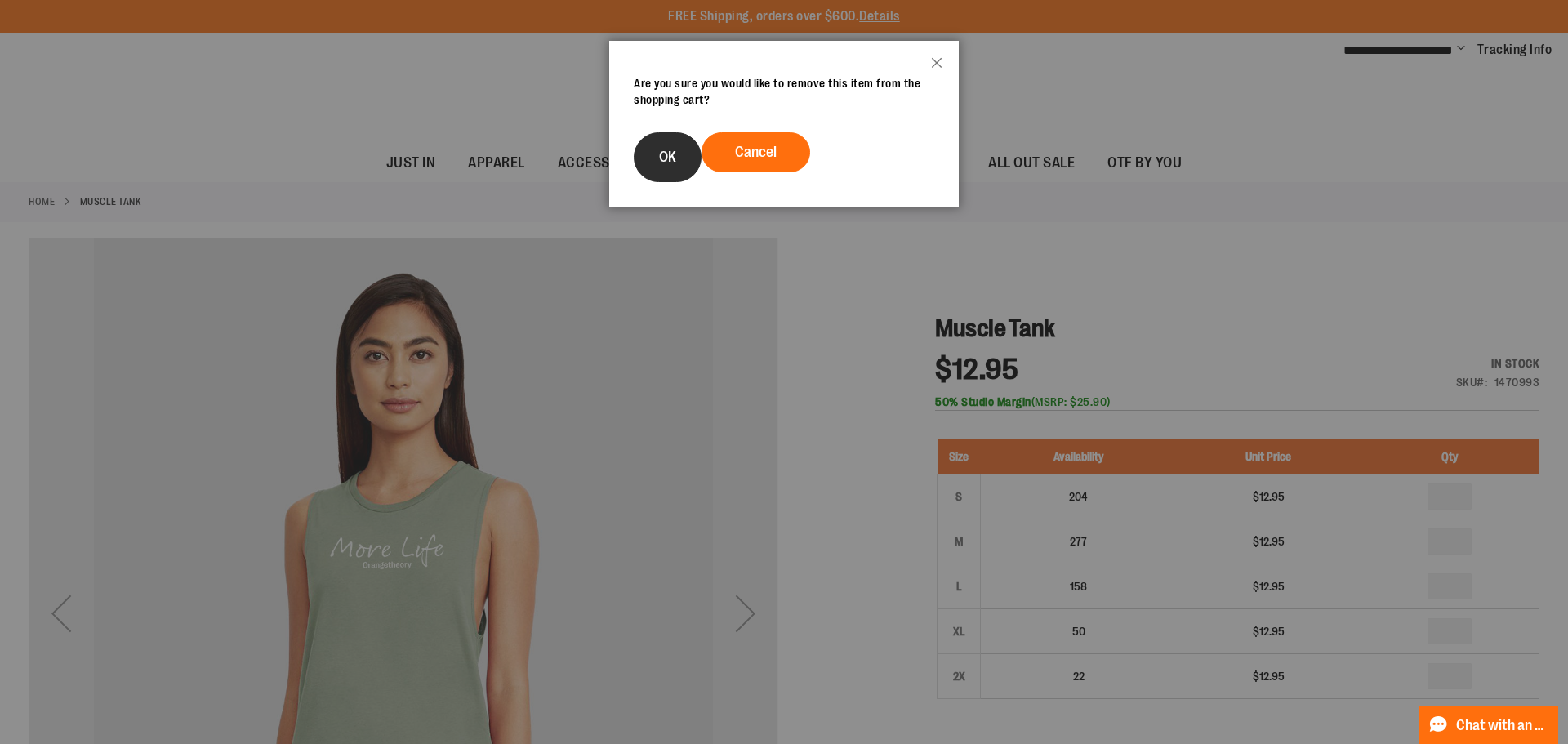
click at [659, 178] on button "OK" at bounding box center [668, 157] width 68 height 50
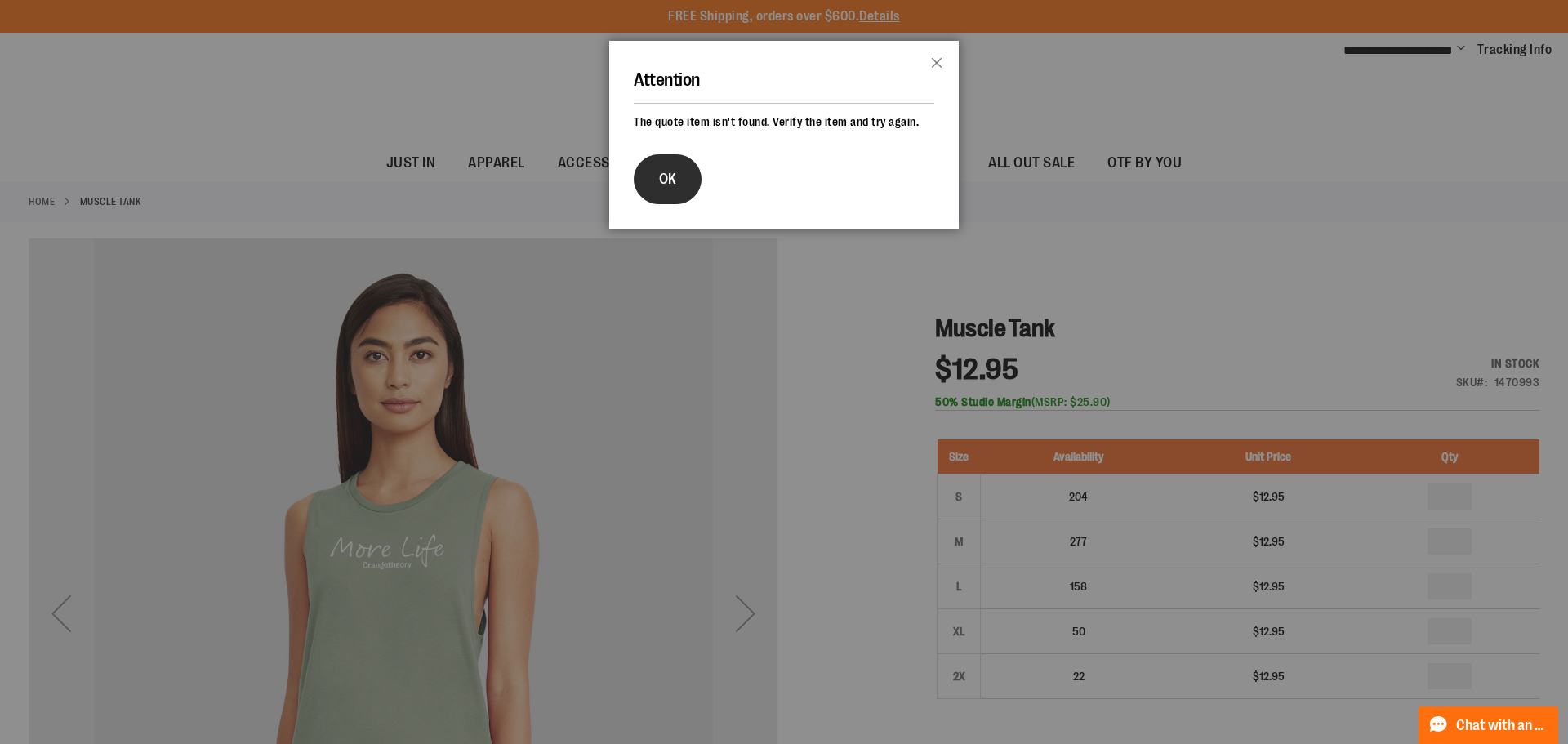
click at [671, 168] on button "OK" at bounding box center [668, 179] width 68 height 50
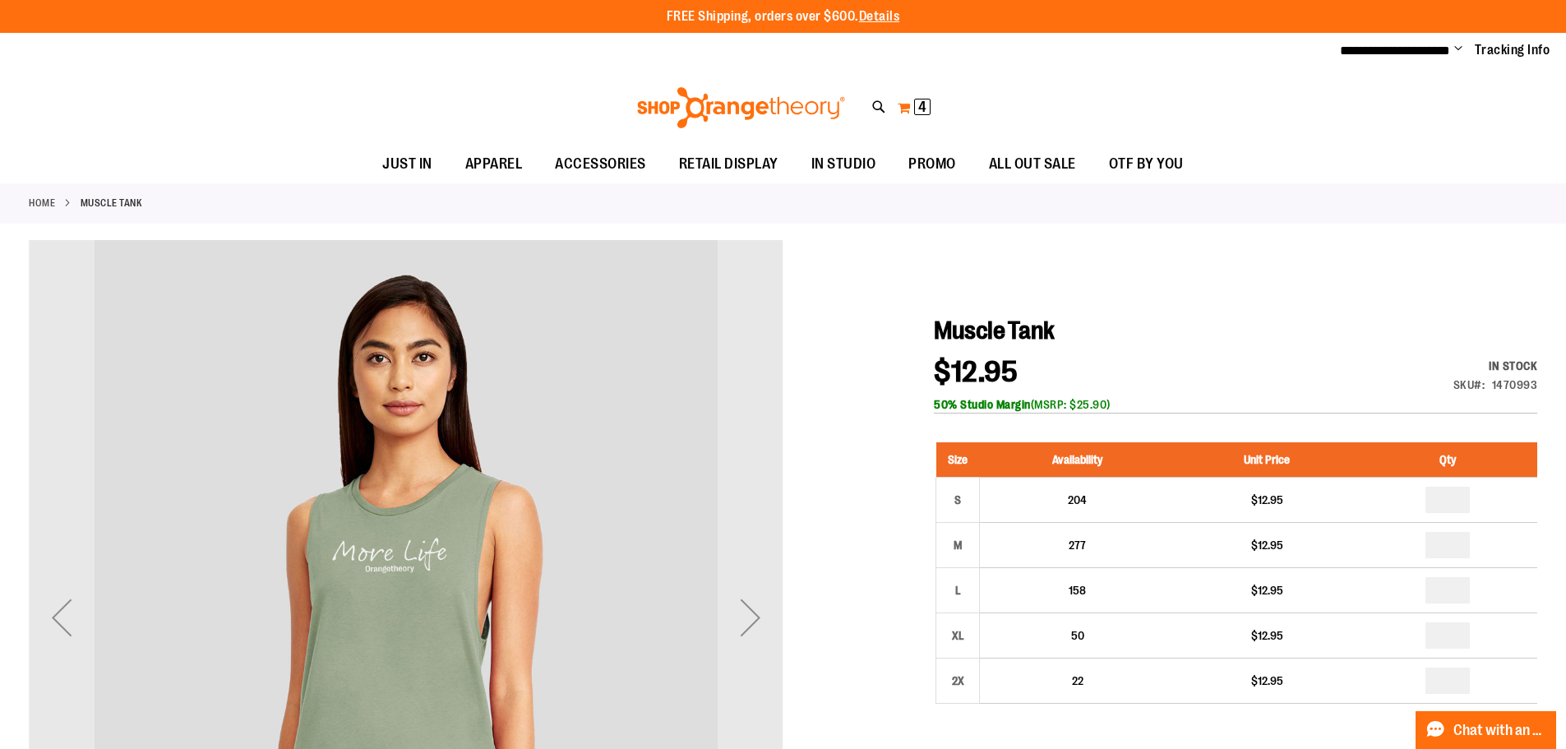
click at [912, 108] on button "My Cart 4 4 items" at bounding box center [914, 108] width 35 height 26
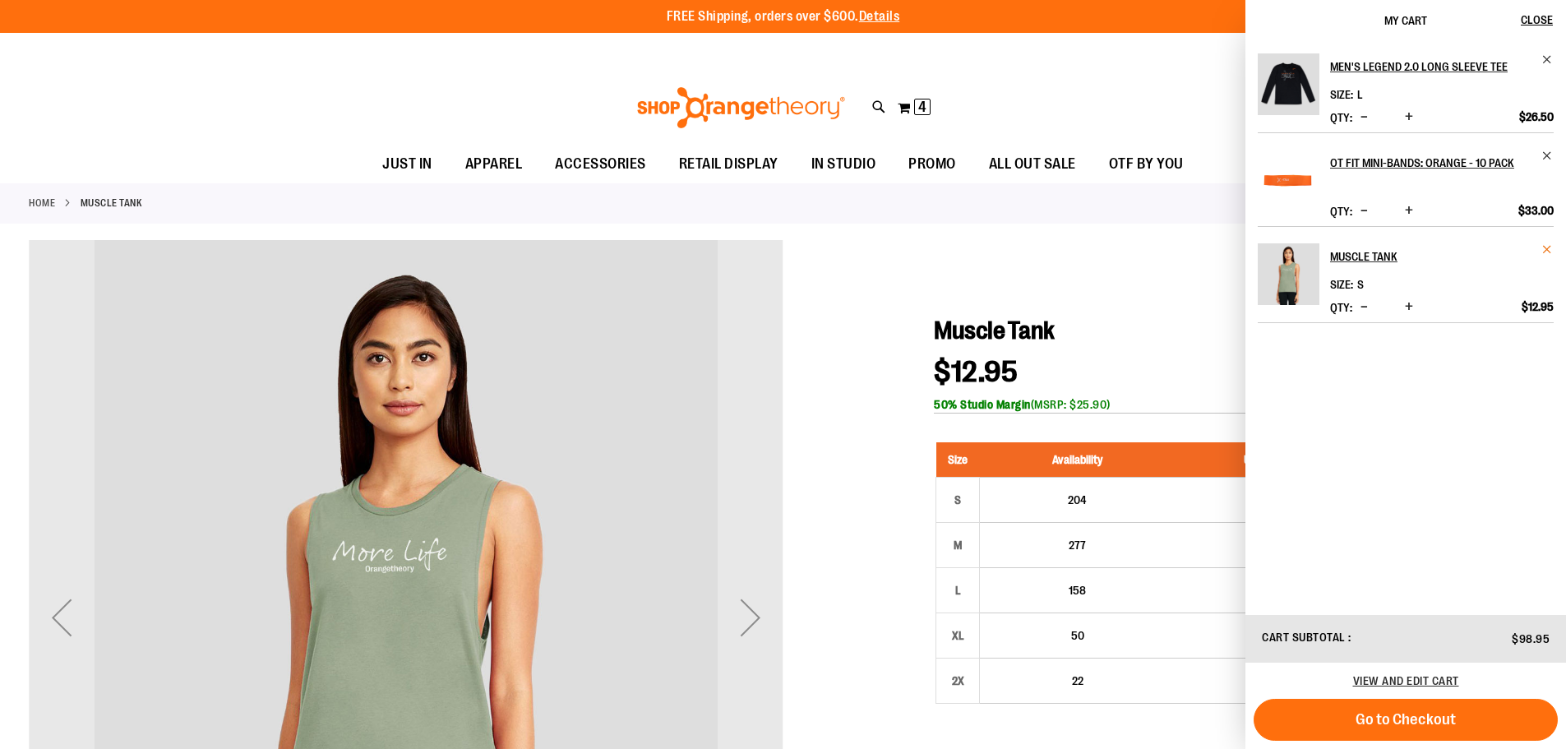
click at [1551, 246] on span "Remove item" at bounding box center [1547, 249] width 12 height 12
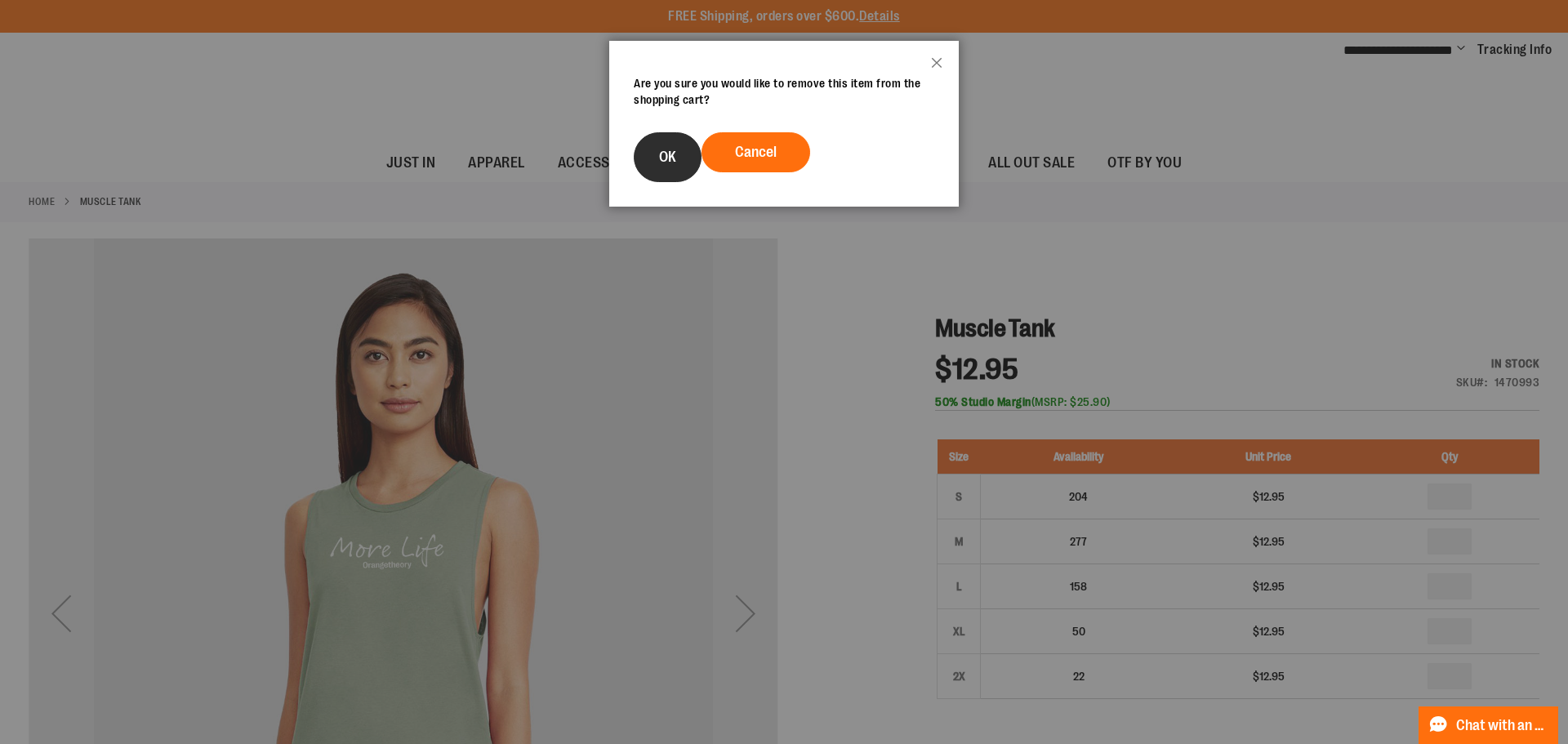
click at [670, 165] on button "OK" at bounding box center [668, 157] width 68 height 50
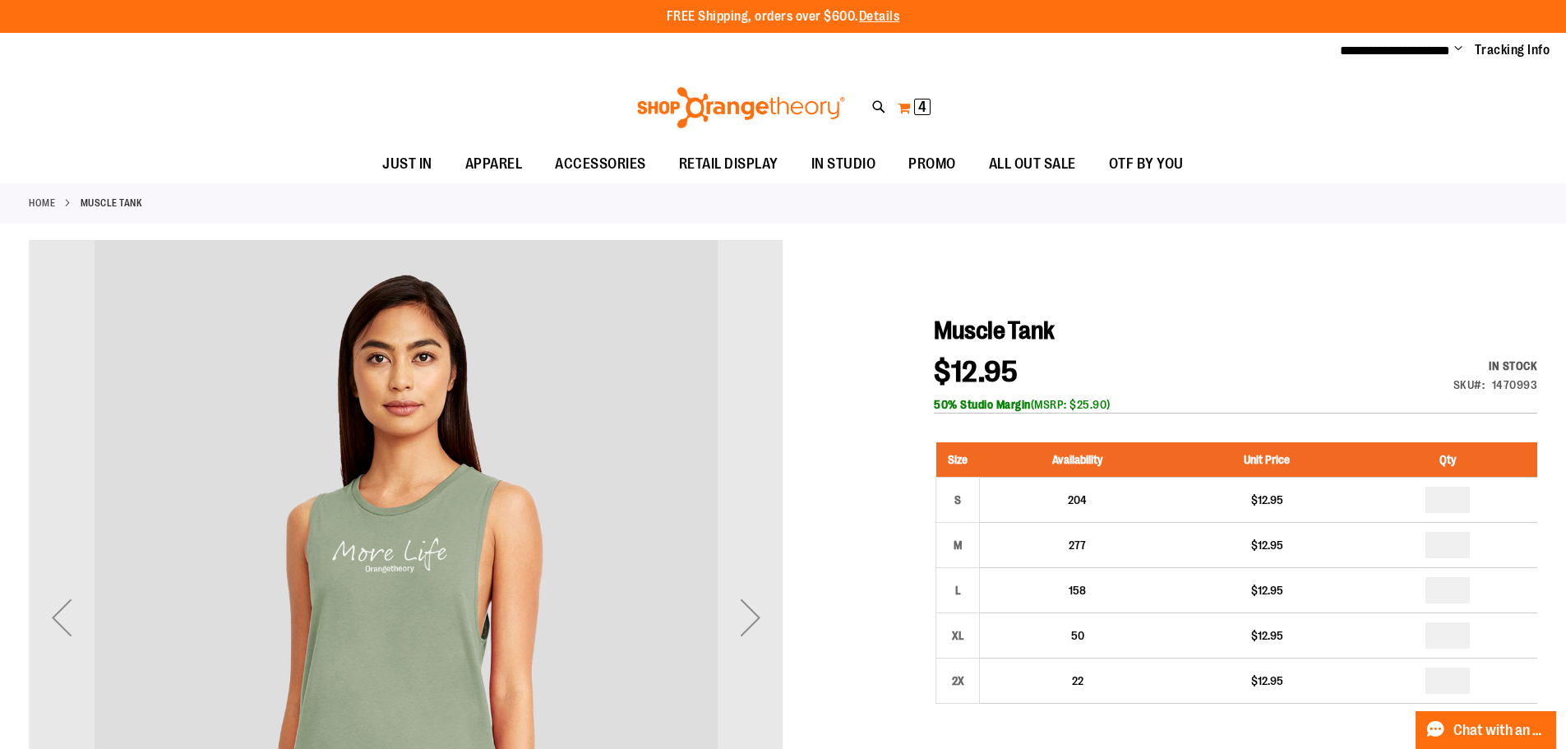
click at [912, 114] on button "My Cart 4 4 items" at bounding box center [914, 108] width 35 height 26
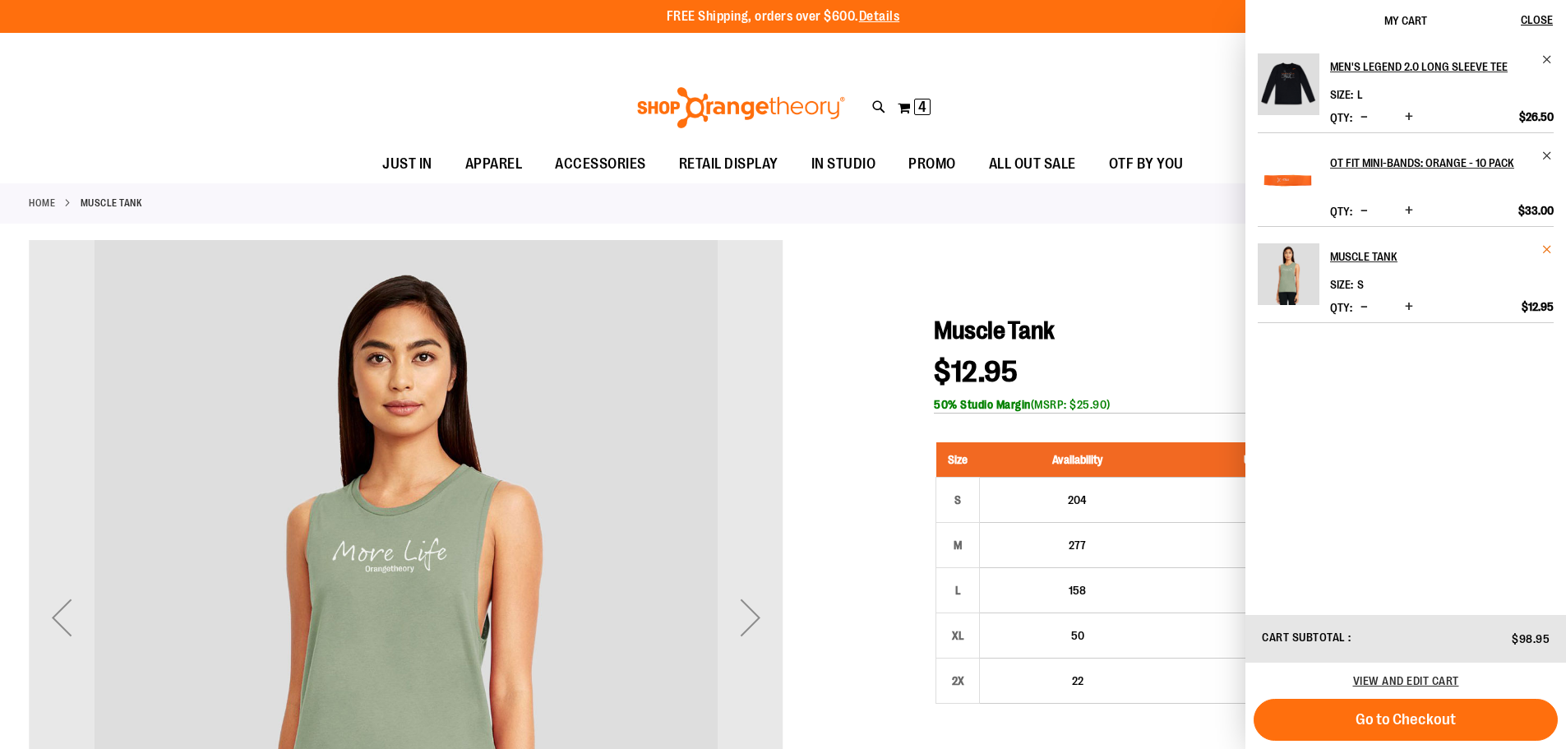
click at [1551, 246] on span "Remove item" at bounding box center [1547, 249] width 12 height 12
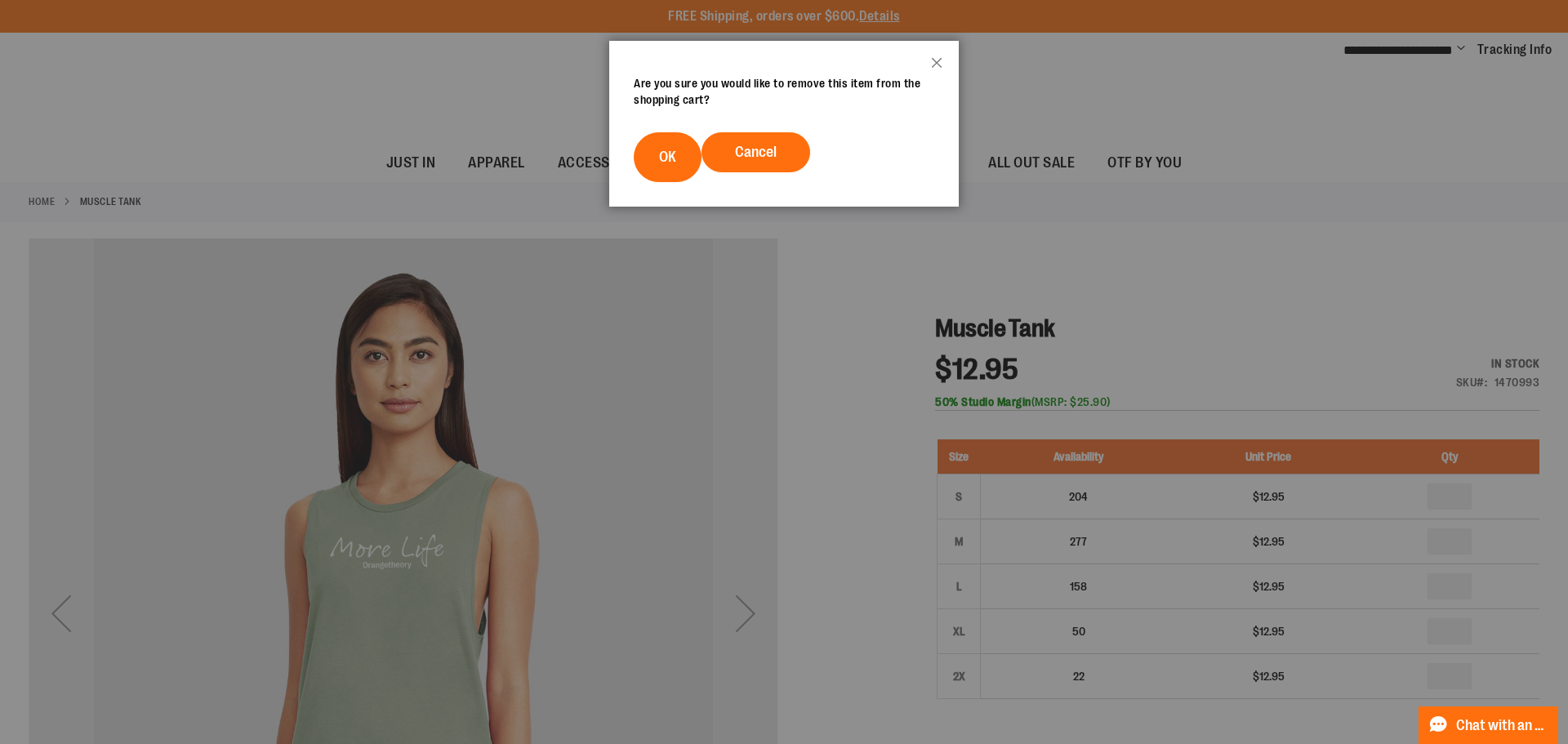
click at [630, 173] on footer "Cancel OK" at bounding box center [784, 157] width 350 height 98
click at [646, 168] on button "OK" at bounding box center [668, 157] width 68 height 50
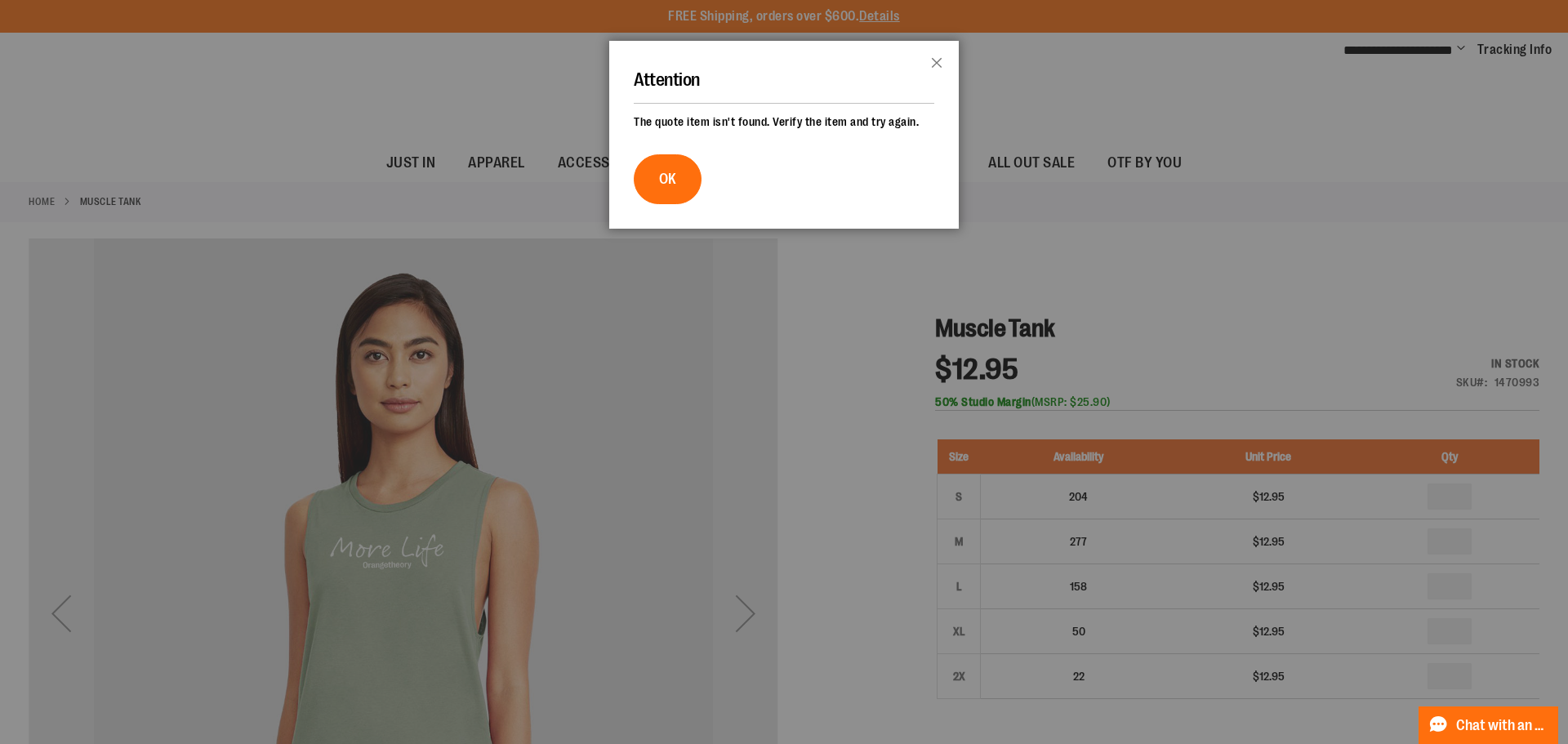
click at [723, 185] on footer "OK" at bounding box center [784, 179] width 350 height 98
click at [633, 189] on footer "OK" at bounding box center [784, 179] width 350 height 98
click at [663, 184] on span "OK" at bounding box center [667, 179] width 17 height 16
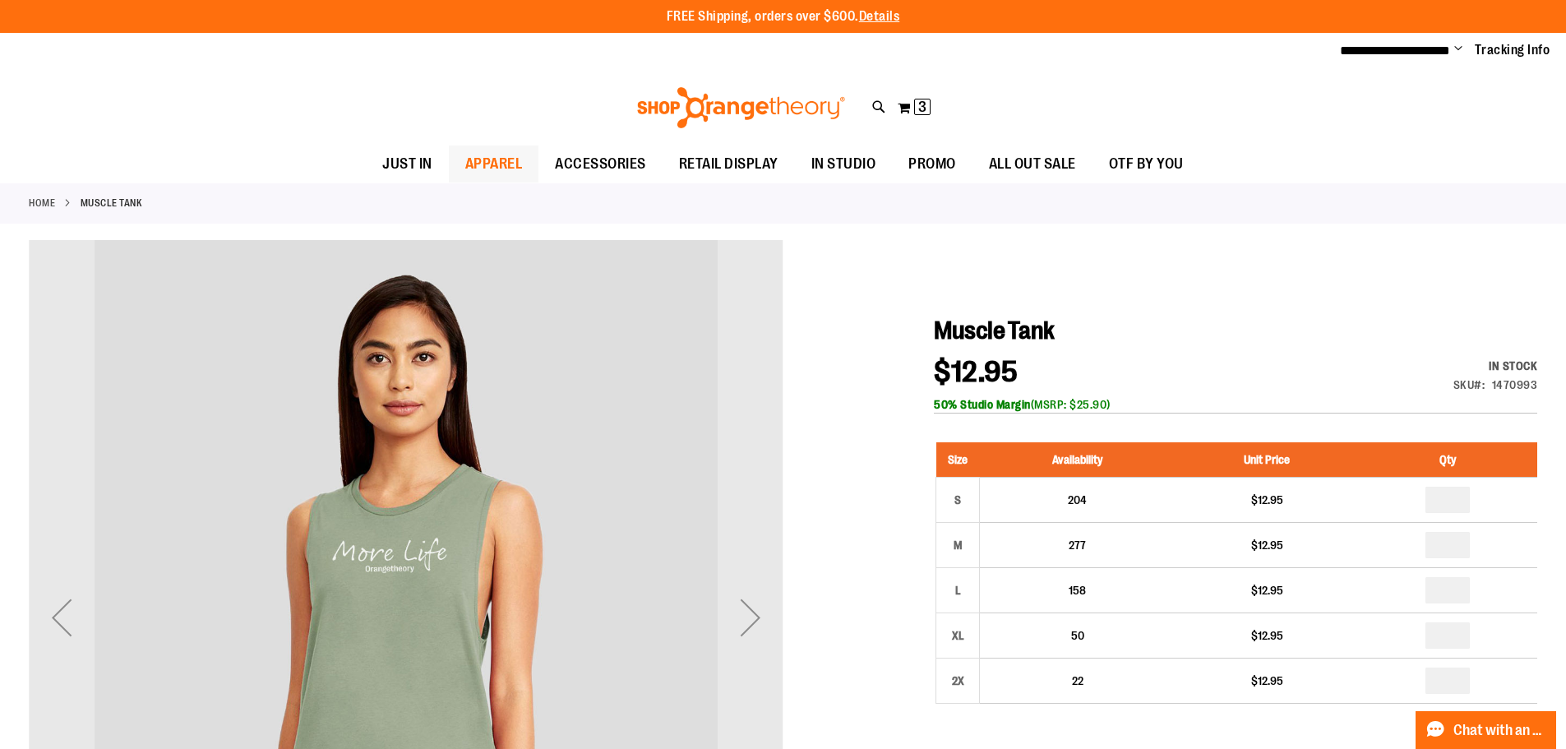
click at [404, 127] on div "Toggle Nav Search Popular Suggestions Advanced Search" at bounding box center [783, 108] width 1566 height 76
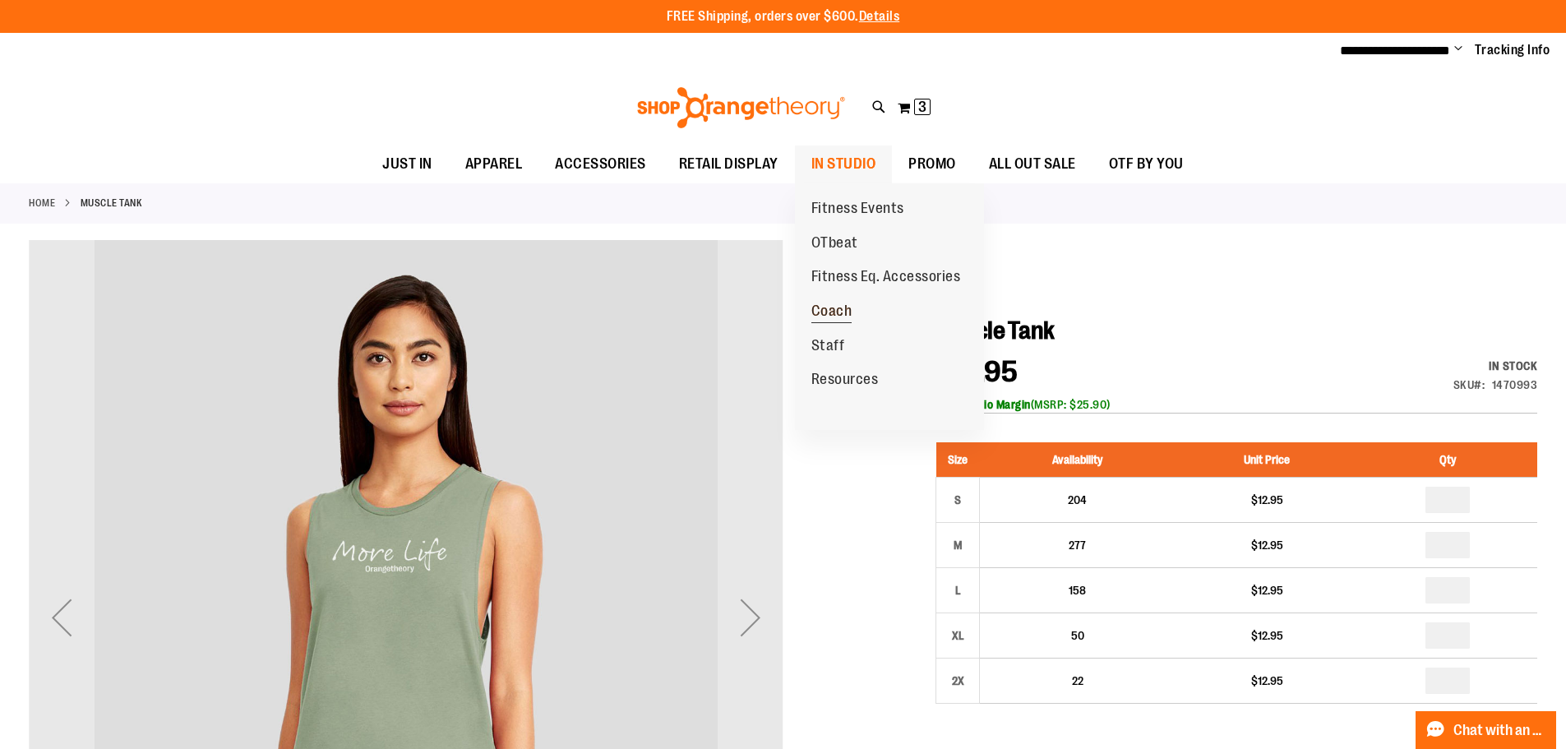
click at [843, 303] on span "Coach" at bounding box center [831, 313] width 41 height 21
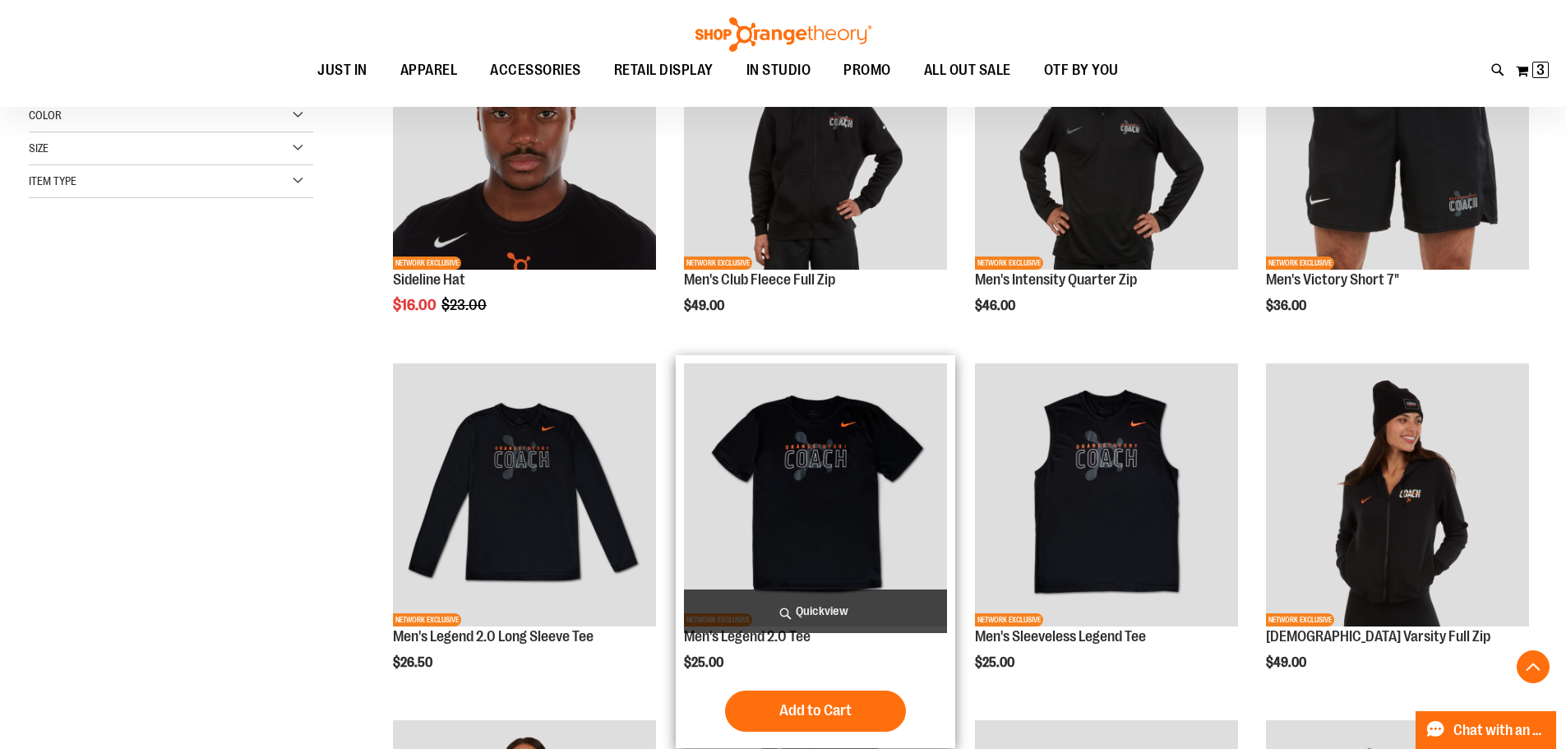
scroll to position [492, 0]
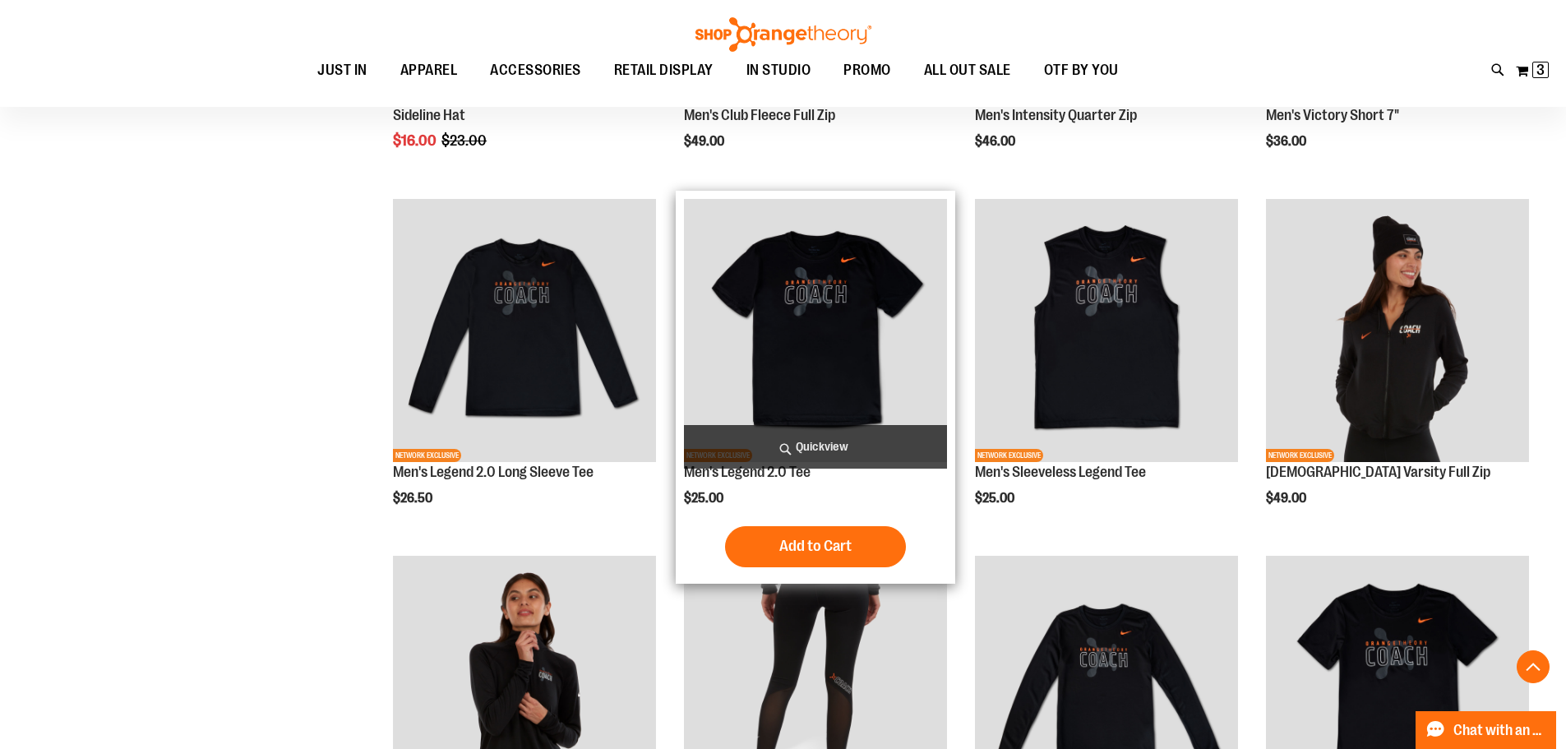
click at [790, 329] on img "product" at bounding box center [815, 330] width 263 height 263
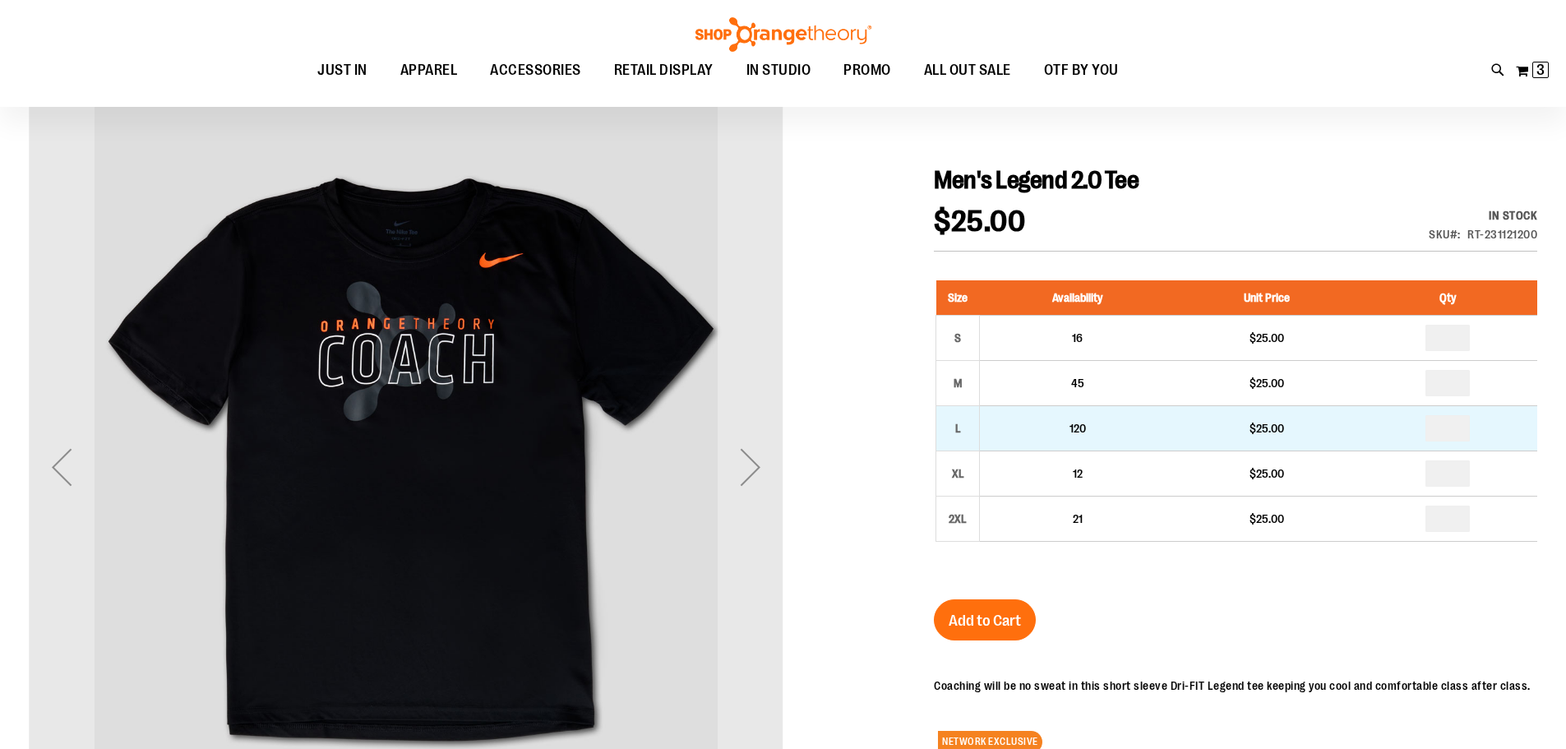
scroll to position [164, 0]
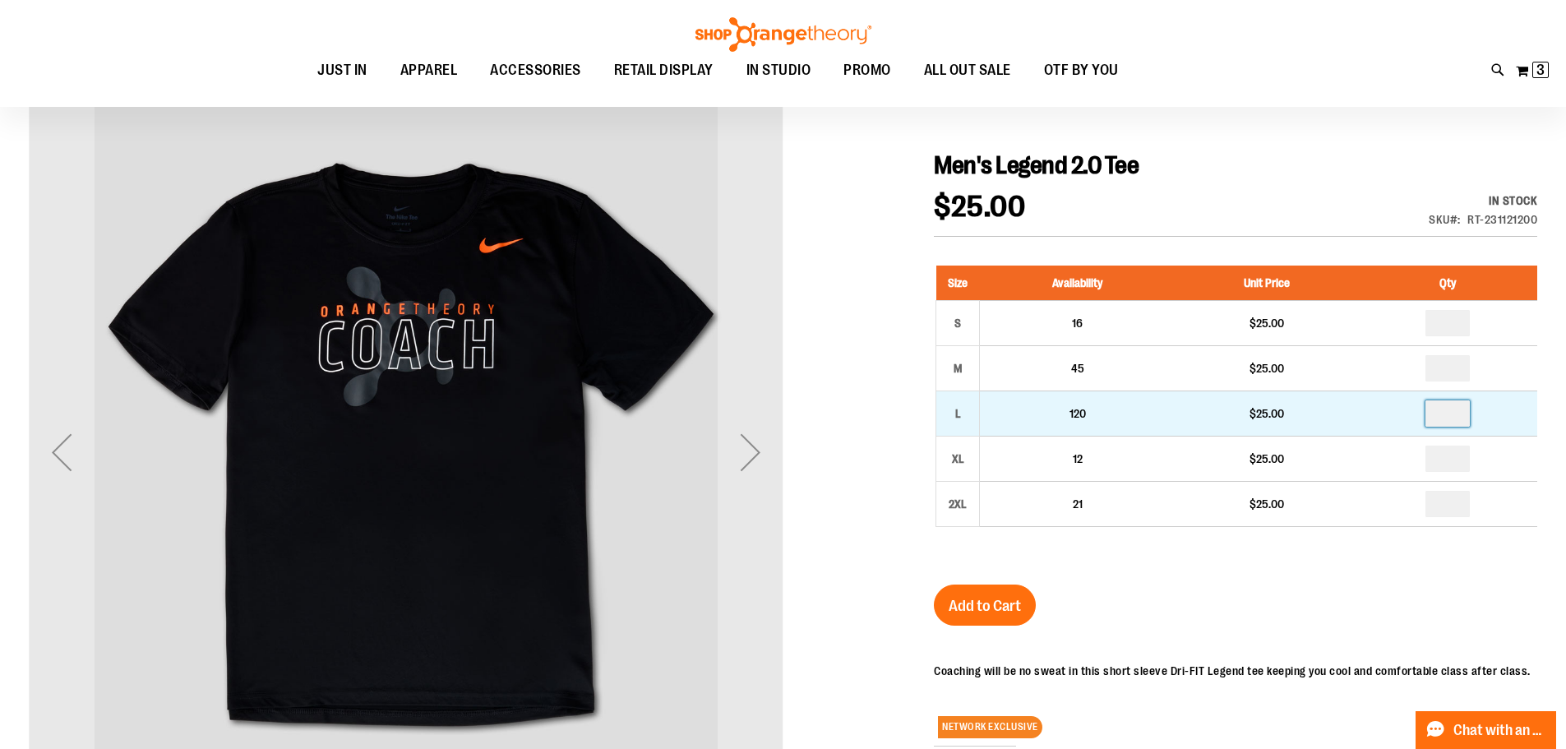
click at [1453, 416] on input "number" at bounding box center [1447, 413] width 44 height 26
type input "*"
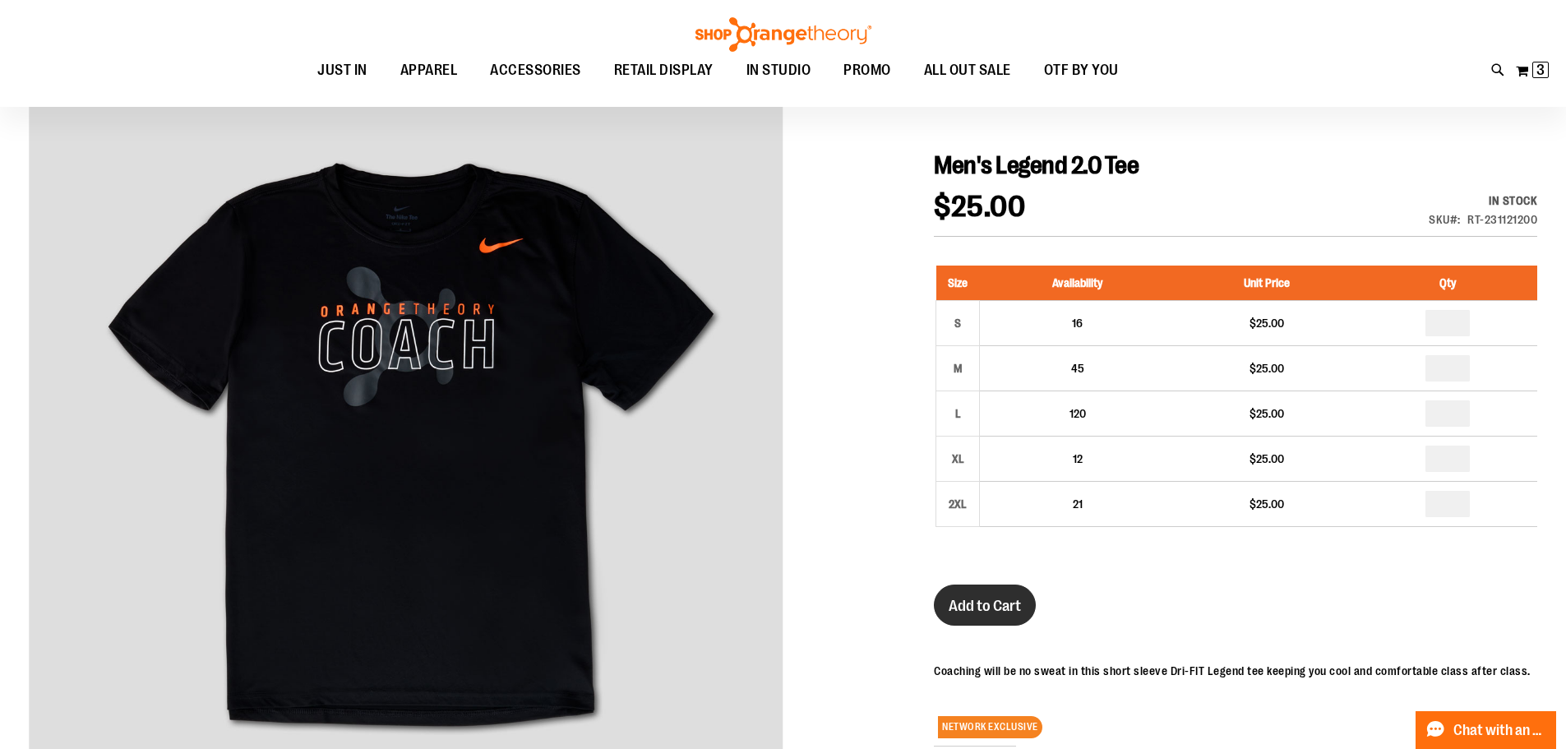
click at [986, 614] on span "Add to Cart" at bounding box center [985, 606] width 72 height 18
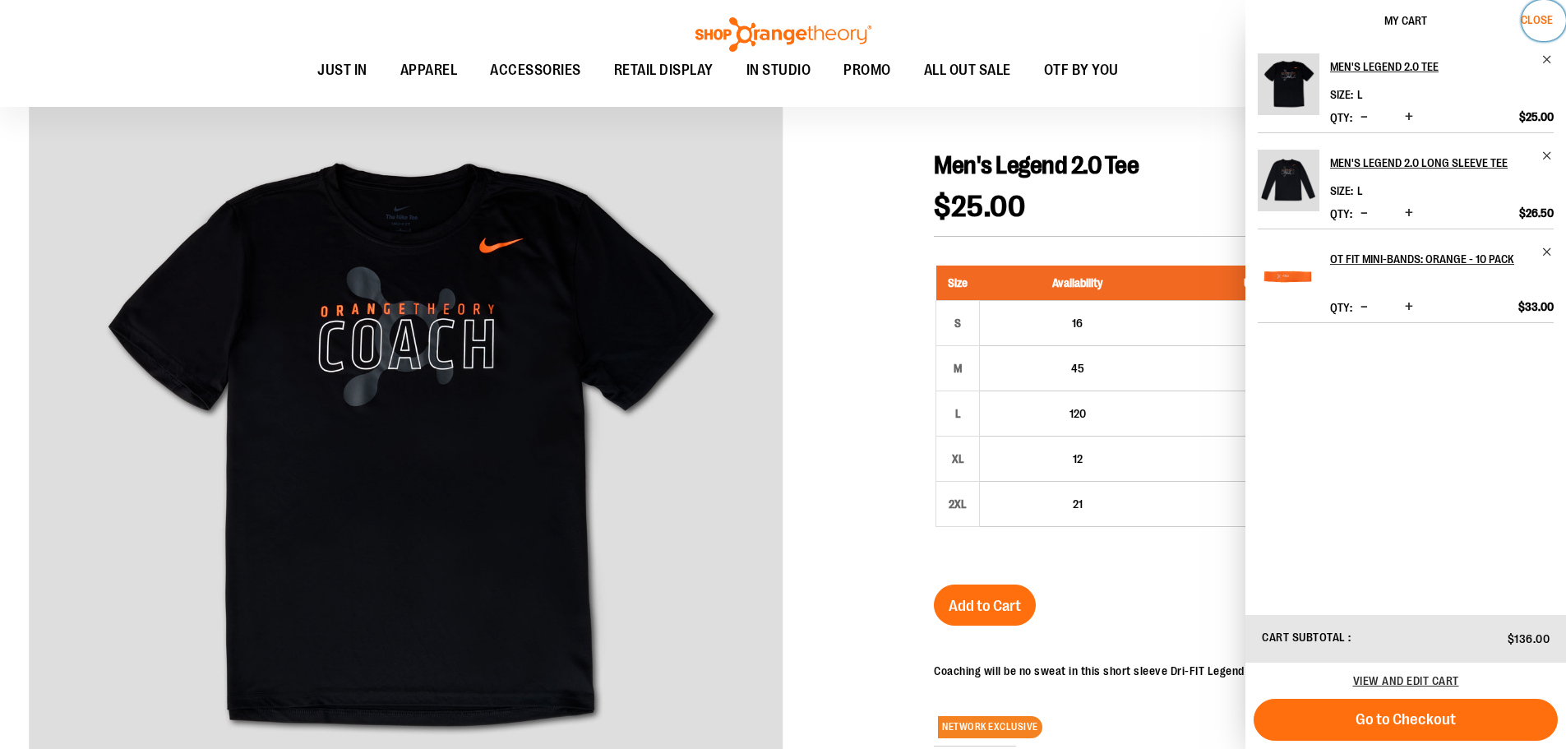
click at [1543, 19] on span "Close" at bounding box center [1537, 19] width 32 height 13
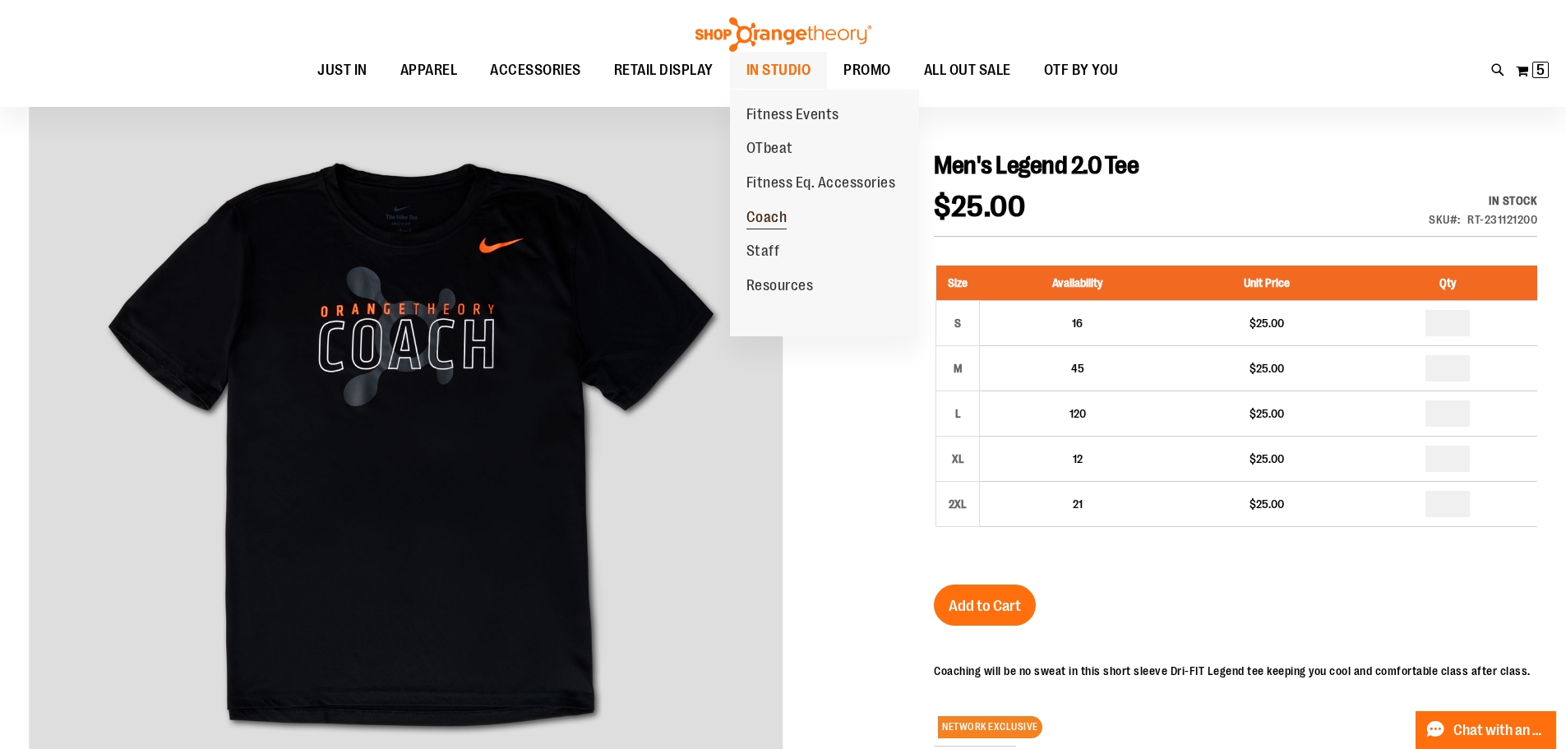
click at [786, 210] on span "Coach" at bounding box center [766, 219] width 41 height 21
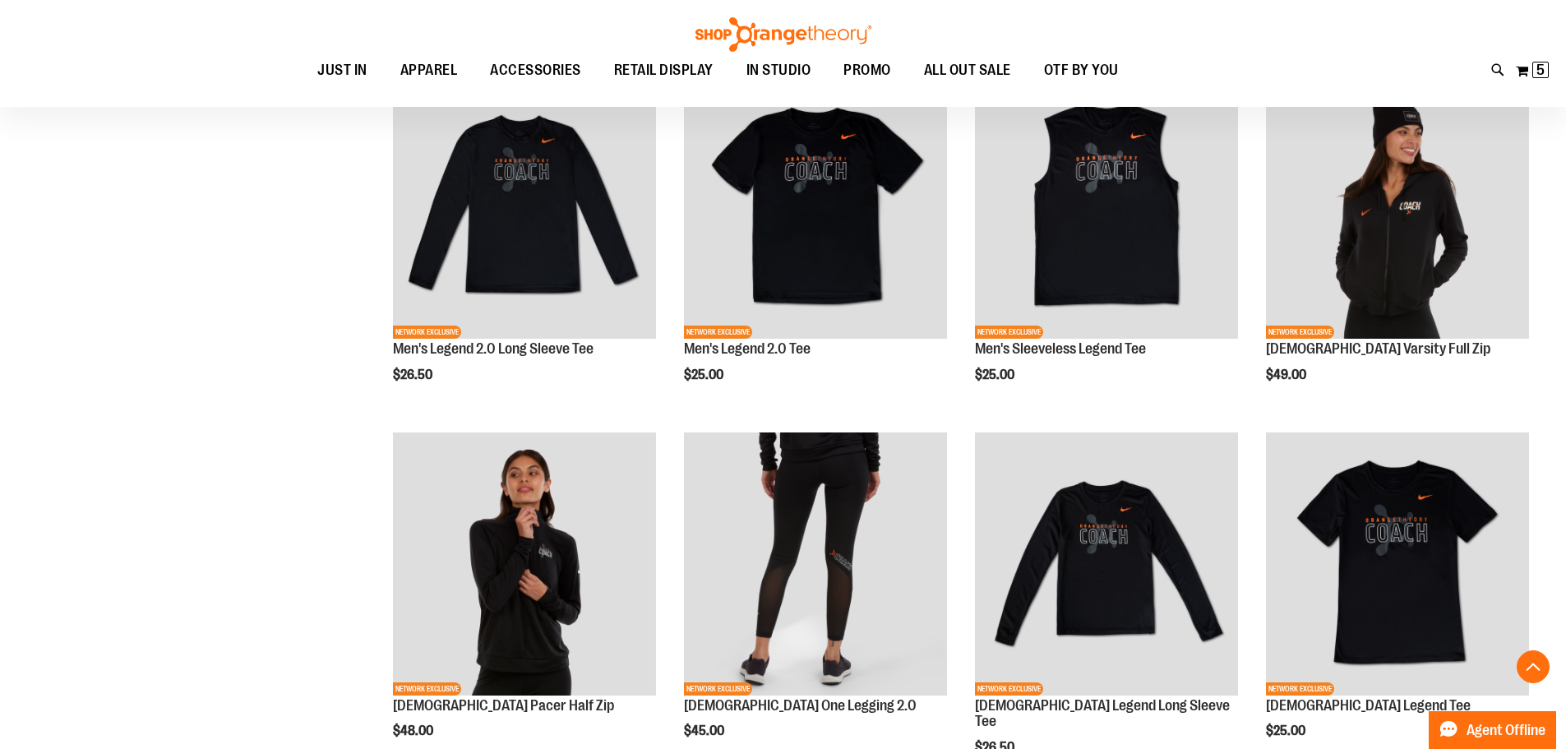
scroll to position [557, 0]
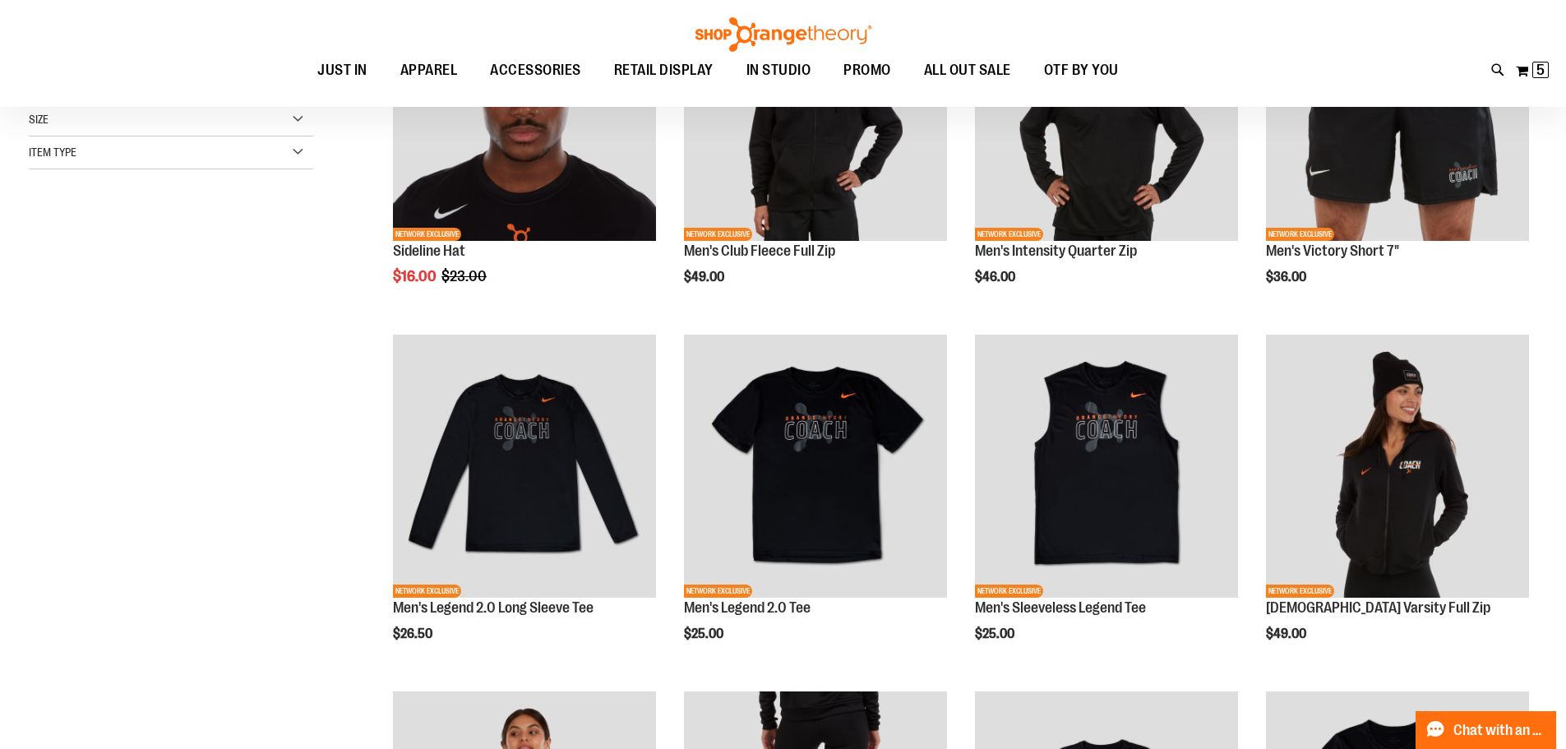
scroll to position [64, 0]
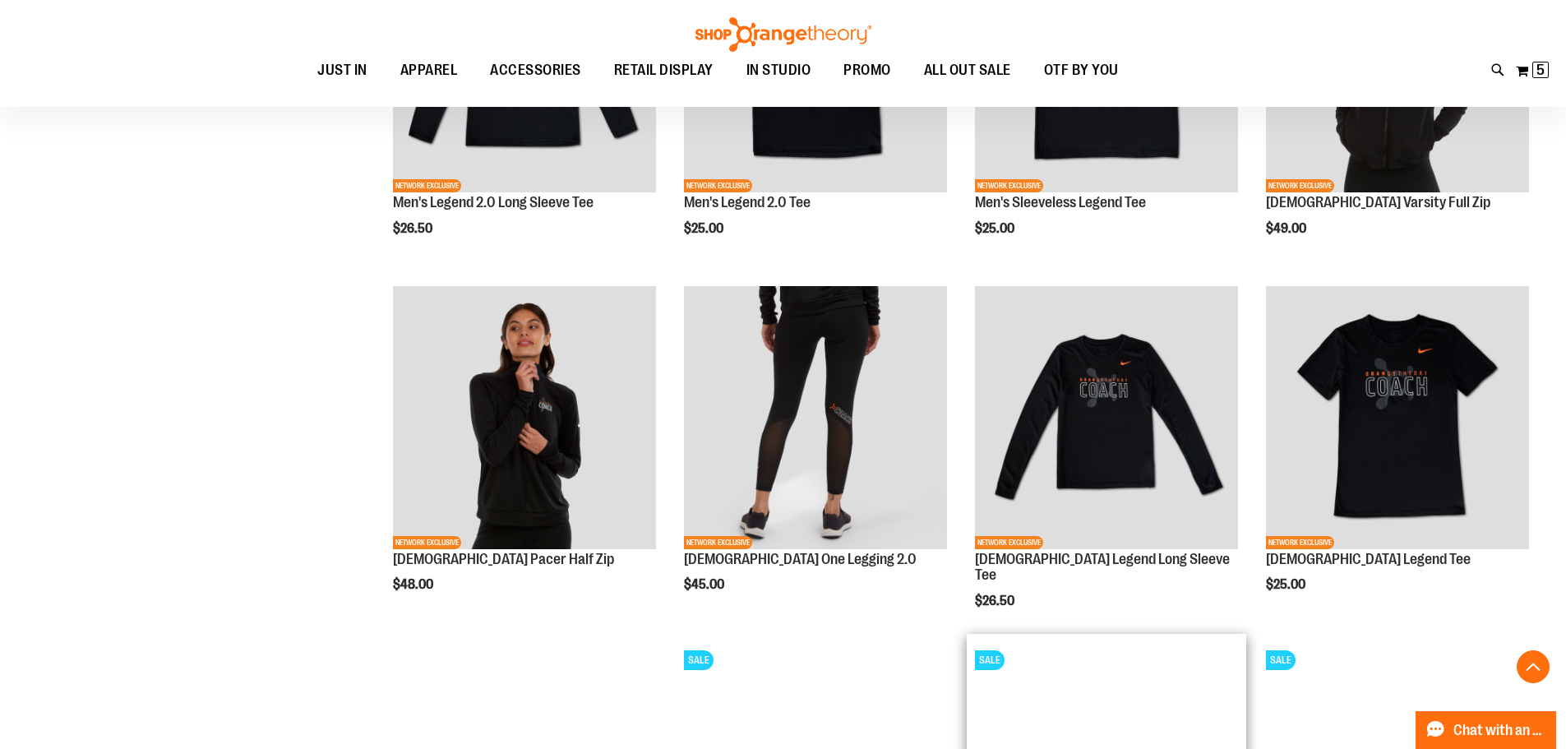
scroll to position [557, 0]
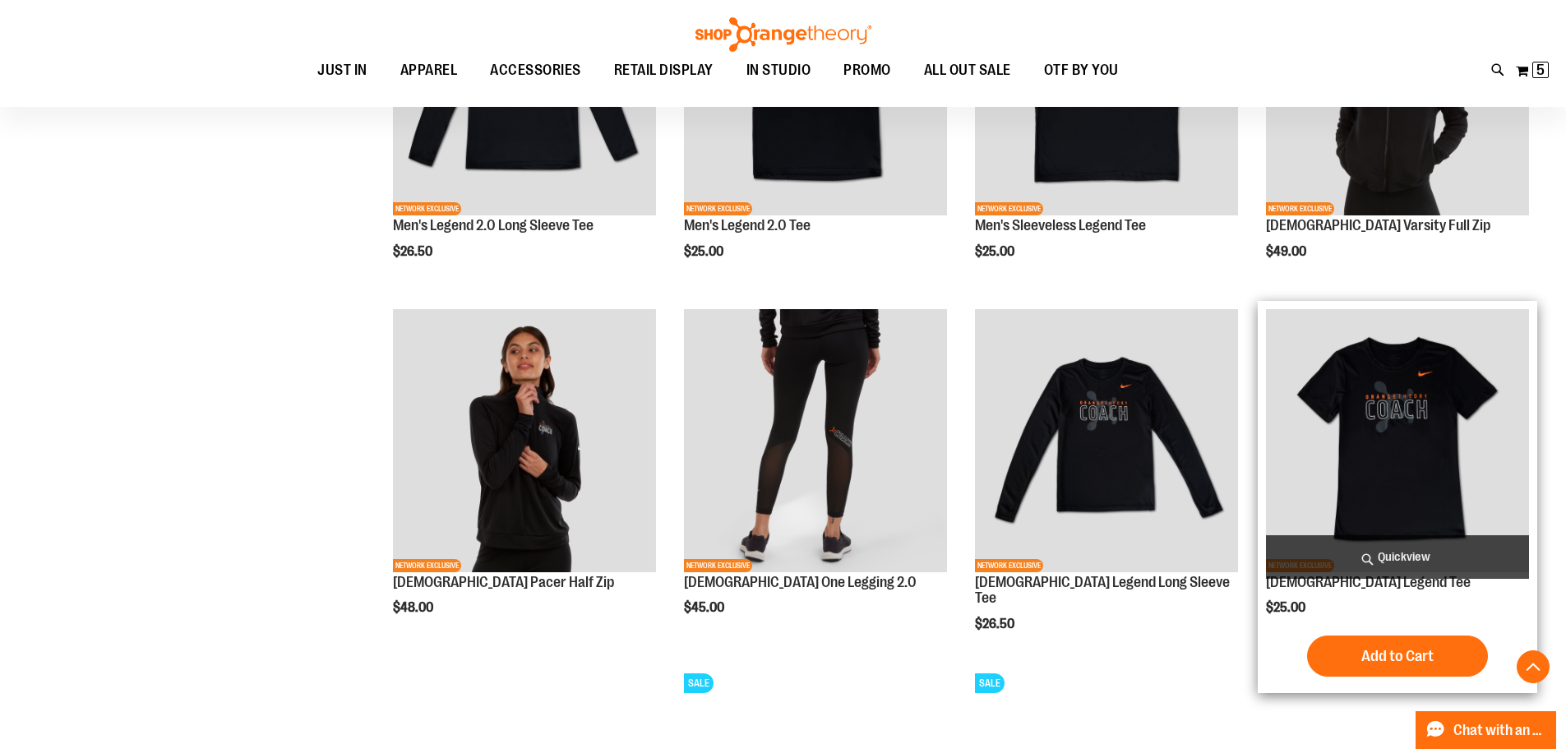
click at [1422, 447] on img "product" at bounding box center [1397, 440] width 263 height 263
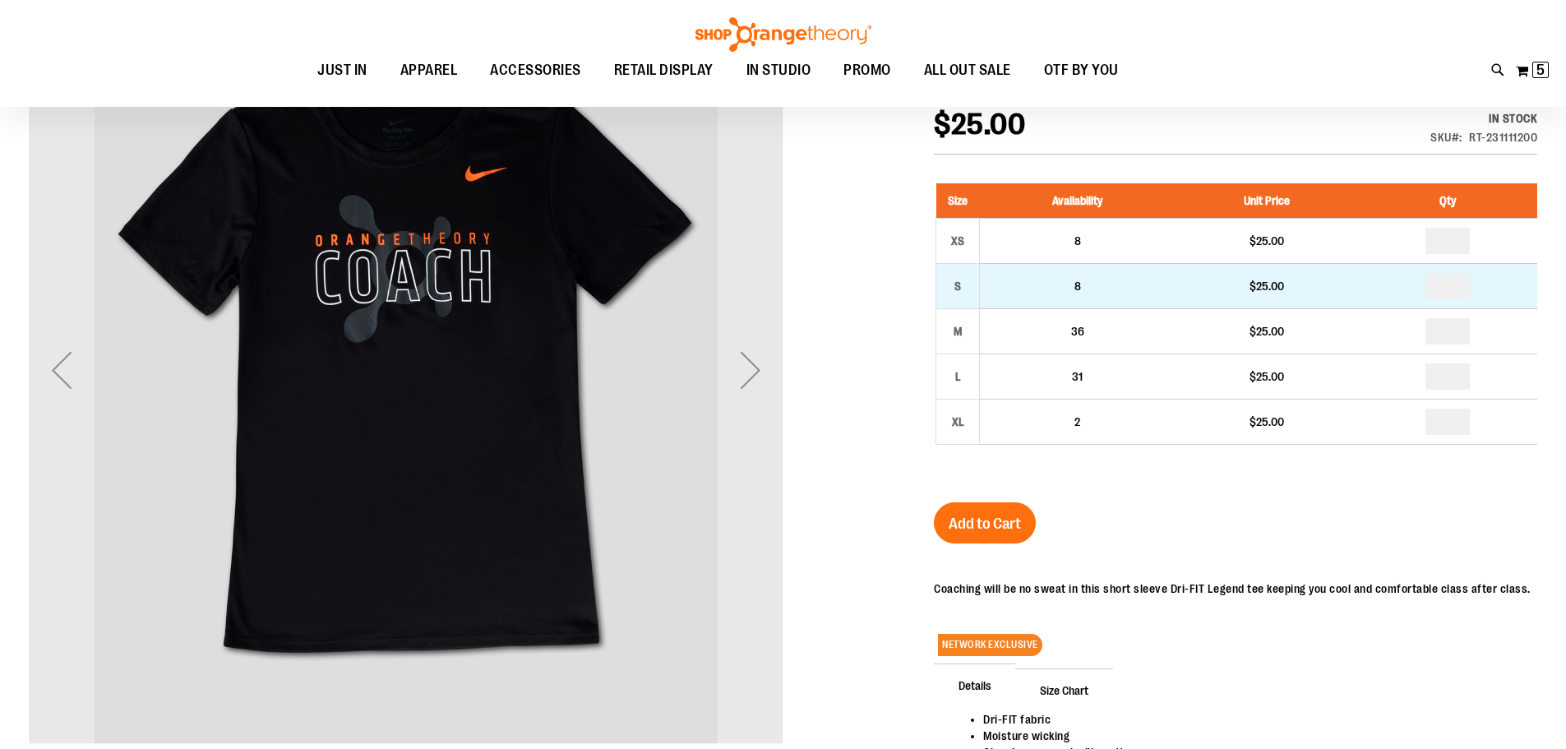
scroll to position [245, 0]
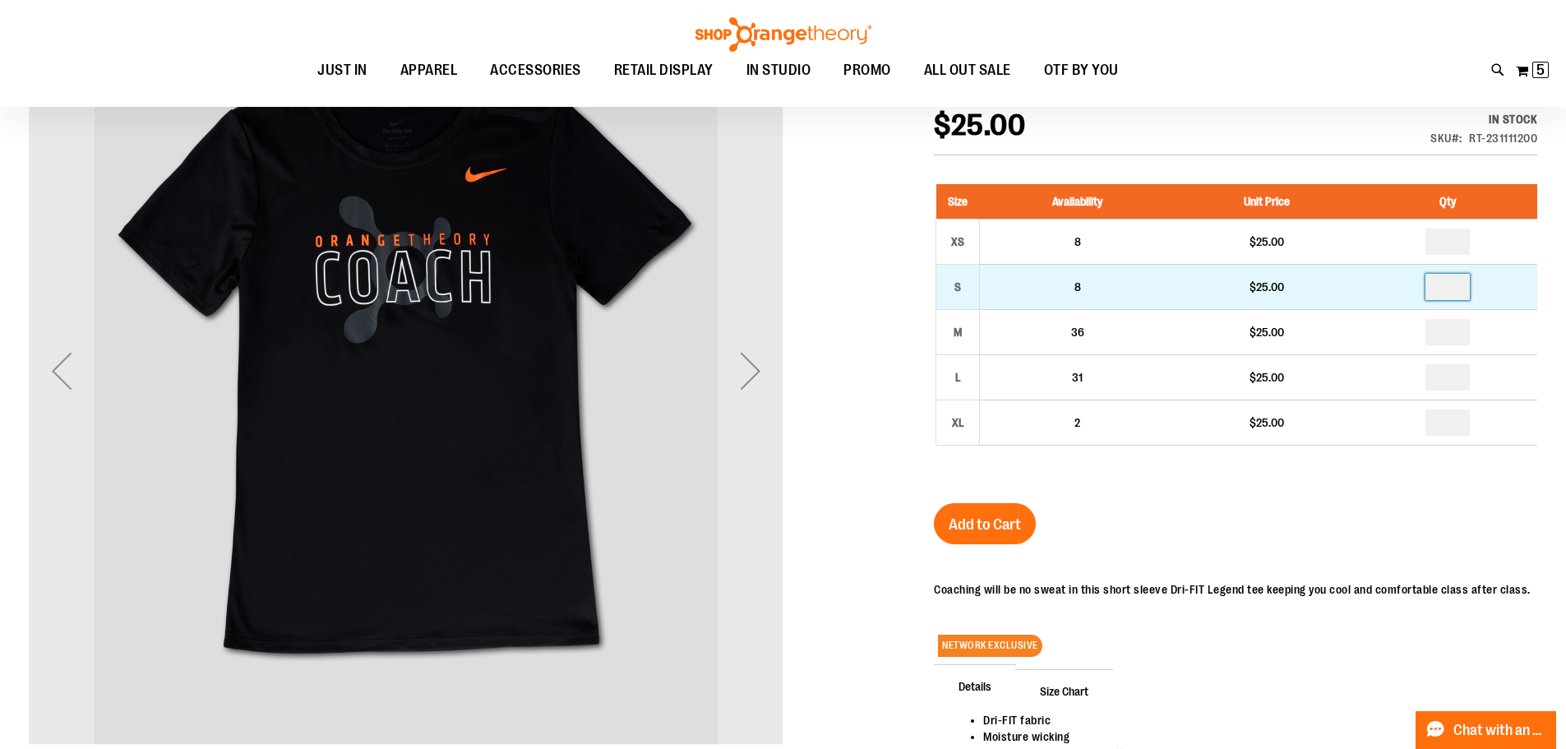
click at [1453, 276] on input "number" at bounding box center [1447, 287] width 44 height 26
type input "*"
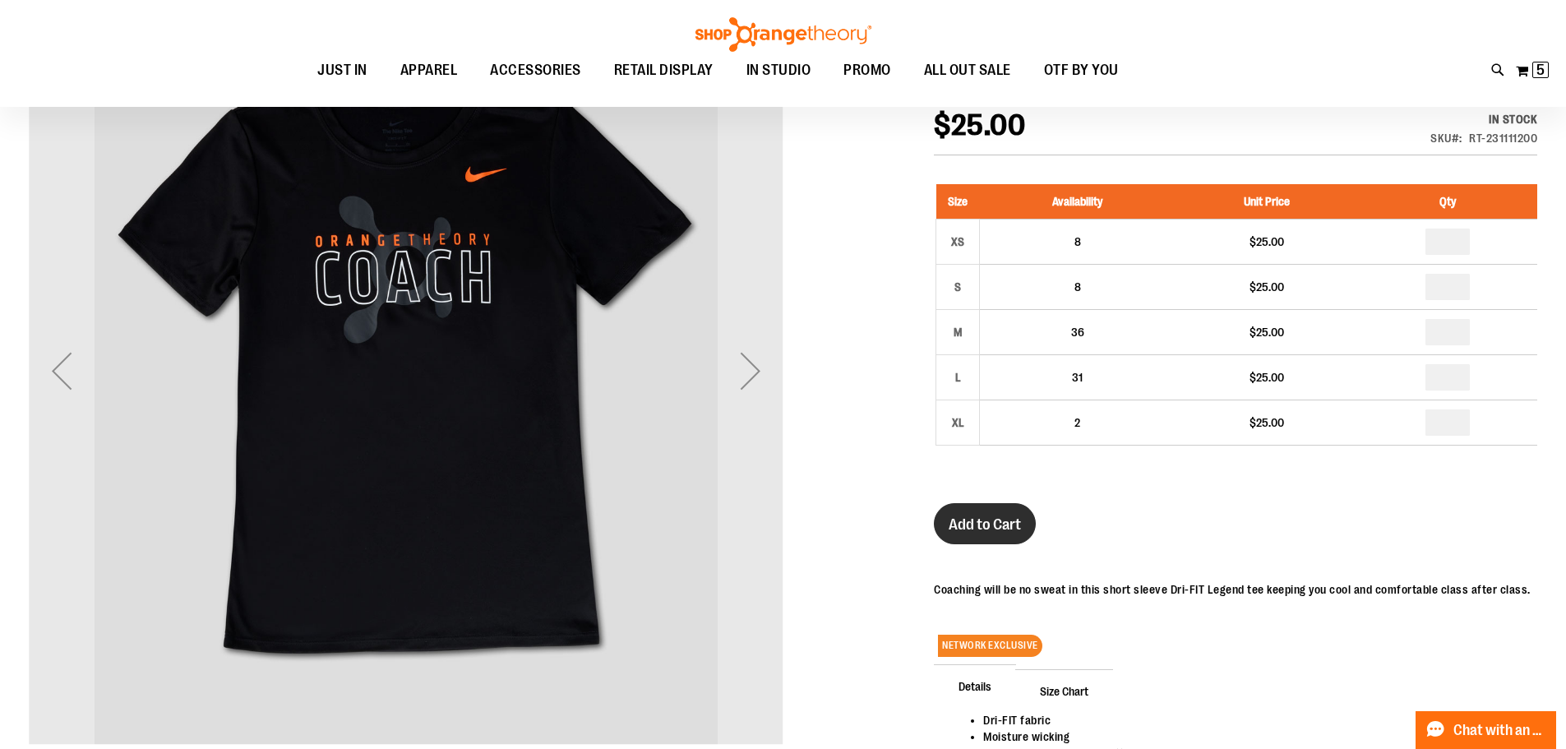
click at [955, 524] on span "Add to Cart" at bounding box center [985, 524] width 72 height 18
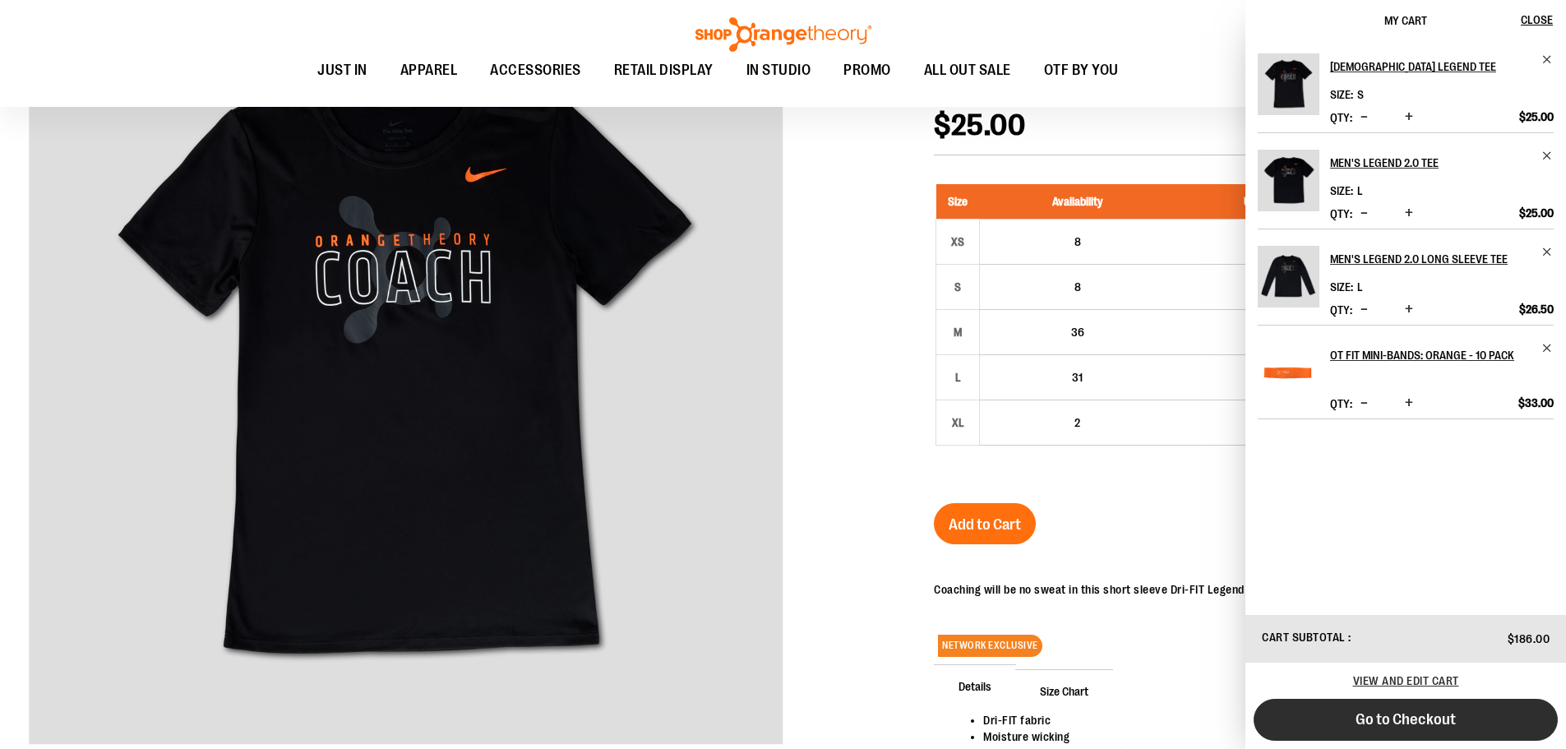
click at [1319, 732] on button "Go to Checkout" at bounding box center [1406, 720] width 304 height 42
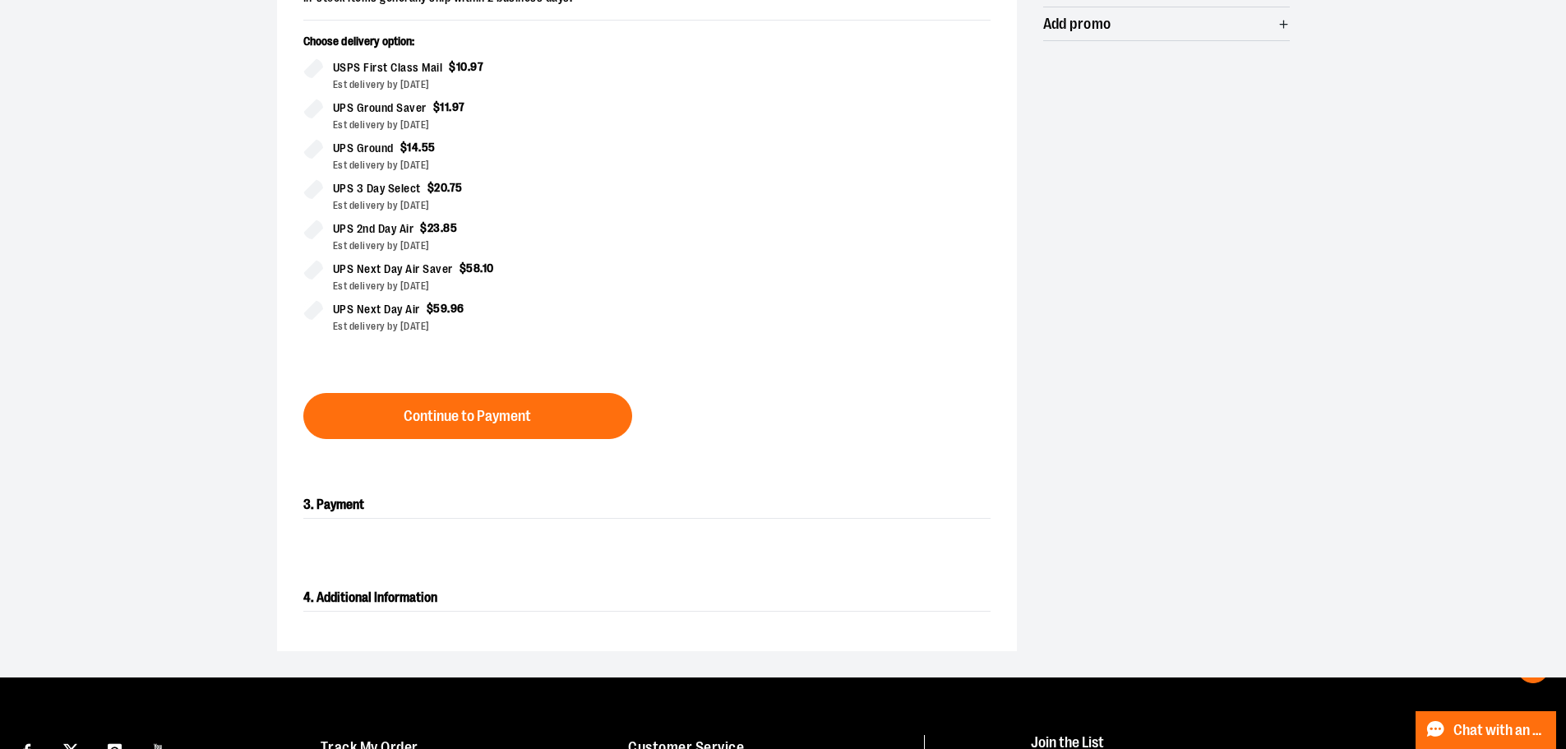
scroll to position [428, 0]
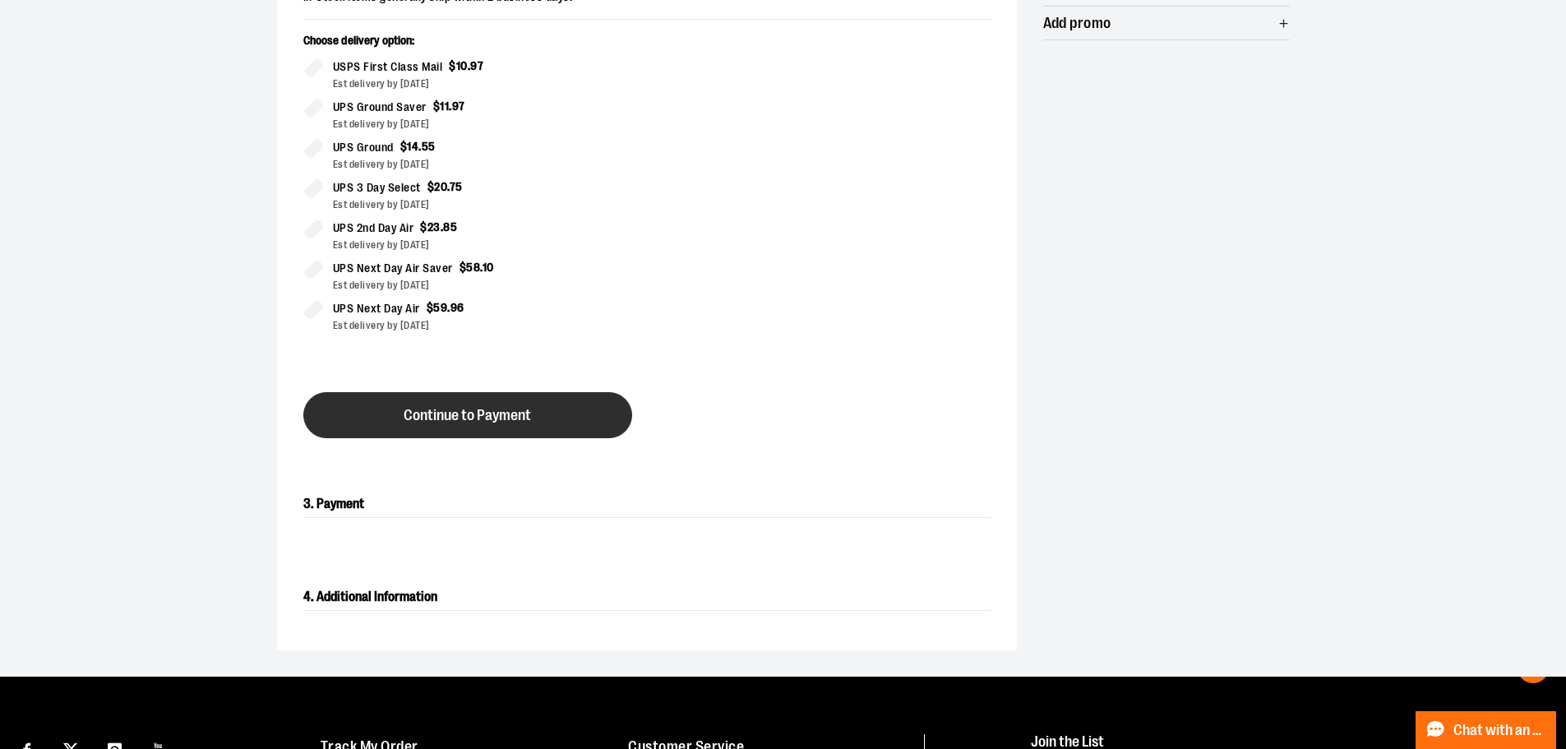
click at [397, 411] on button "Continue to Payment" at bounding box center [467, 415] width 329 height 46
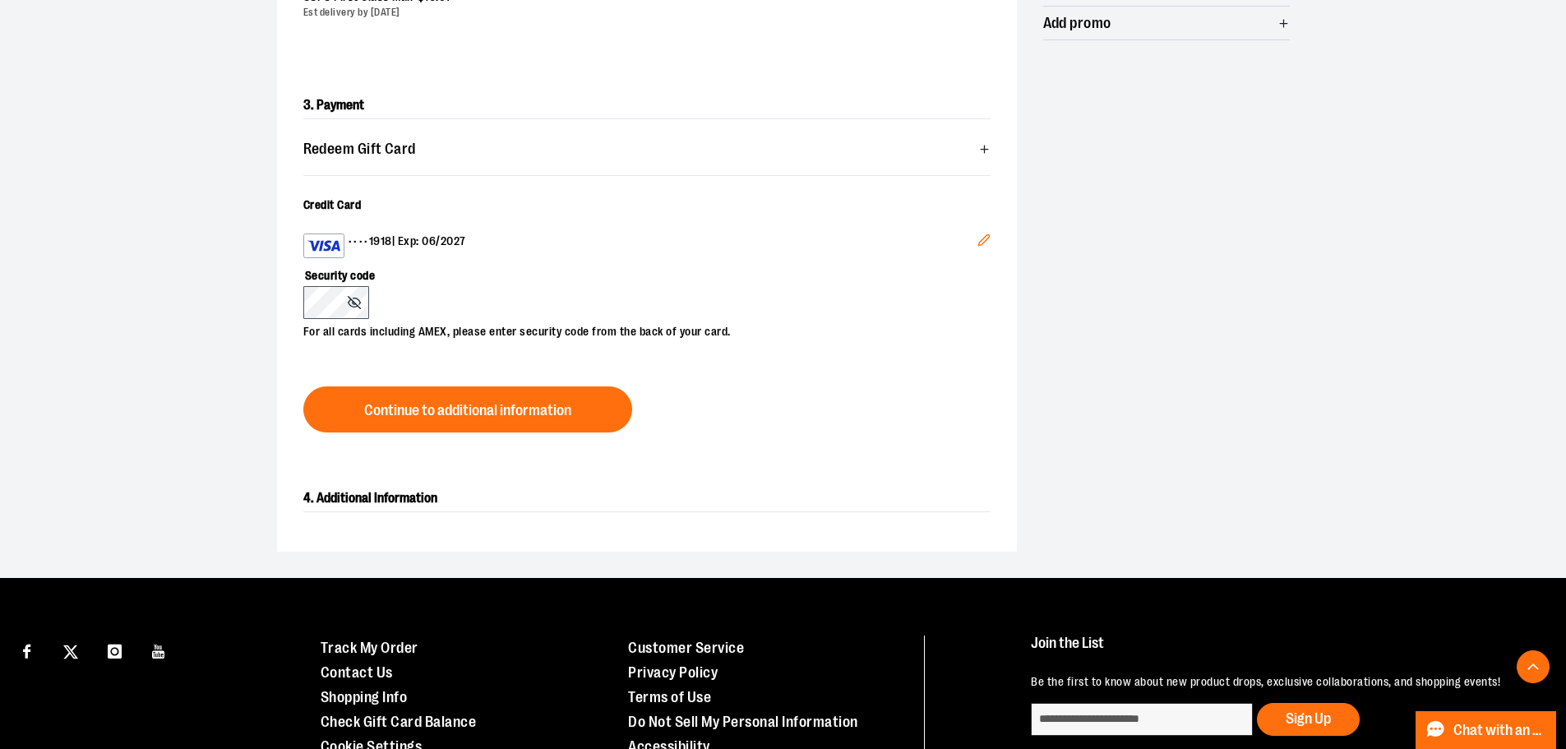
click at [978, 243] on icon "Edit" at bounding box center [983, 240] width 11 height 11
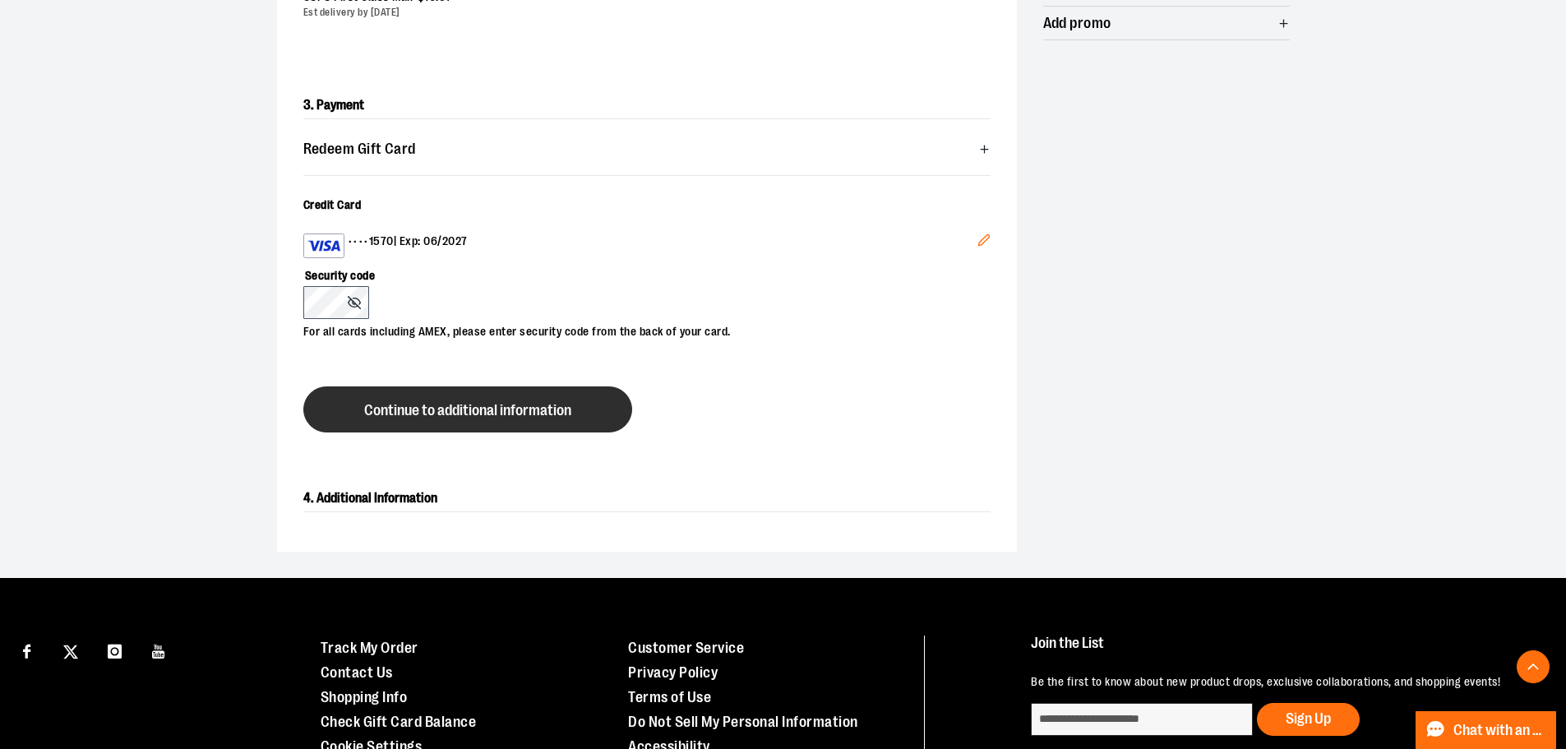
click at [517, 424] on button "Continue to additional information" at bounding box center [467, 409] width 329 height 46
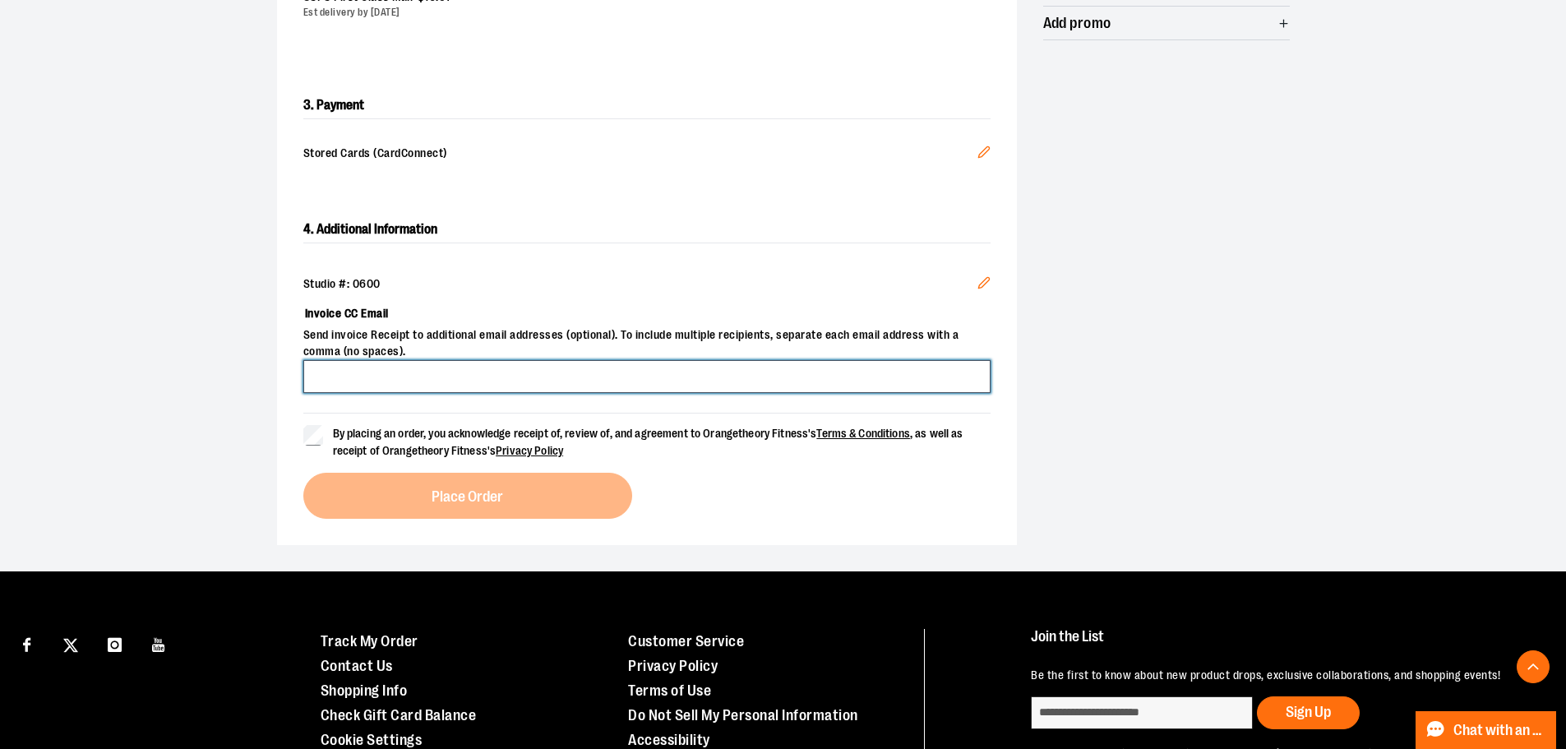
click at [372, 383] on input "Invoice CC Email" at bounding box center [646, 376] width 687 height 33
click at [264, 446] on div "**********" at bounding box center [783, 128] width 1052 height 886
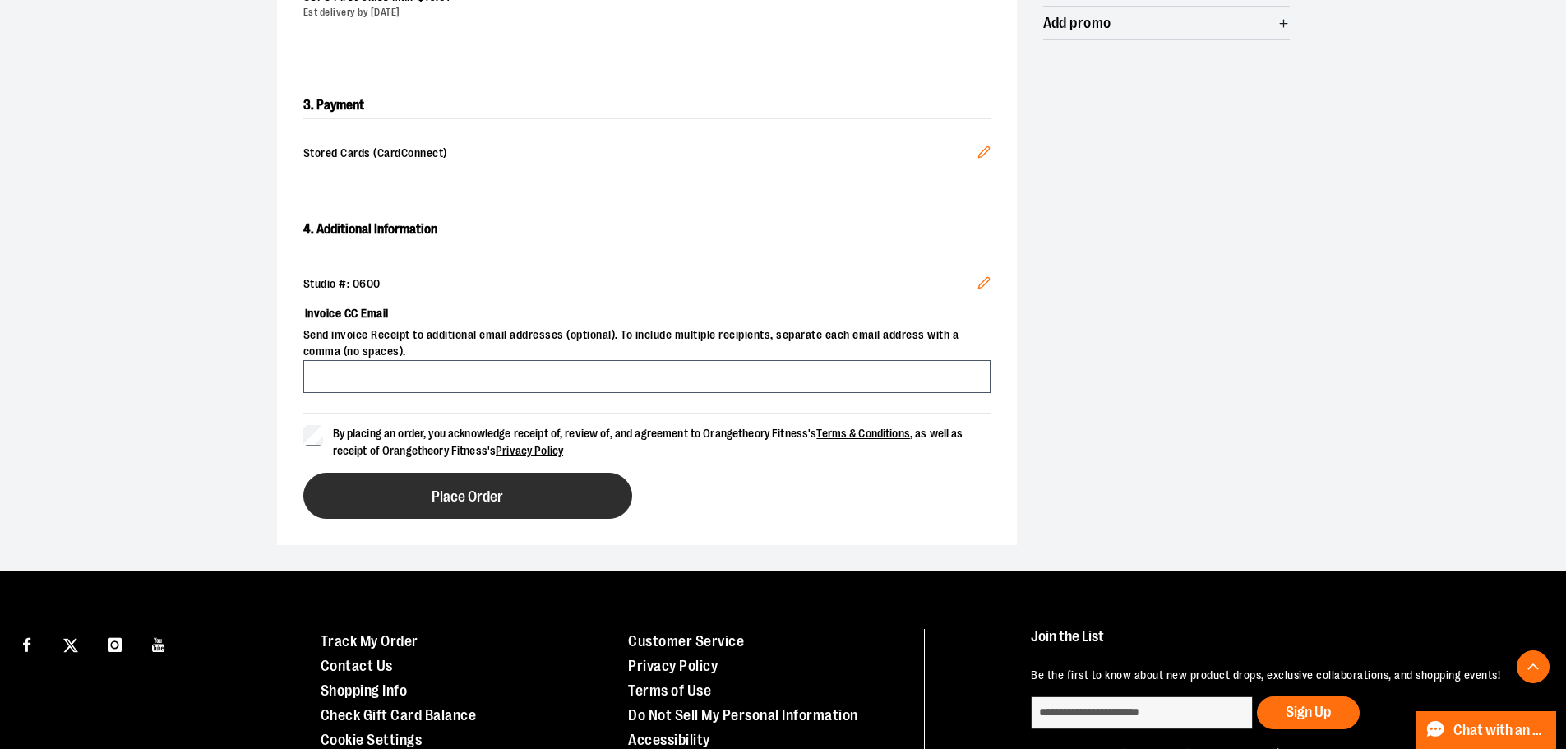
click at [454, 491] on span "Place Order" at bounding box center [468, 497] width 72 height 16
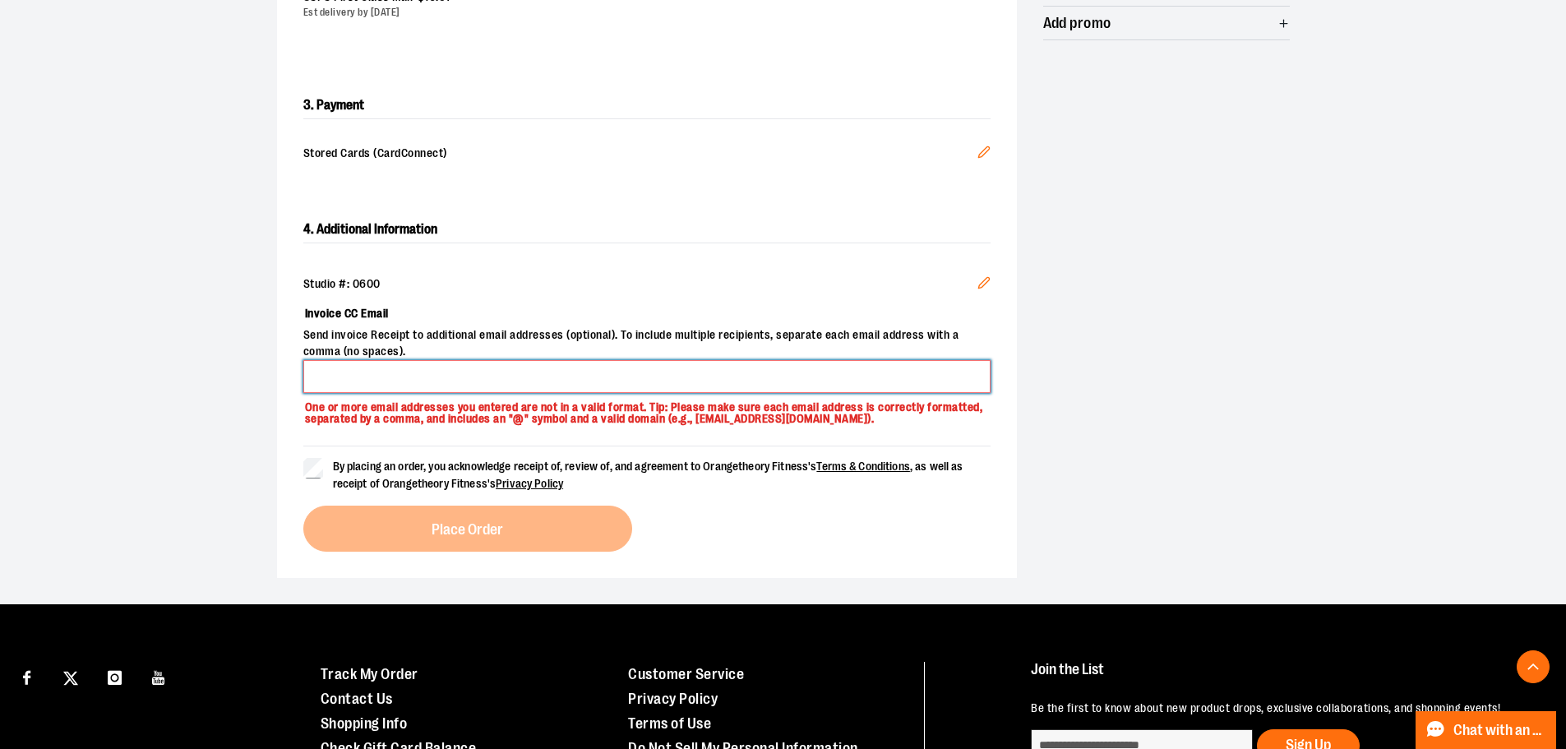
click at [441, 382] on input "Invoice CC Email" at bounding box center [646, 376] width 687 height 33
type input "**********"
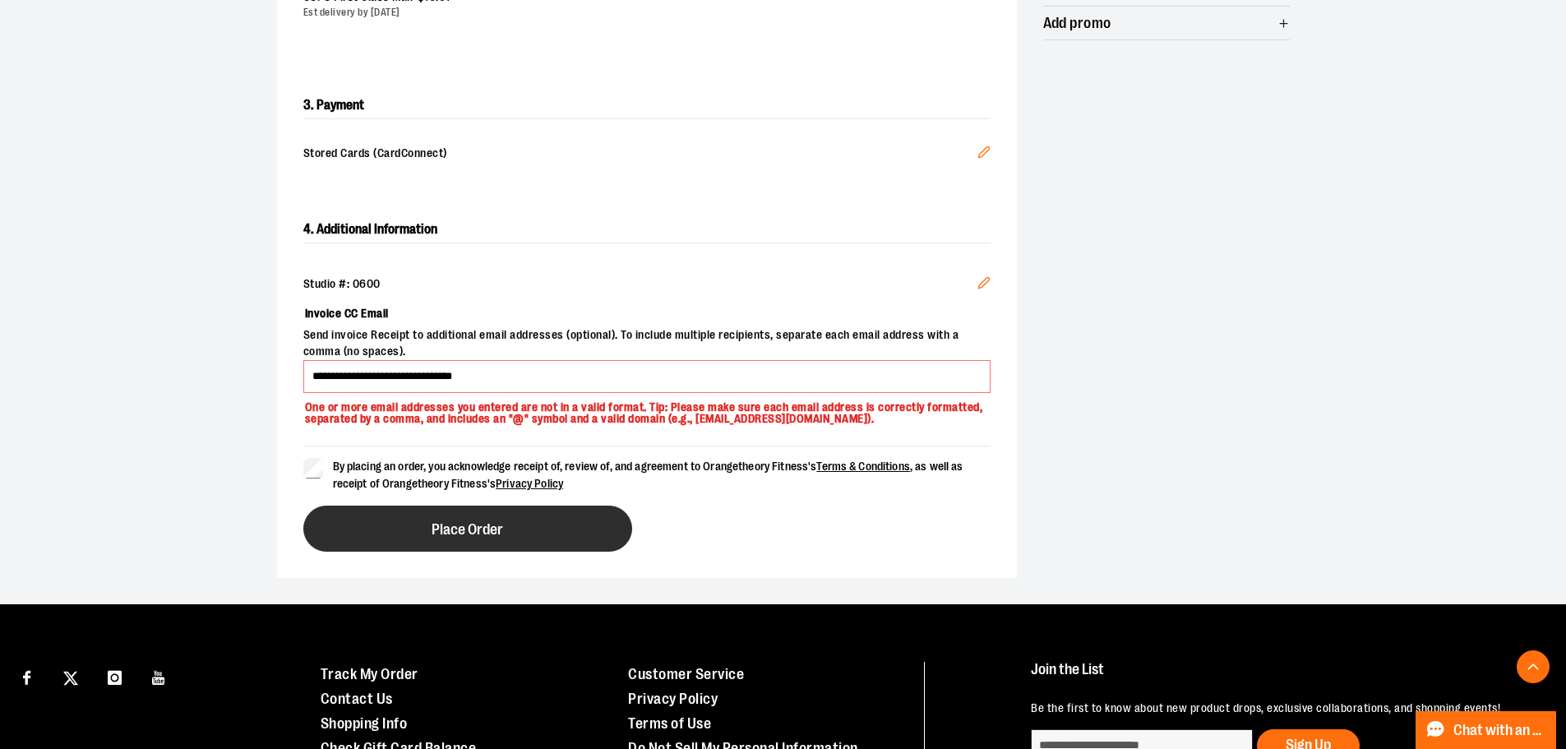
click at [411, 520] on button "Place Order" at bounding box center [467, 529] width 329 height 46
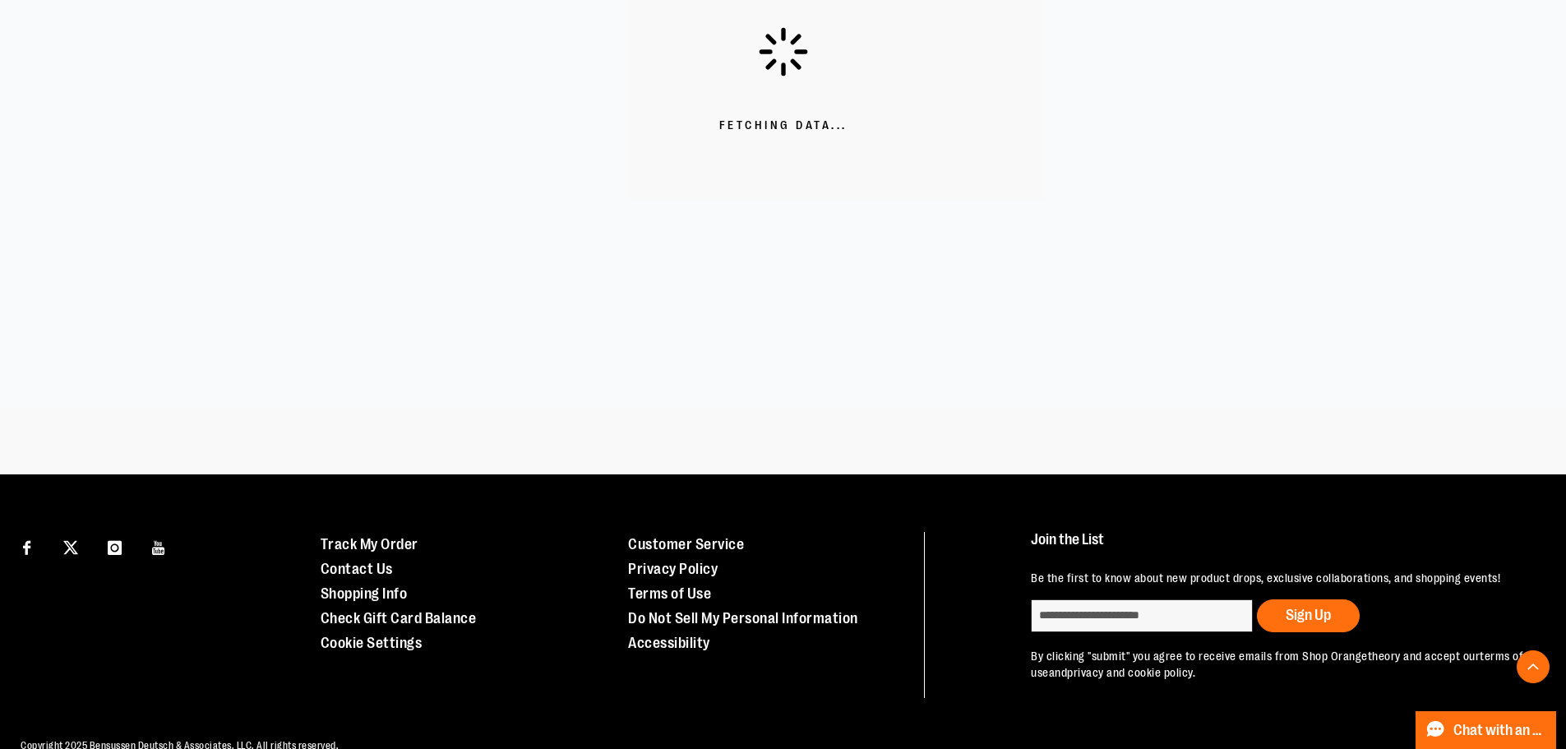
click at [355, 372] on div "Fetching Data..." at bounding box center [783, 79] width 1566 height 789
